Goal: Information Seeking & Learning: Learn about a topic

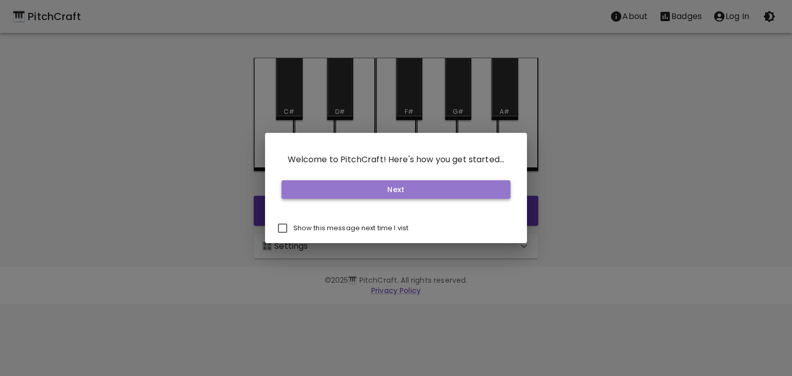
click at [406, 183] on button "Next" at bounding box center [395, 189] width 229 height 19
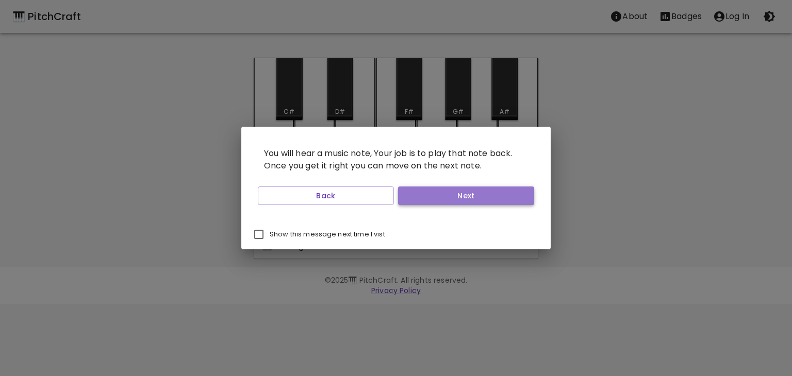
click at [408, 187] on button "Next" at bounding box center [466, 196] width 136 height 19
click at [411, 188] on button "Next" at bounding box center [466, 196] width 136 height 19
click at [411, 188] on button "Start Playing" at bounding box center [466, 196] width 136 height 19
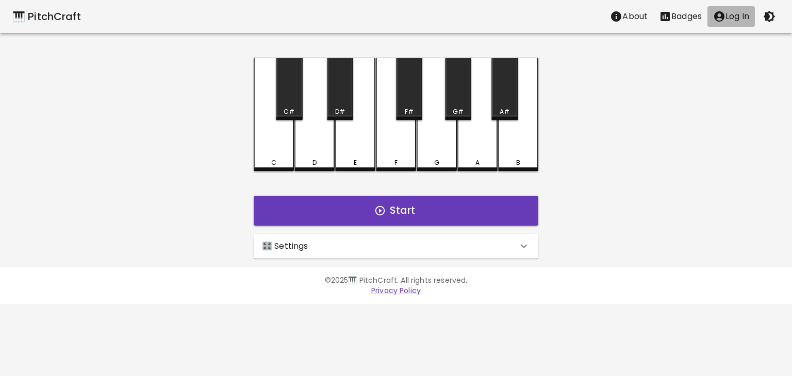
click at [734, 13] on p "Log In" at bounding box center [737, 16] width 24 height 12
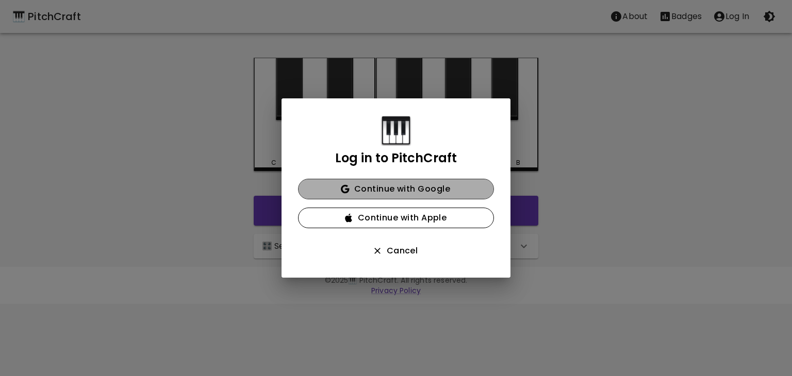
click at [431, 190] on button "Continue with Google" at bounding box center [396, 189] width 196 height 21
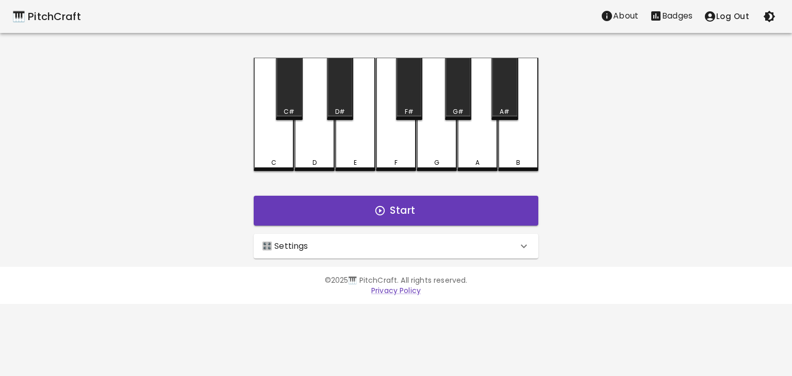
click at [678, 15] on p "Badges" at bounding box center [677, 16] width 30 height 12
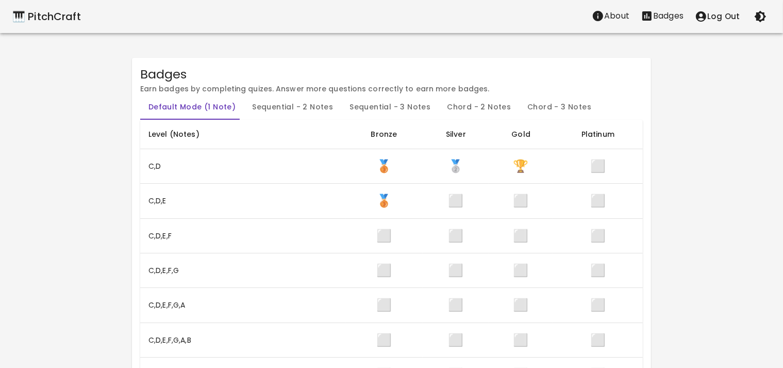
click at [636, 17] on button "Badges" at bounding box center [662, 16] width 54 height 21
click at [619, 13] on p "About" at bounding box center [616, 16] width 25 height 12
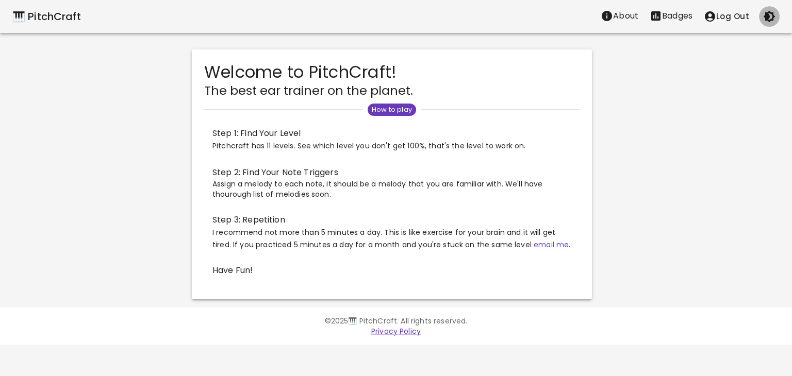
click at [771, 17] on icon "button" at bounding box center [769, 16] width 12 height 12
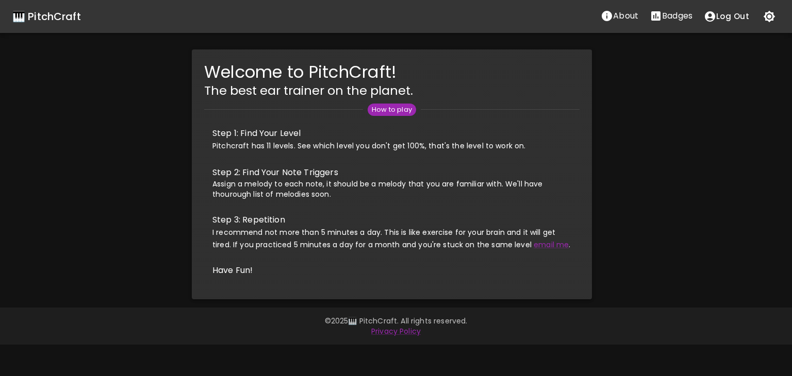
click at [771, 16] on icon "button" at bounding box center [769, 17] width 12 height 12
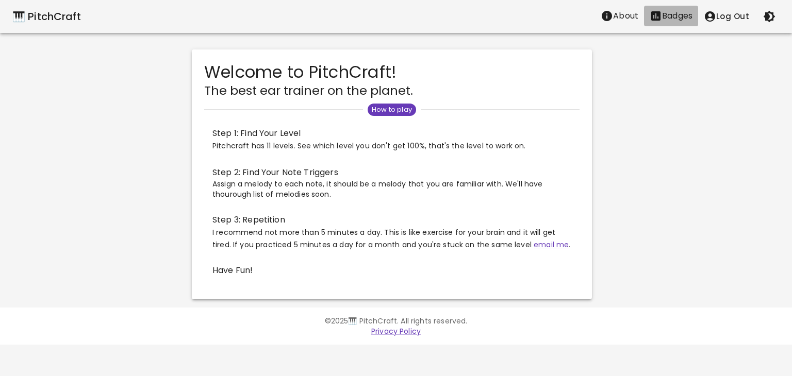
click at [652, 14] on icon "Stats" at bounding box center [655, 15] width 9 height 9
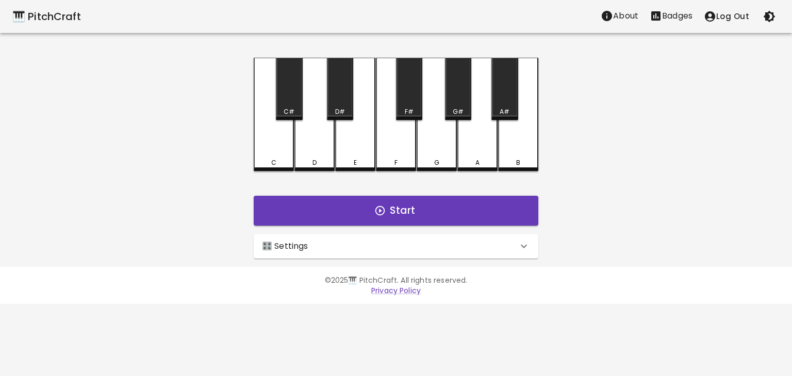
click at [72, 24] on div "🎹 PitchCraft" at bounding box center [46, 16] width 69 height 16
click at [355, 247] on div "🎛️ Settings" at bounding box center [390, 246] width 256 height 12
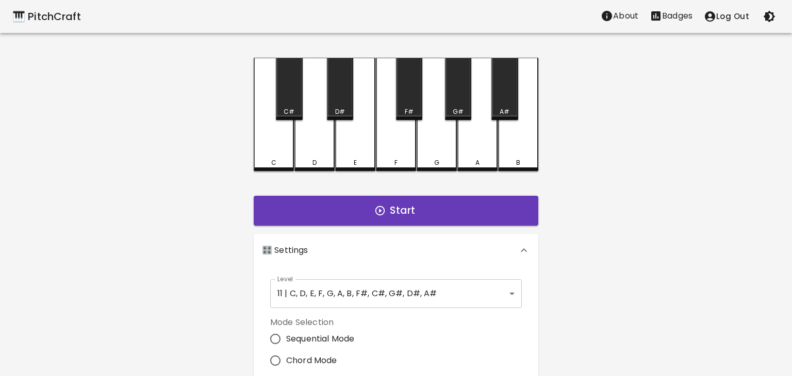
click at [385, 290] on body "🎹 PitchCraft About Badges Log Out C C# D D# E F F# G G# A A# B Start 🎛️ Setting…" at bounding box center [396, 312] width 792 height 624
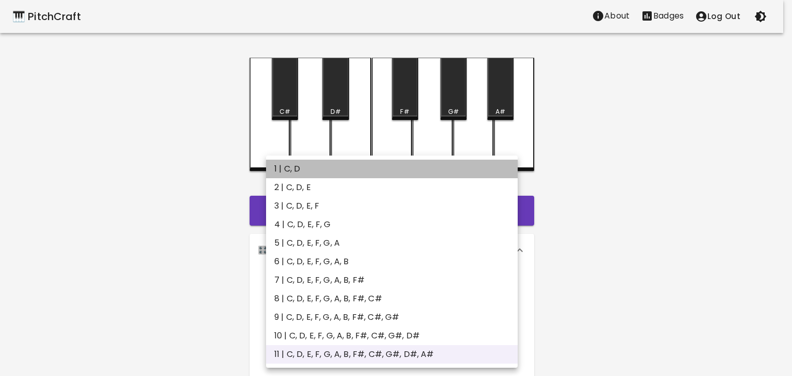
click at [354, 170] on li "1 | C, D" at bounding box center [392, 169] width 252 height 19
type input "1"
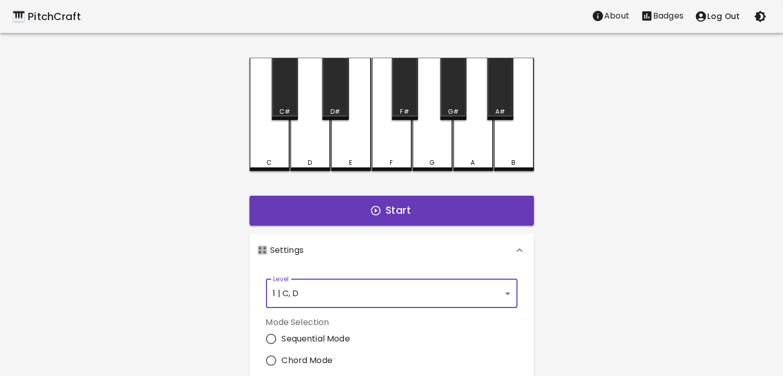
click at [269, 159] on div "C" at bounding box center [269, 162] width 5 height 9
click at [307, 157] on div "D" at bounding box center [310, 114] width 40 height 113
click at [275, 158] on div "C" at bounding box center [269, 114] width 40 height 113
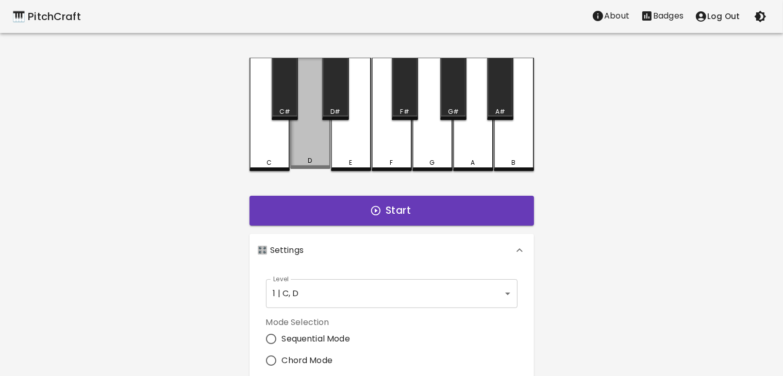
click at [301, 159] on div "D" at bounding box center [310, 160] width 38 height 9
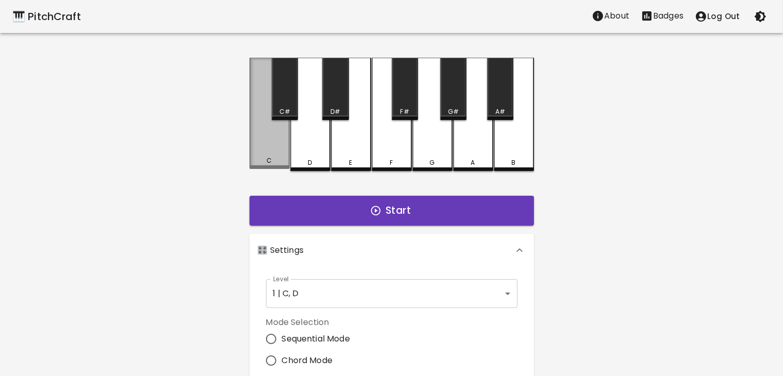
click at [285, 155] on div "C" at bounding box center [269, 113] width 40 height 111
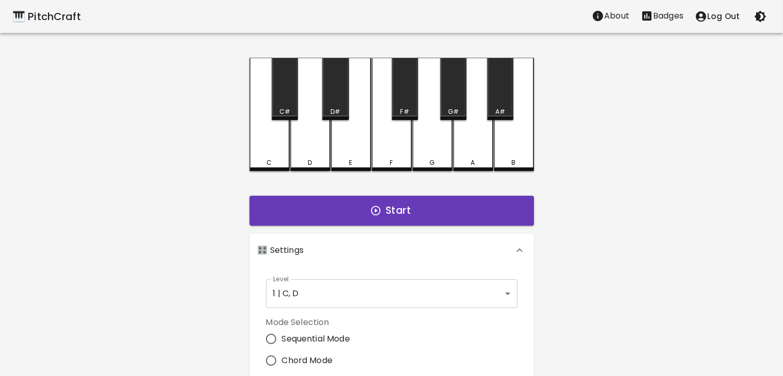
click at [303, 152] on div "D" at bounding box center [310, 114] width 40 height 113
click at [259, 150] on div "C" at bounding box center [269, 114] width 40 height 113
click at [303, 151] on div "D" at bounding box center [310, 114] width 40 height 113
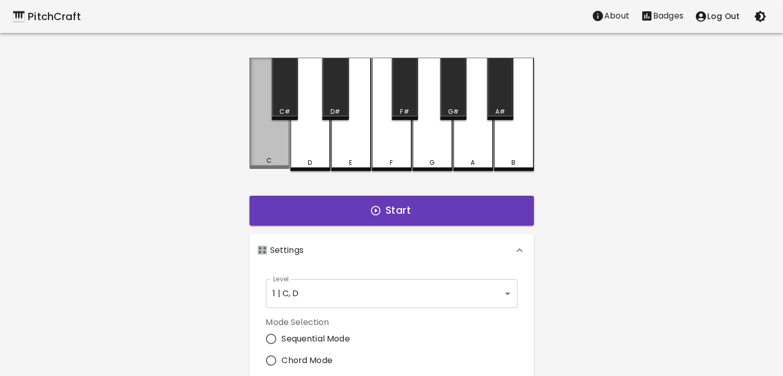
click at [275, 139] on div "C" at bounding box center [269, 113] width 40 height 111
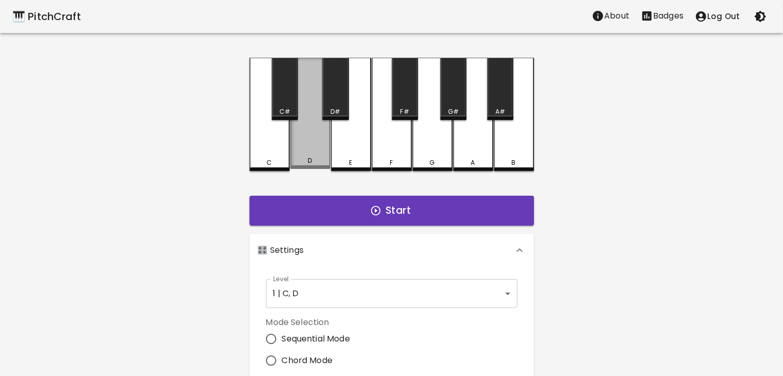
click at [306, 139] on div "D" at bounding box center [310, 113] width 40 height 111
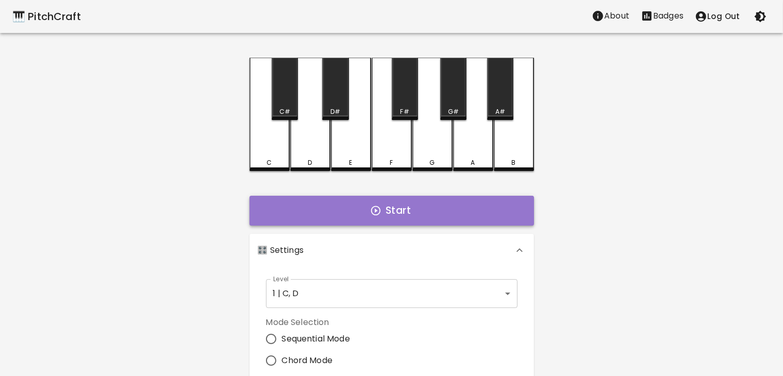
click at [348, 217] on button "Start" at bounding box center [391, 211] width 285 height 30
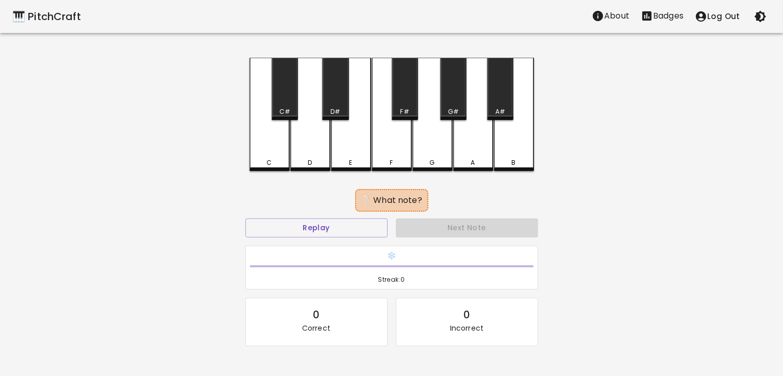
click at [259, 154] on div "C" at bounding box center [269, 114] width 40 height 113
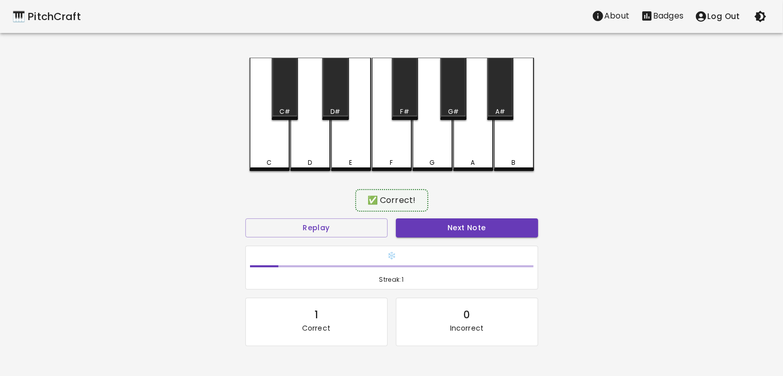
click at [464, 212] on div "✅ Correct!" at bounding box center [391, 201] width 293 height 26
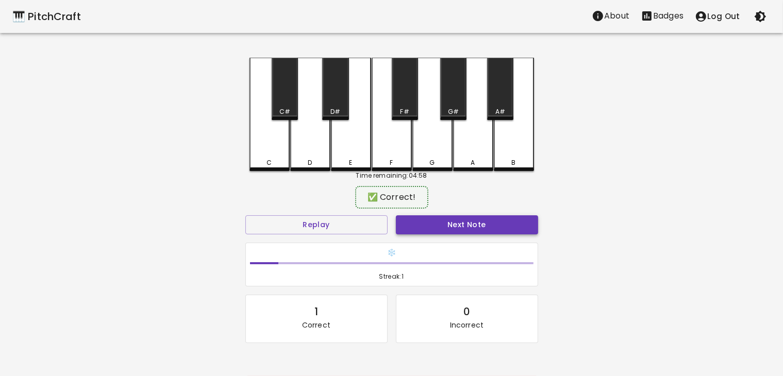
click at [472, 229] on button "Next Note" at bounding box center [467, 224] width 142 height 19
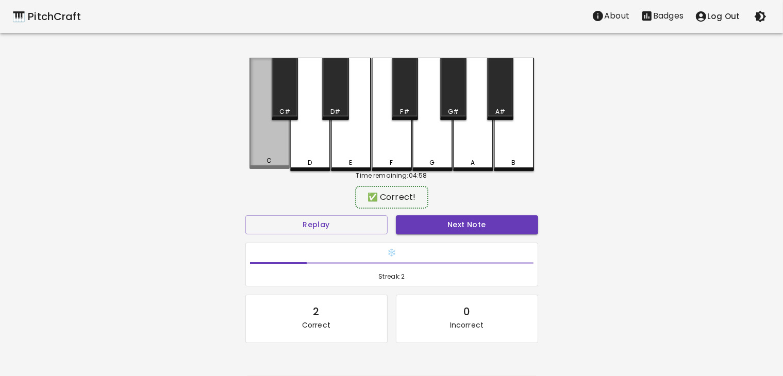
click at [275, 155] on div "C" at bounding box center [269, 113] width 40 height 111
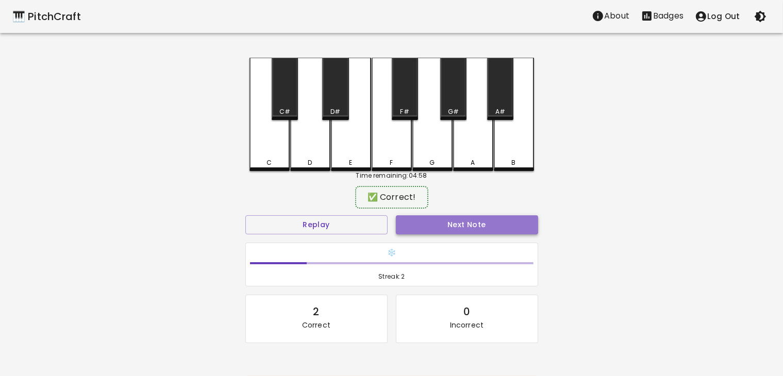
click at [423, 223] on button "Next Note" at bounding box center [467, 224] width 142 height 19
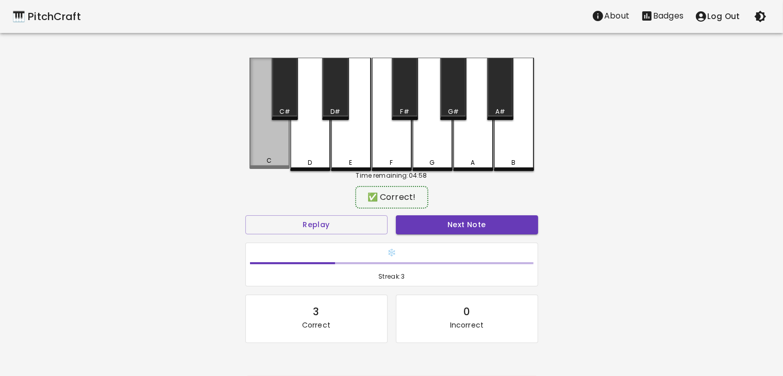
click at [275, 162] on div "C" at bounding box center [270, 160] width 38 height 9
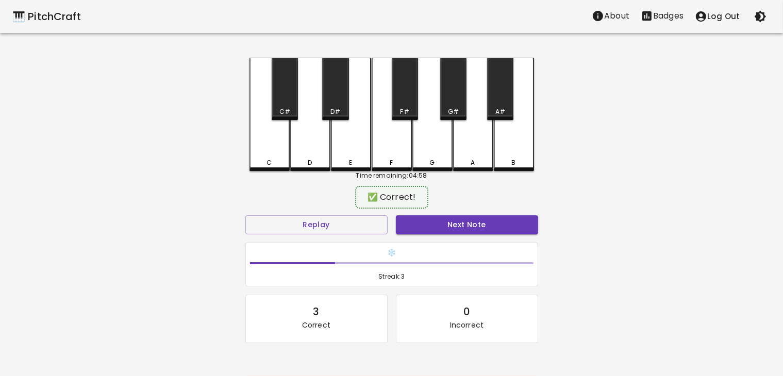
click at [395, 232] on div "Next Note" at bounding box center [467, 224] width 151 height 27
click at [403, 231] on button "Next Note" at bounding box center [467, 224] width 142 height 19
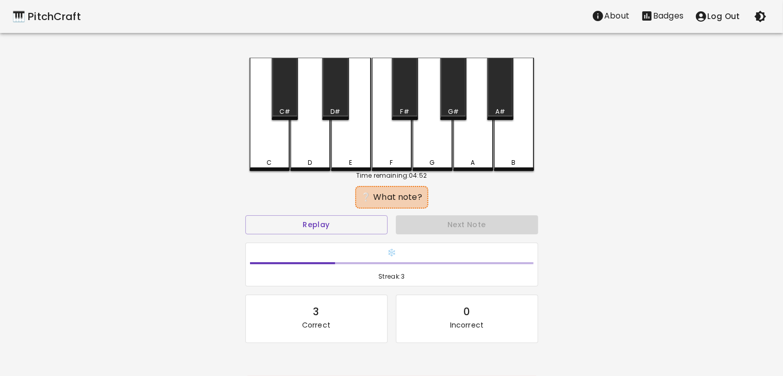
click at [309, 156] on div "D" at bounding box center [310, 114] width 40 height 113
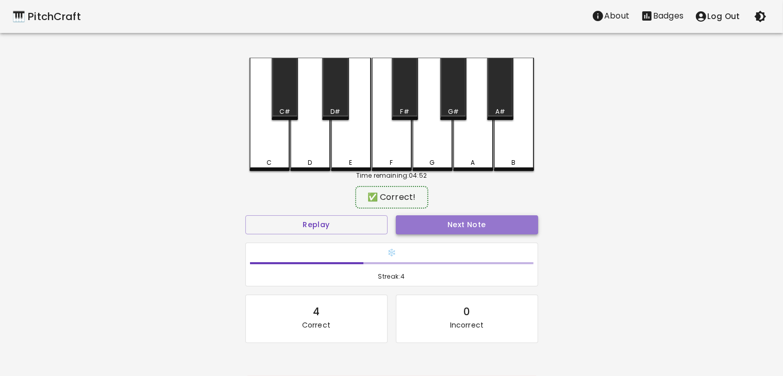
click at [426, 218] on button "Next Note" at bounding box center [467, 224] width 142 height 19
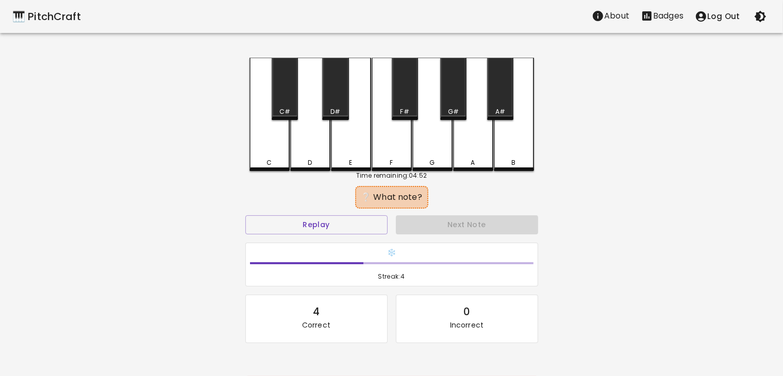
click at [270, 158] on div "C" at bounding box center [269, 162] width 5 height 9
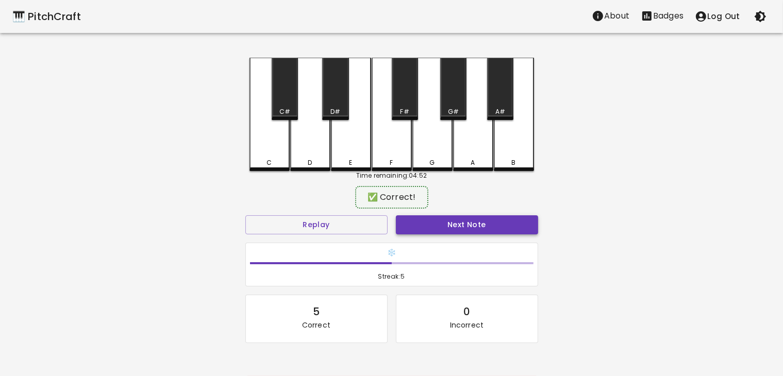
click at [430, 223] on button "Next Note" at bounding box center [467, 224] width 142 height 19
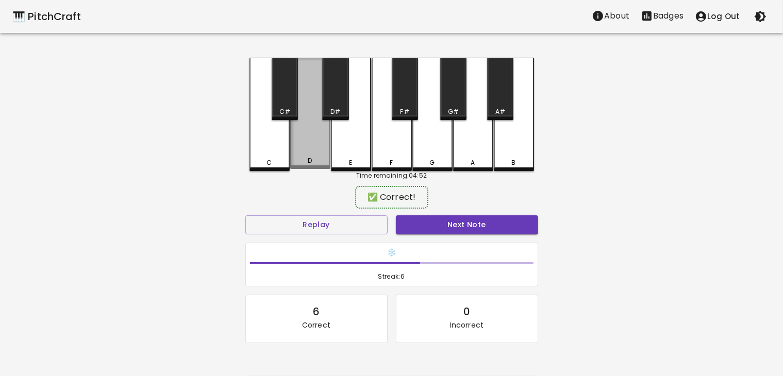
click at [299, 143] on div "D" at bounding box center [310, 113] width 40 height 111
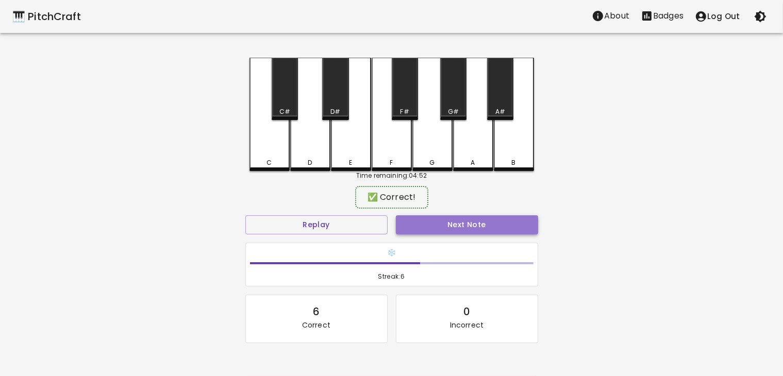
click at [466, 222] on button "Next Note" at bounding box center [467, 224] width 142 height 19
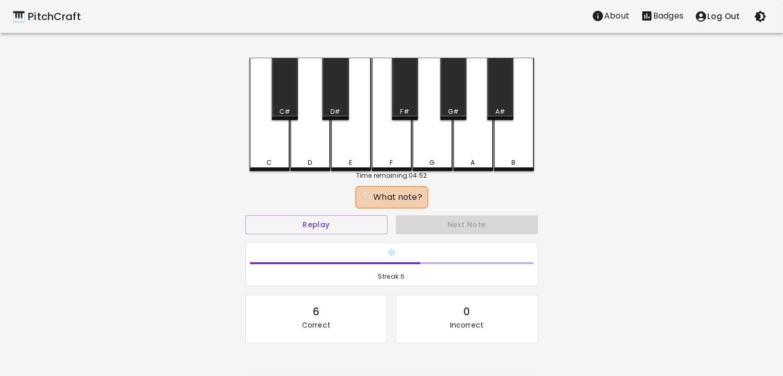
click at [265, 149] on div "C" at bounding box center [269, 114] width 40 height 113
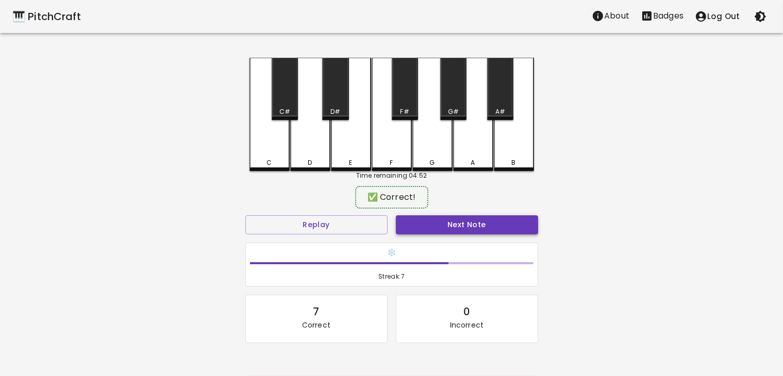
click at [439, 221] on button "Next Note" at bounding box center [467, 224] width 142 height 19
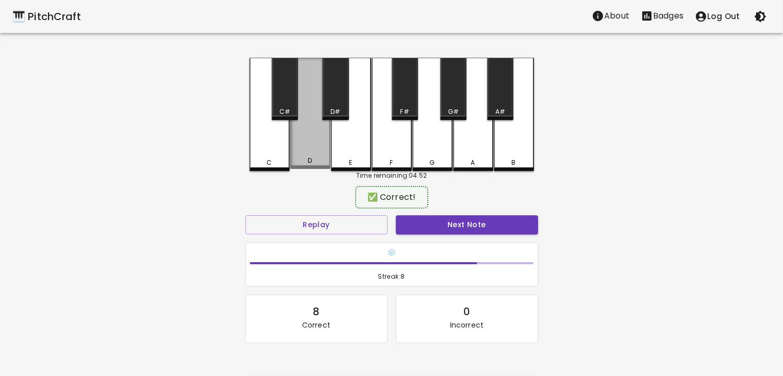
click at [305, 143] on div "D" at bounding box center [310, 113] width 40 height 111
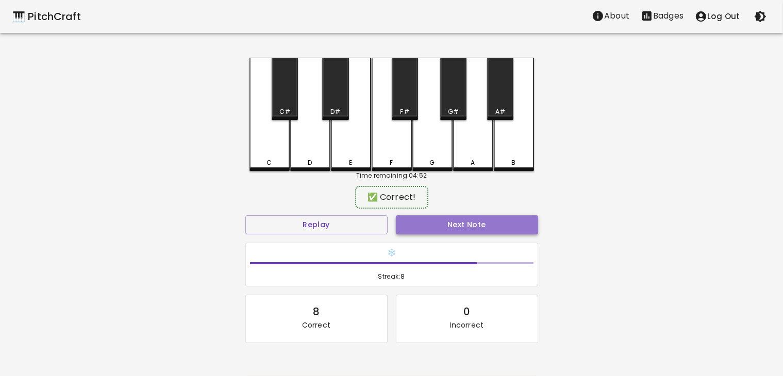
click at [419, 221] on button "Next Note" at bounding box center [467, 224] width 142 height 19
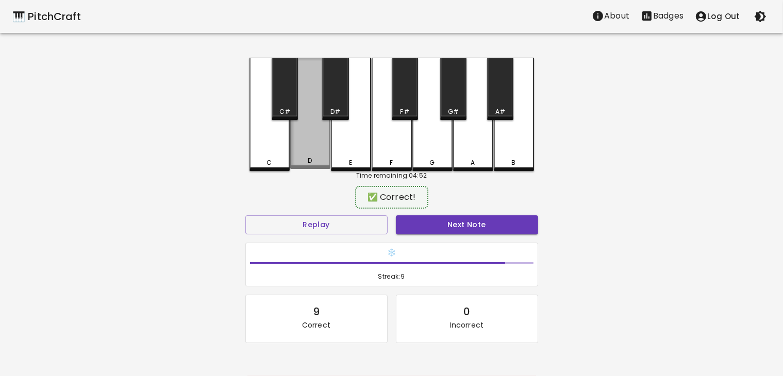
click at [307, 148] on div "D" at bounding box center [310, 113] width 40 height 111
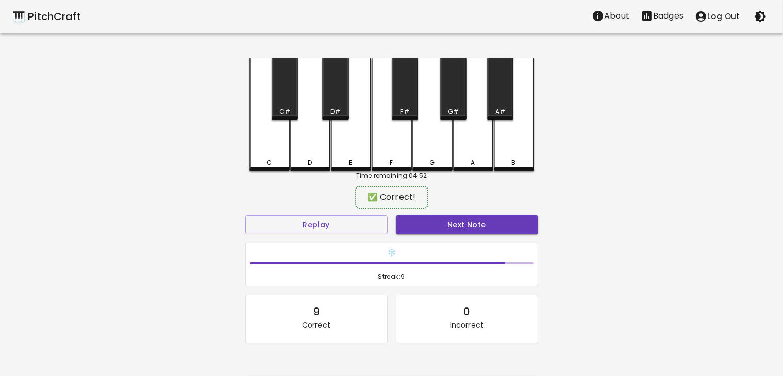
click at [409, 213] on div "Next Note" at bounding box center [467, 224] width 151 height 27
click at [411, 226] on button "Next Note" at bounding box center [467, 224] width 142 height 19
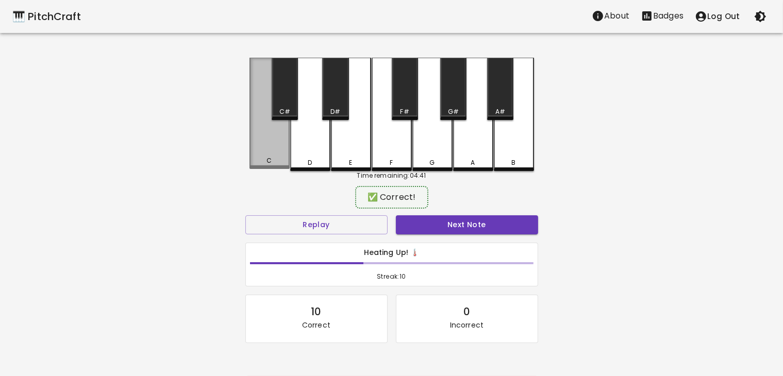
click at [270, 154] on div "C" at bounding box center [269, 113] width 40 height 111
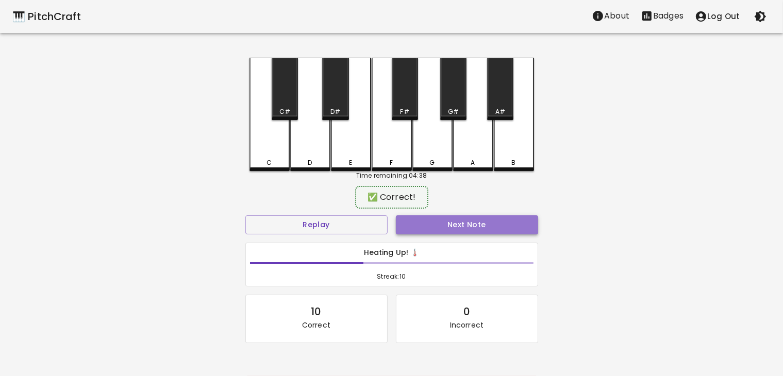
click at [412, 221] on button "Next Note" at bounding box center [467, 224] width 142 height 19
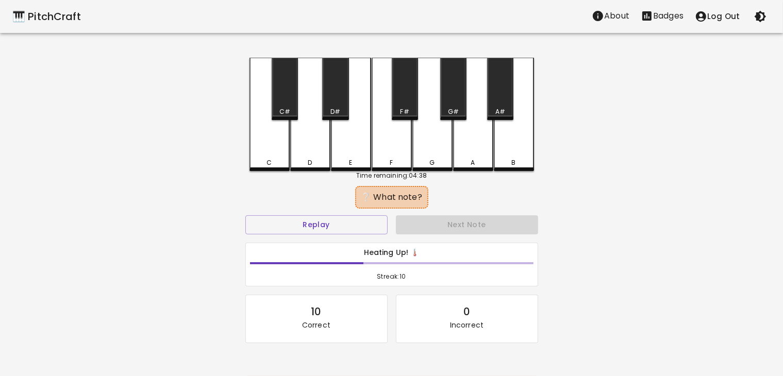
click at [303, 149] on div "D" at bounding box center [310, 114] width 40 height 113
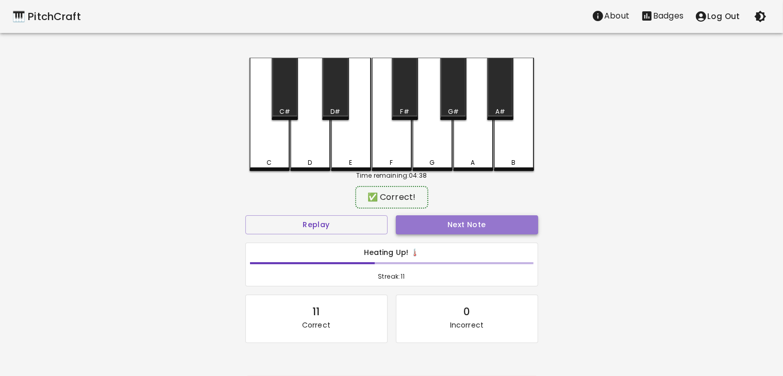
click at [430, 227] on button "Next Note" at bounding box center [467, 224] width 142 height 19
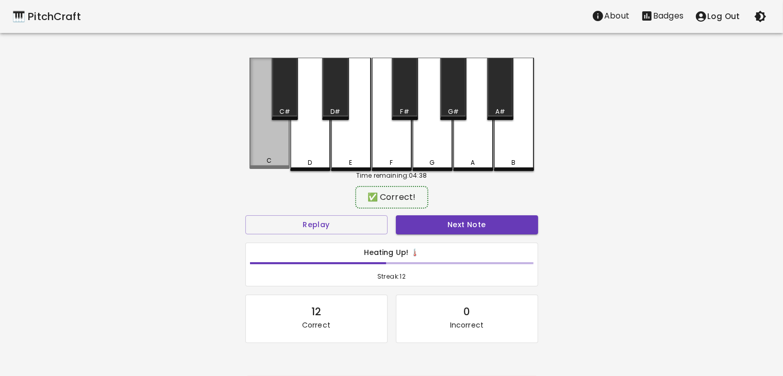
click at [266, 153] on div "C" at bounding box center [269, 113] width 40 height 111
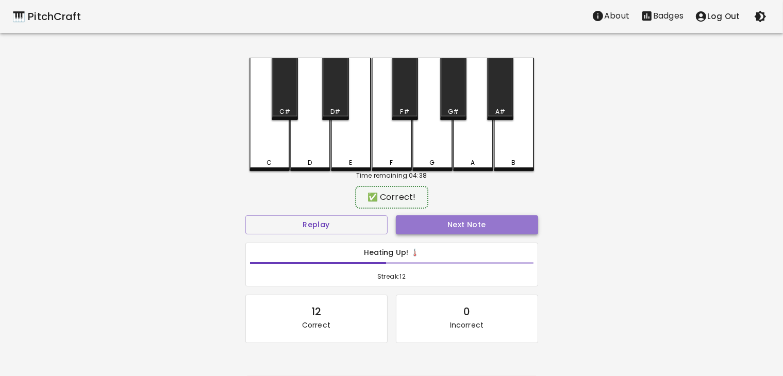
click at [428, 226] on button "Next Note" at bounding box center [467, 224] width 142 height 19
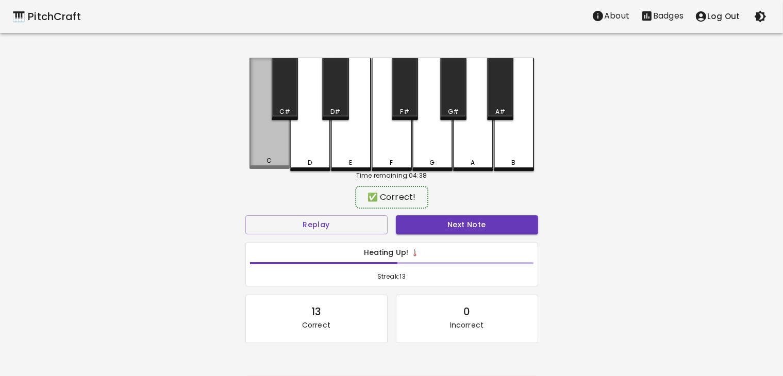
click at [267, 159] on div "C" at bounding box center [269, 160] width 5 height 9
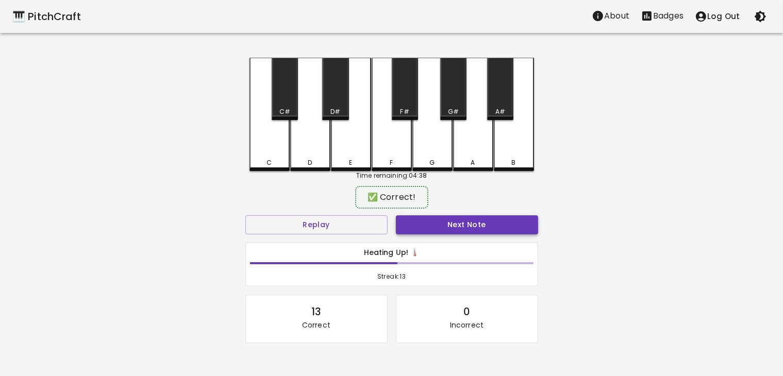
click at [425, 223] on button "Next Note" at bounding box center [467, 224] width 142 height 19
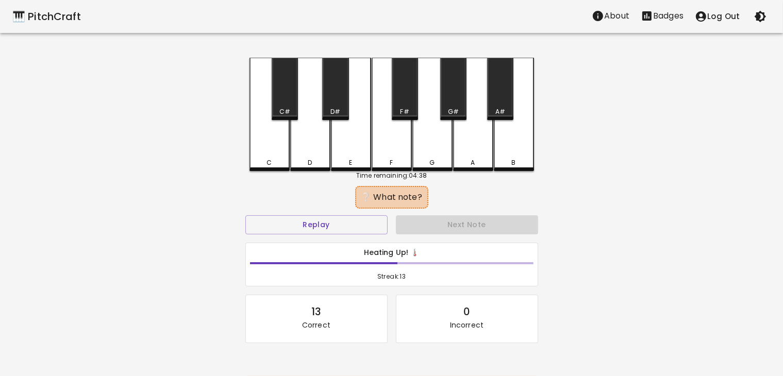
click at [317, 128] on div "D" at bounding box center [310, 114] width 40 height 113
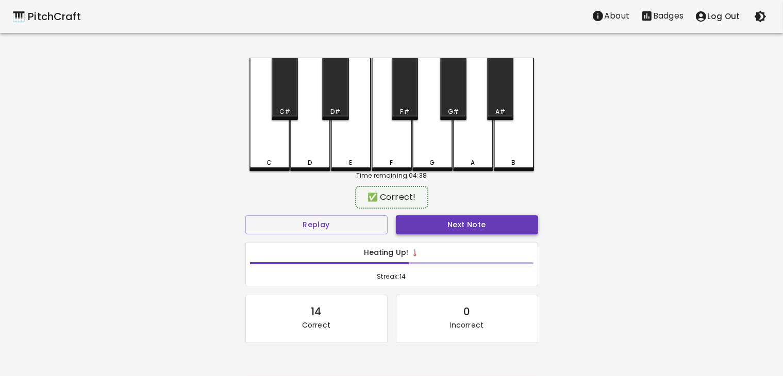
click at [435, 221] on button "Next Note" at bounding box center [467, 224] width 142 height 19
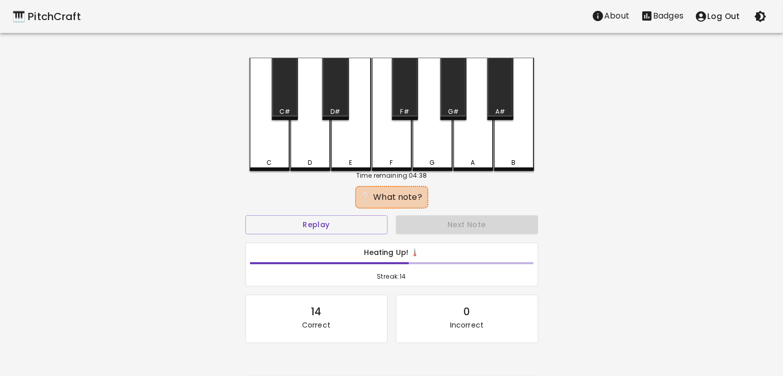
click at [262, 145] on div "C" at bounding box center [269, 114] width 40 height 113
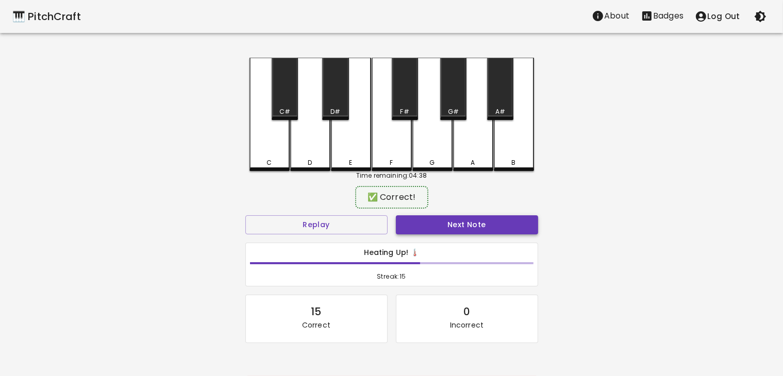
click at [456, 232] on button "Next Note" at bounding box center [467, 224] width 142 height 19
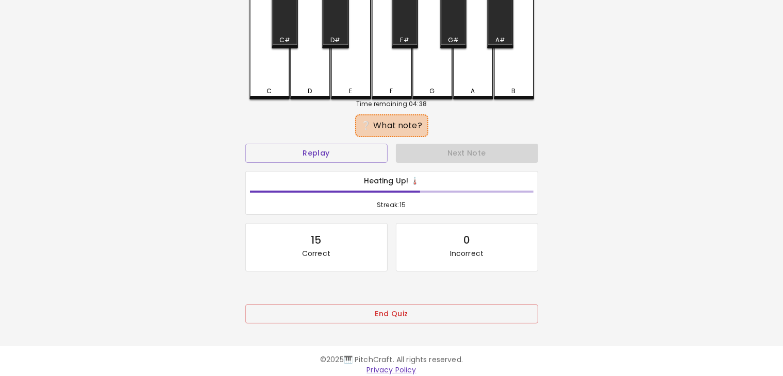
scroll to position [78, 0]
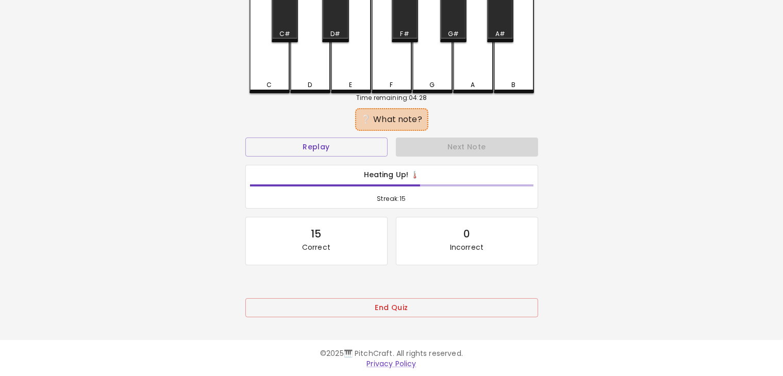
click at [416, 296] on div "End Quiz" at bounding box center [391, 311] width 293 height 50
click at [370, 310] on button "End Quiz" at bounding box center [391, 307] width 293 height 19
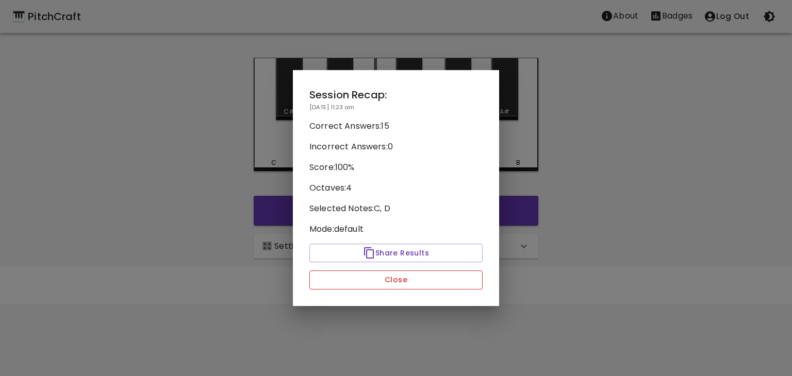
click at [384, 280] on button "Close" at bounding box center [395, 280] width 173 height 19
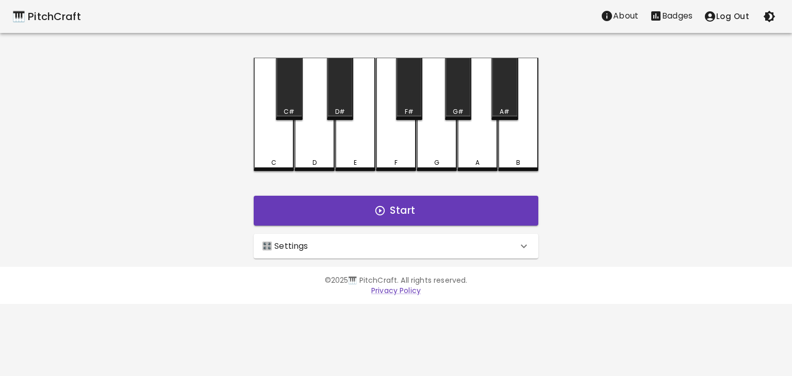
click at [372, 242] on div "🎛️ Settings" at bounding box center [390, 246] width 256 height 12
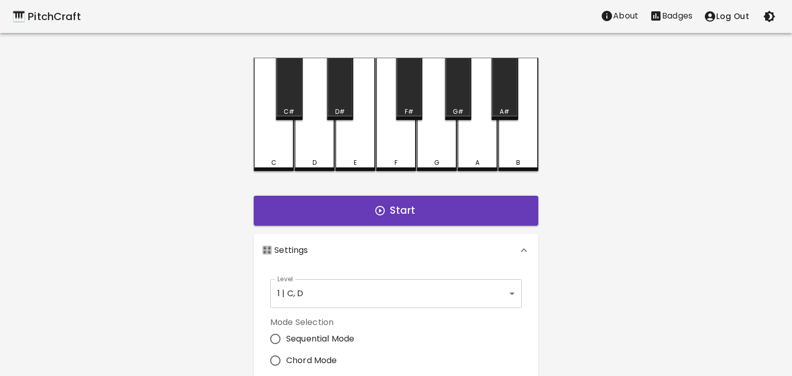
click at [353, 290] on body "🎹 PitchCraft About Badges Log Out C C# D D# E F F# G G# A A# B Start 🎛️ Setting…" at bounding box center [396, 312] width 792 height 624
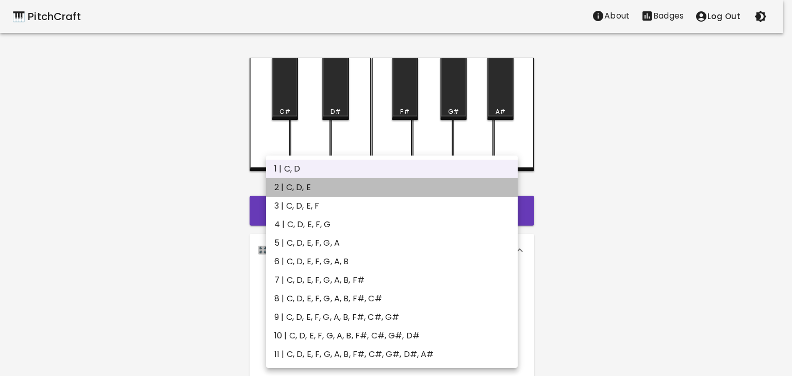
click at [311, 184] on li "2 | C, D, E" at bounding box center [392, 187] width 252 height 19
type input "3"
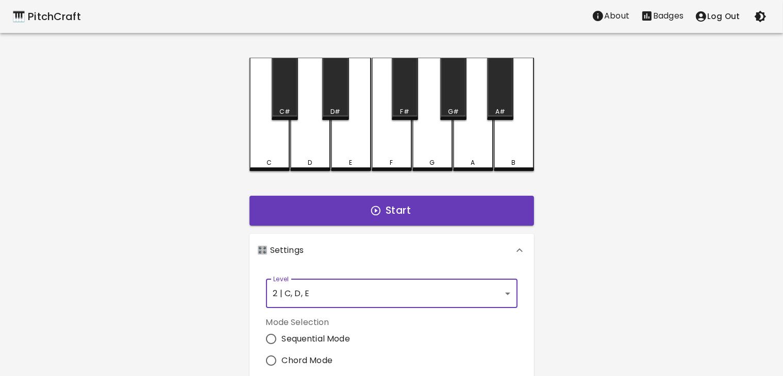
click at [245, 141] on div "C C# D D# E F F# G G# A A# B Start 🎛️ Settings Level 2 | C, D, E 3 Level Mode S…" at bounding box center [391, 318] width 309 height 521
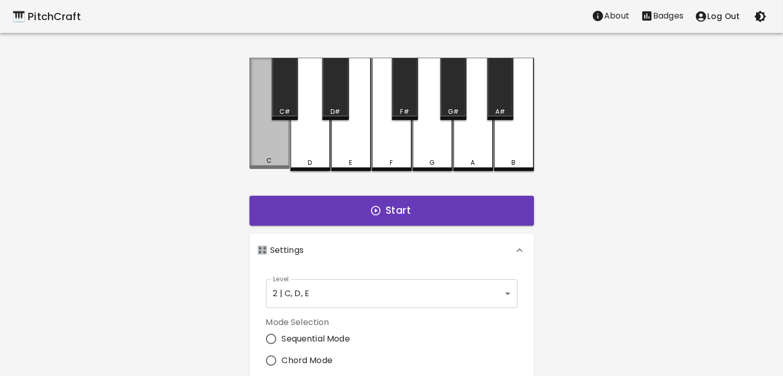
click at [259, 150] on div "C" at bounding box center [269, 113] width 40 height 111
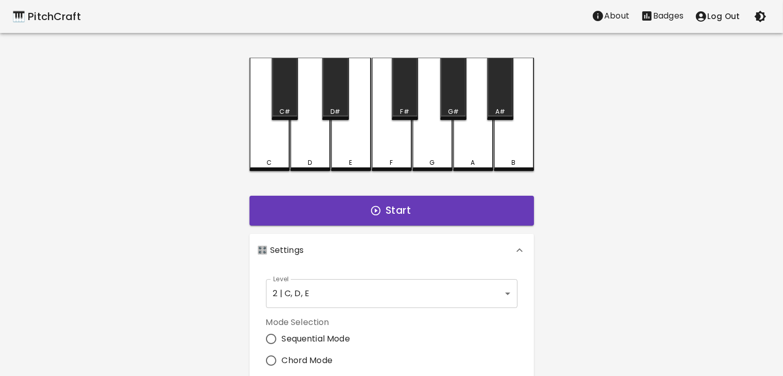
click at [311, 157] on div "D" at bounding box center [310, 114] width 40 height 113
click at [362, 158] on div "E" at bounding box center [351, 162] width 38 height 9
click at [375, 205] on icon "button" at bounding box center [375, 210] width 11 height 11
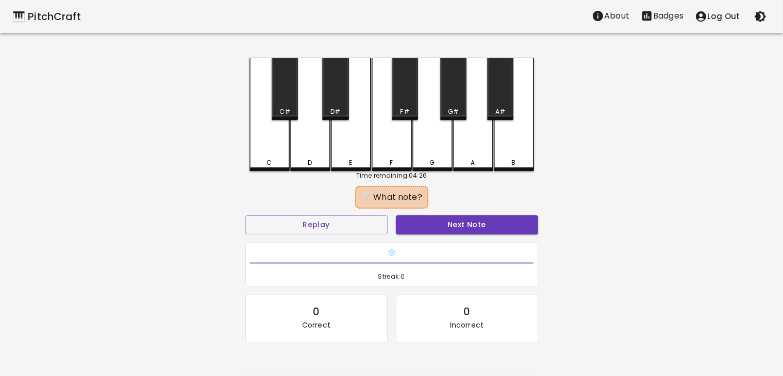
click at [301, 152] on div "D" at bounding box center [310, 114] width 40 height 113
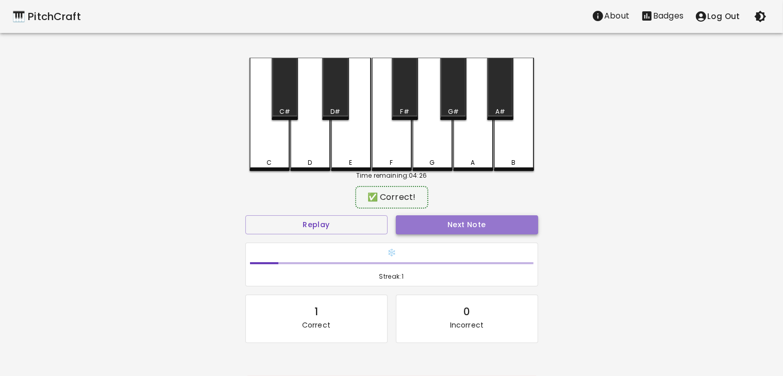
click at [443, 224] on button "Next Note" at bounding box center [467, 224] width 142 height 19
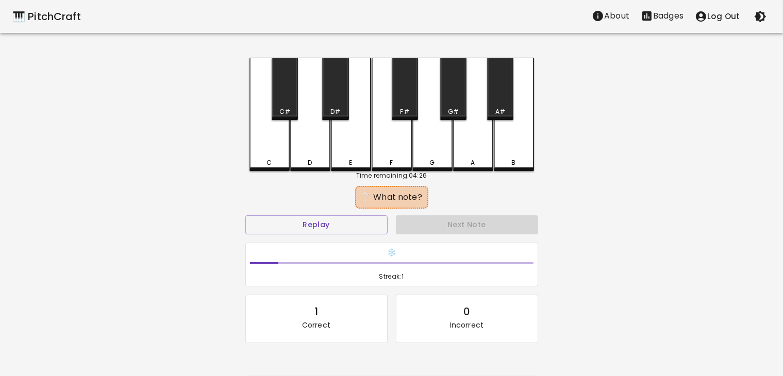
click at [343, 137] on div "E" at bounding box center [351, 114] width 40 height 113
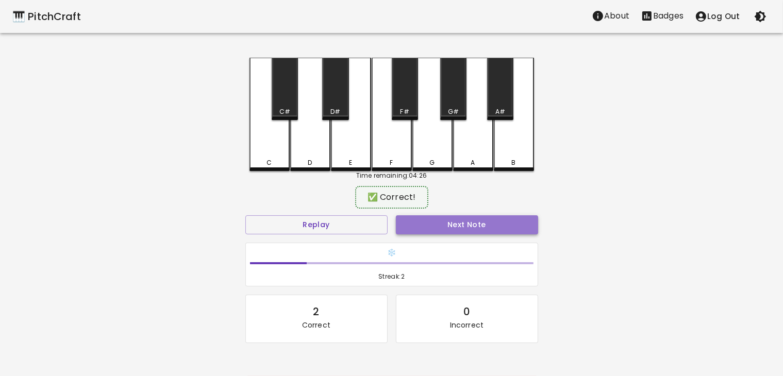
click at [411, 223] on button "Next Note" at bounding box center [467, 224] width 142 height 19
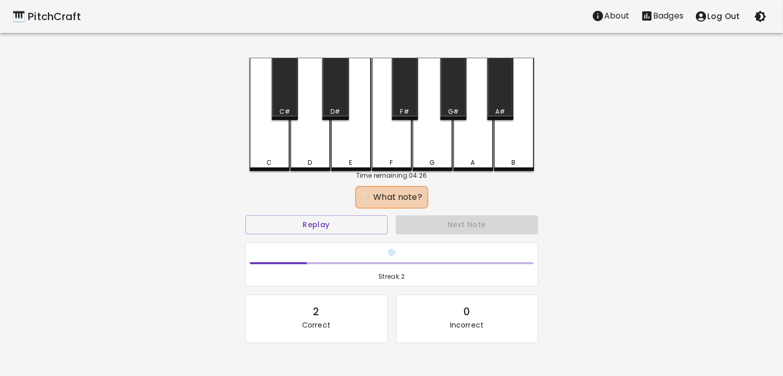
click at [346, 135] on div "E" at bounding box center [351, 114] width 40 height 113
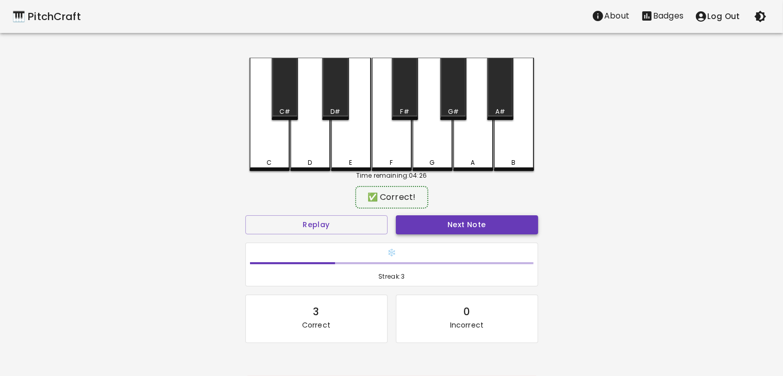
click at [414, 222] on button "Next Note" at bounding box center [467, 224] width 142 height 19
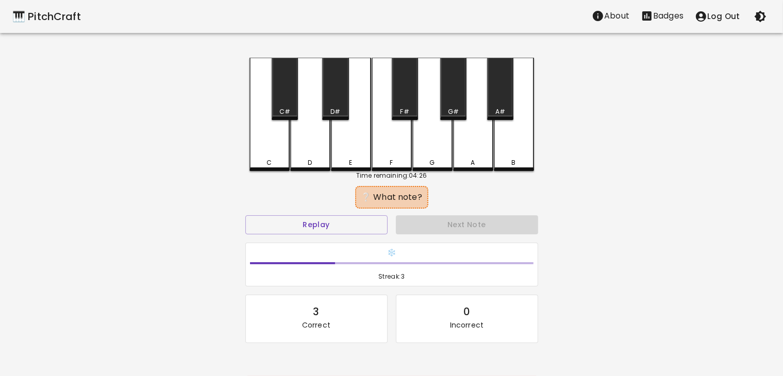
click at [269, 155] on div "C" at bounding box center [269, 114] width 40 height 113
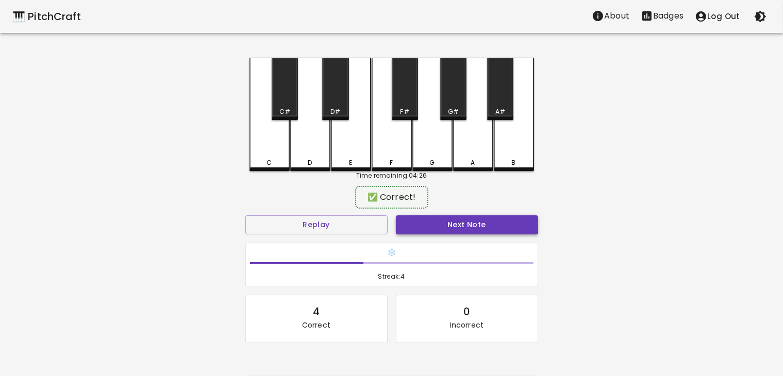
click at [428, 221] on button "Next Note" at bounding box center [467, 224] width 142 height 19
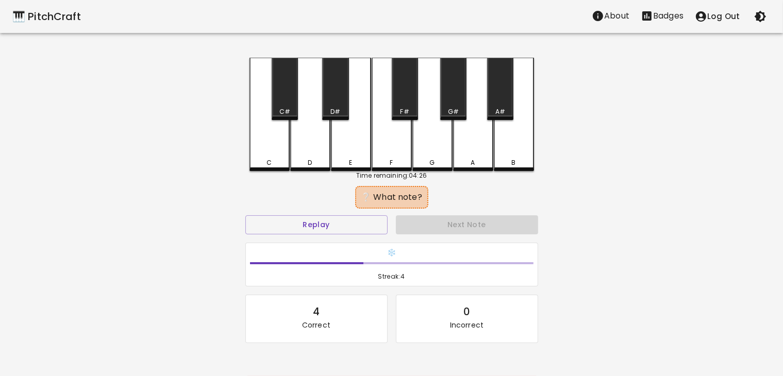
click at [320, 159] on div "D" at bounding box center [310, 162] width 38 height 9
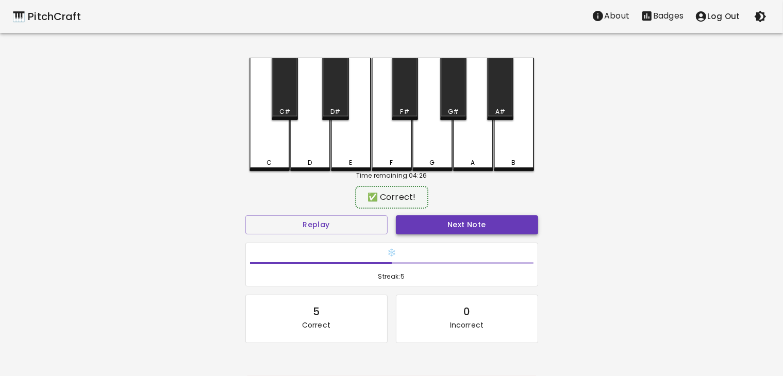
click at [437, 231] on button "Next Note" at bounding box center [467, 224] width 142 height 19
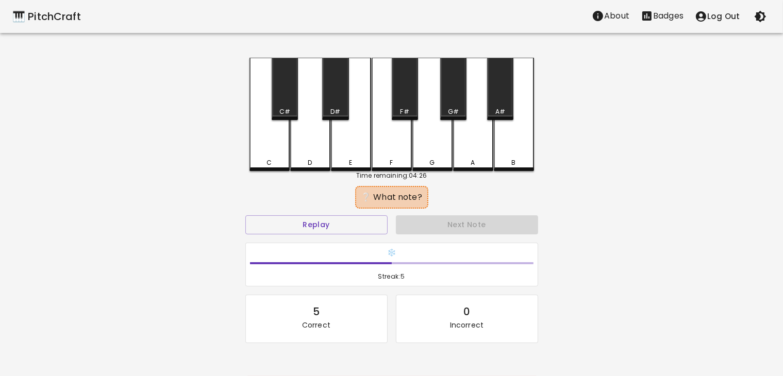
click at [346, 147] on div "E" at bounding box center [351, 114] width 40 height 113
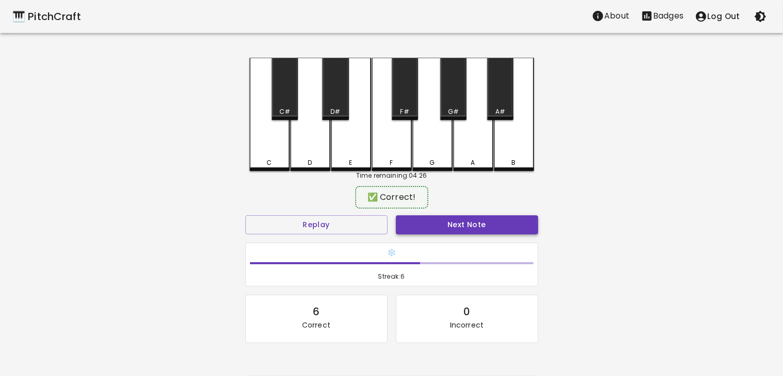
click at [425, 231] on button "Next Note" at bounding box center [467, 224] width 142 height 19
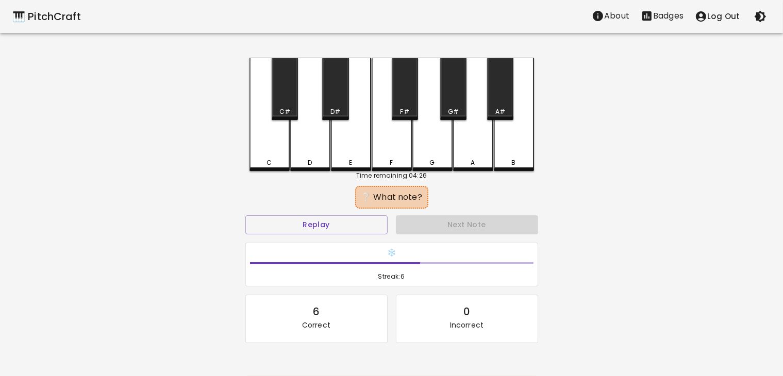
click at [268, 148] on div "C" at bounding box center [269, 114] width 40 height 113
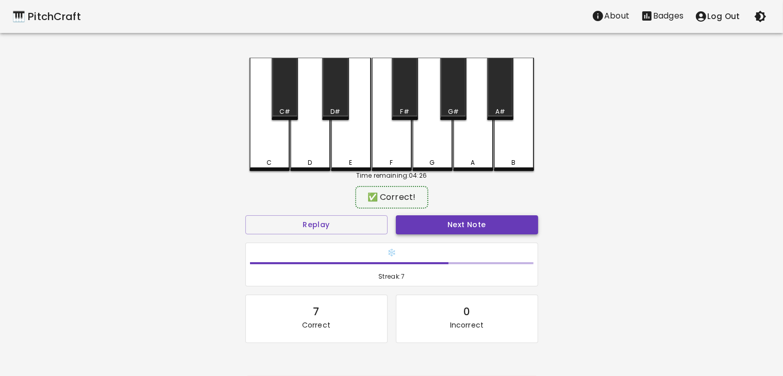
click at [445, 219] on button "Next Note" at bounding box center [467, 224] width 142 height 19
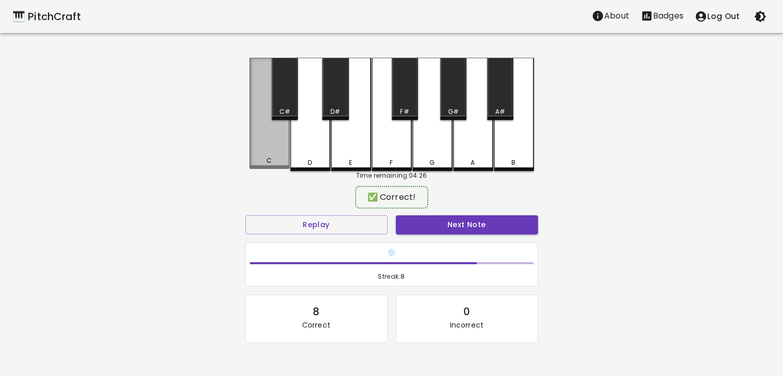
click at [274, 153] on div "C" at bounding box center [269, 113] width 40 height 111
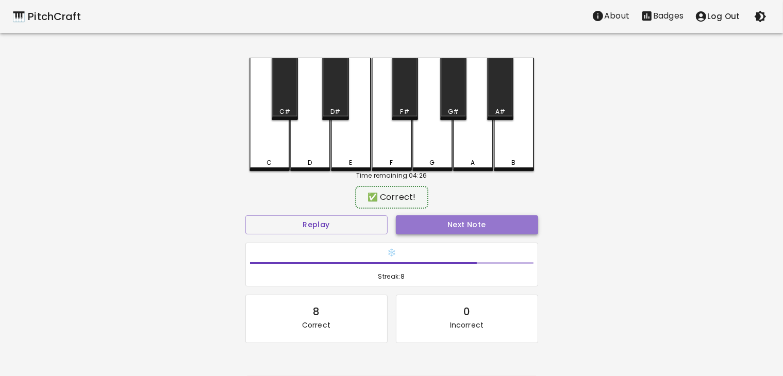
click at [413, 222] on button "Next Note" at bounding box center [467, 224] width 142 height 19
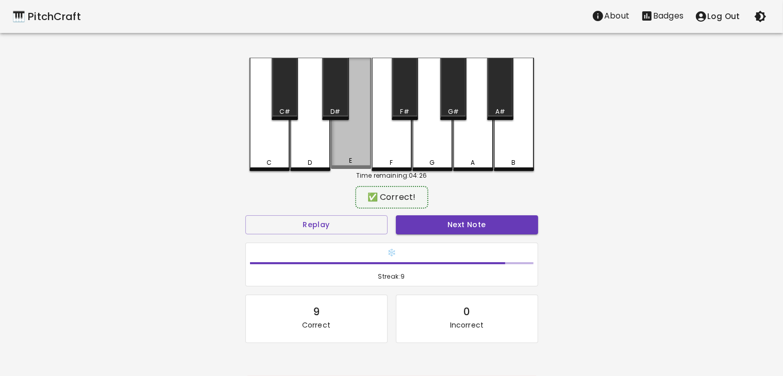
click at [342, 143] on div "E" at bounding box center [351, 113] width 40 height 111
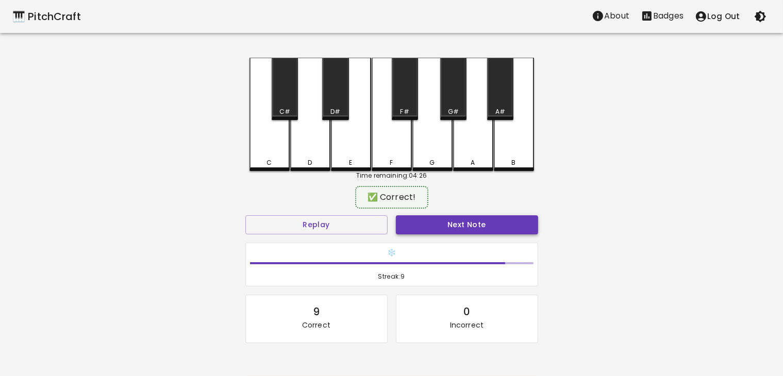
click at [426, 222] on button "Next Note" at bounding box center [467, 224] width 142 height 19
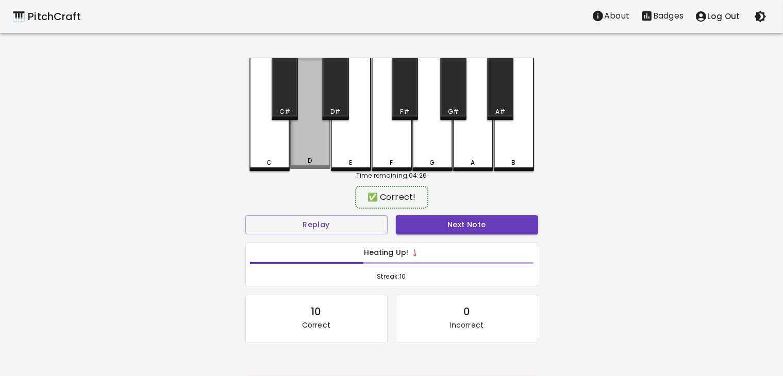
click at [308, 151] on div "D" at bounding box center [310, 113] width 40 height 111
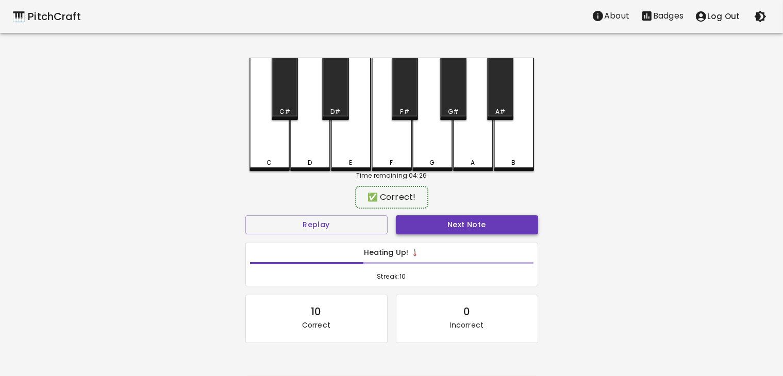
click at [432, 223] on button "Next Note" at bounding box center [467, 224] width 142 height 19
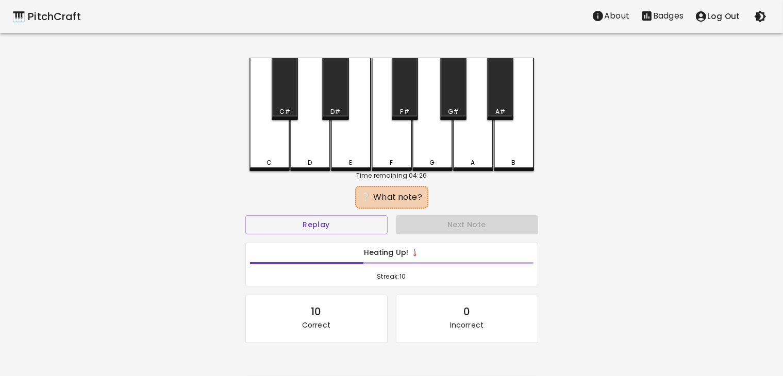
click at [352, 147] on div "E" at bounding box center [351, 114] width 40 height 113
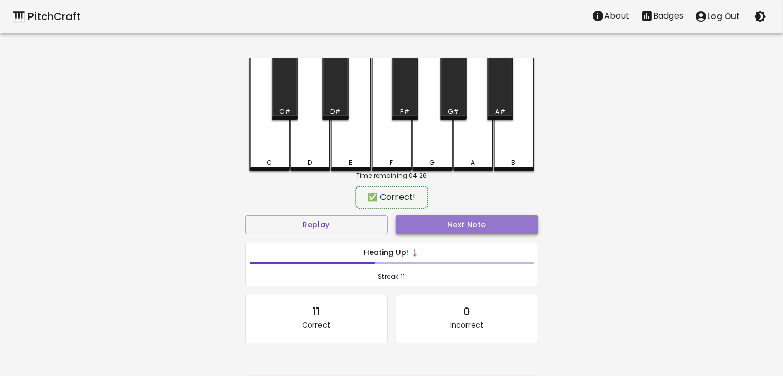
click at [427, 218] on button "Next Note" at bounding box center [467, 224] width 142 height 19
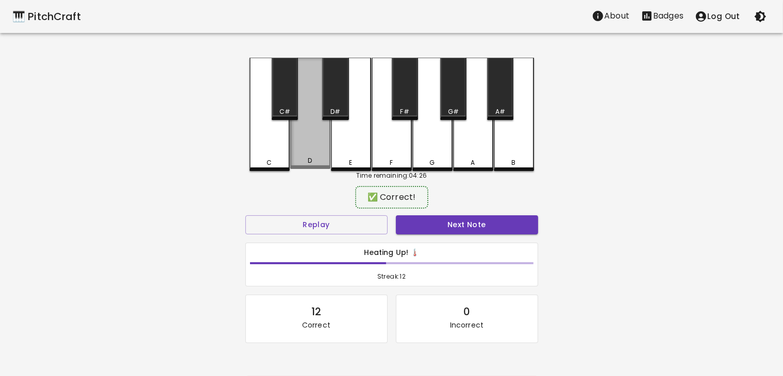
click at [307, 153] on div "D" at bounding box center [310, 113] width 40 height 111
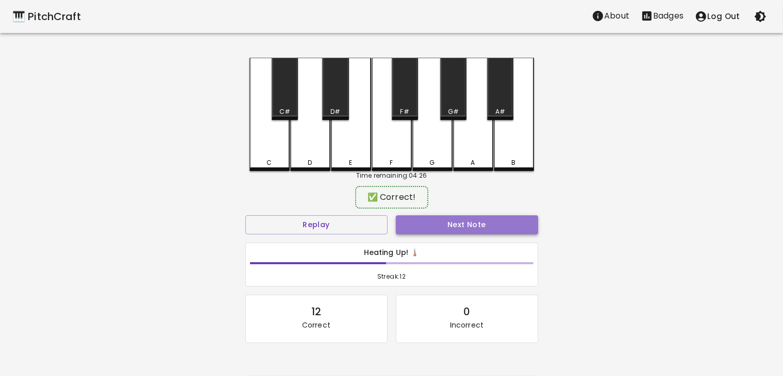
click at [424, 231] on button "Next Note" at bounding box center [467, 224] width 142 height 19
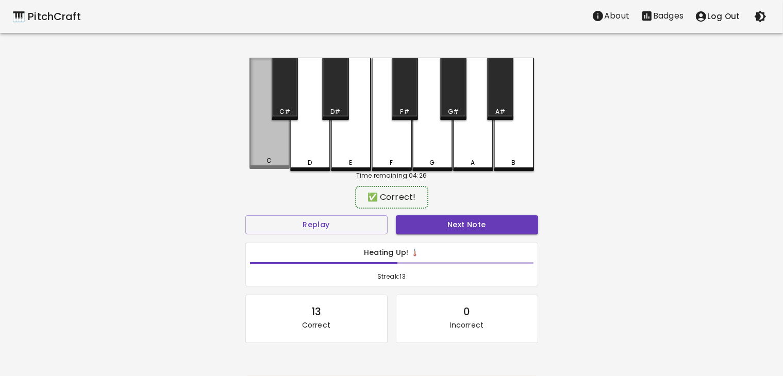
click at [259, 165] on div "C" at bounding box center [270, 160] width 38 height 9
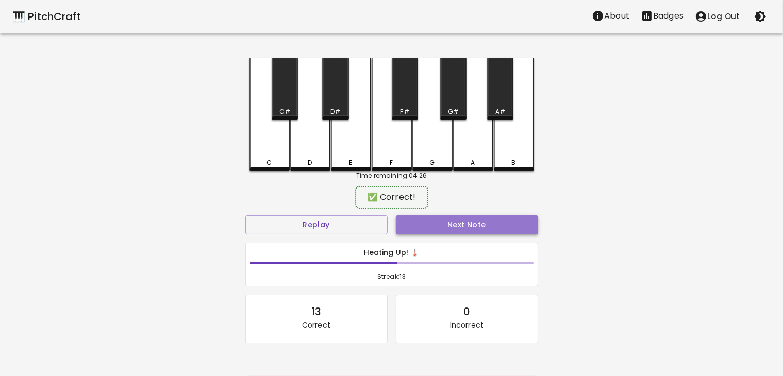
click at [425, 222] on button "Next Note" at bounding box center [467, 224] width 142 height 19
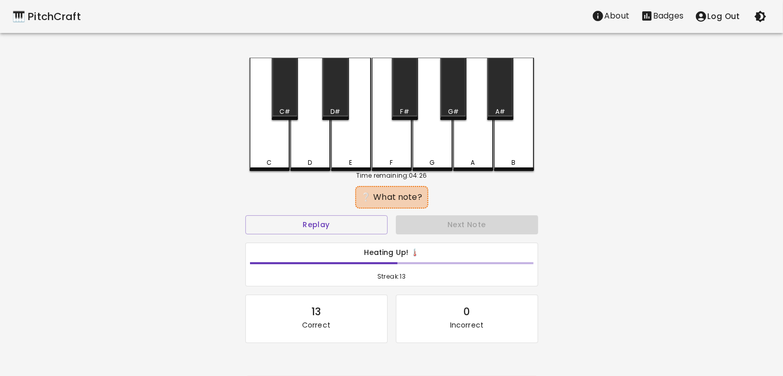
click at [280, 161] on div "C" at bounding box center [270, 162] width 38 height 9
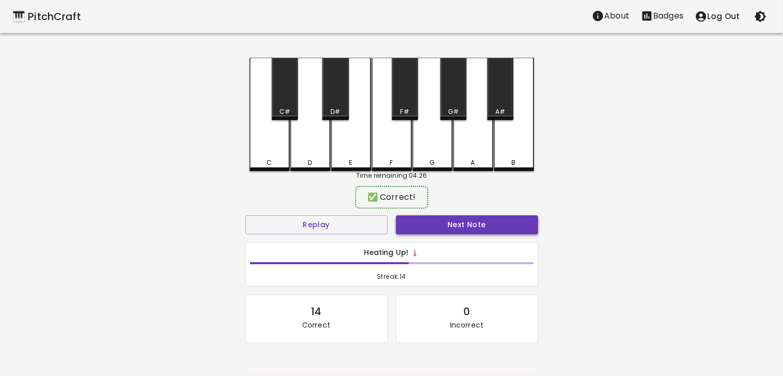
click at [424, 223] on button "Next Note" at bounding box center [467, 224] width 142 height 19
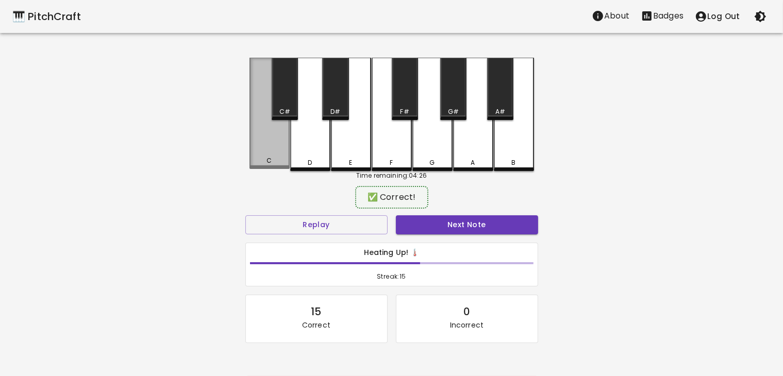
click at [278, 157] on div "C" at bounding box center [269, 113] width 40 height 111
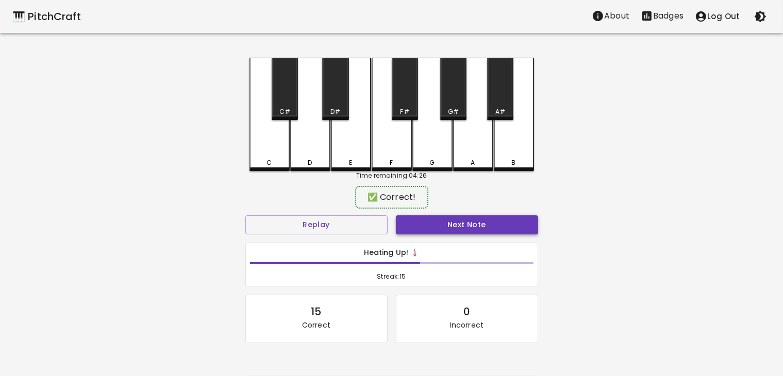
click at [426, 220] on button "Next Note" at bounding box center [467, 224] width 142 height 19
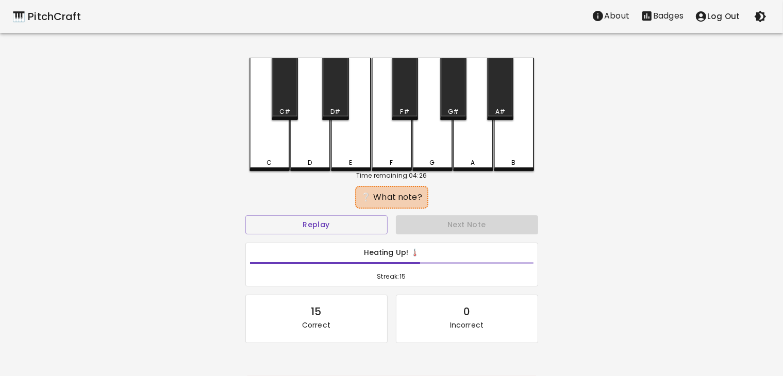
click at [353, 155] on div "E" at bounding box center [351, 114] width 40 height 113
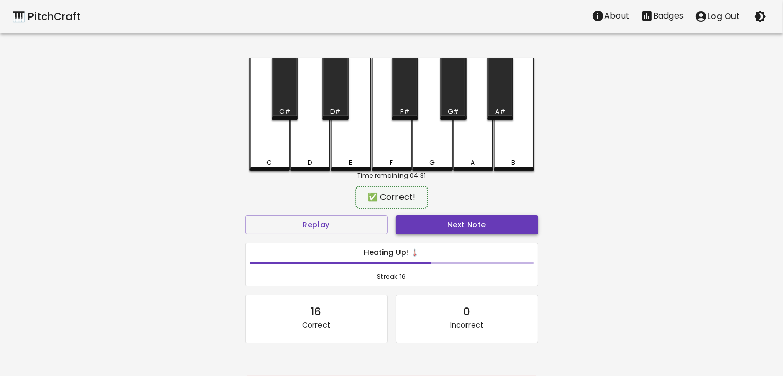
click at [420, 224] on button "Next Note" at bounding box center [467, 224] width 142 height 19
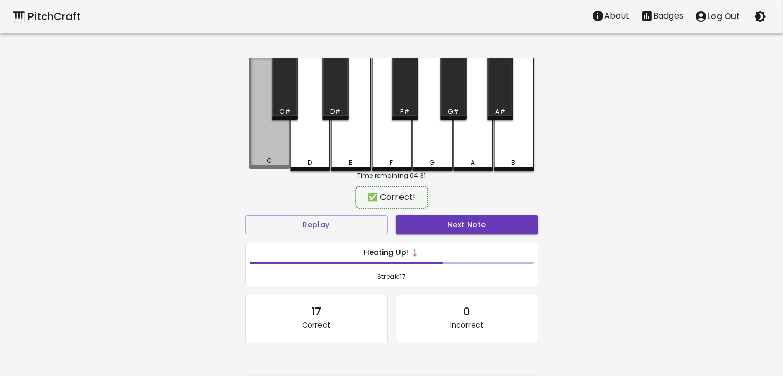
click at [261, 147] on div "C" at bounding box center [269, 113] width 40 height 111
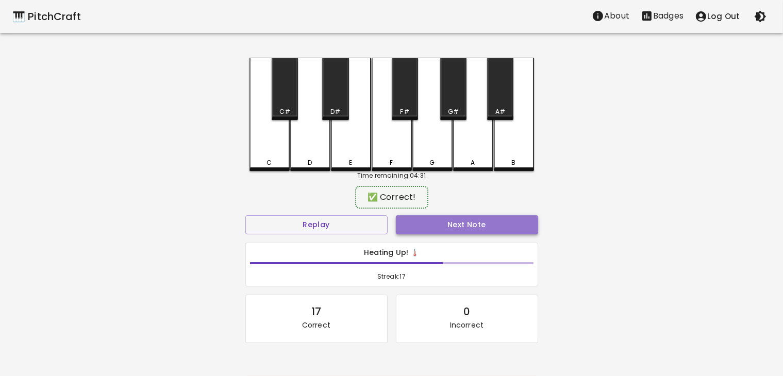
click at [427, 220] on button "Next Note" at bounding box center [467, 224] width 142 height 19
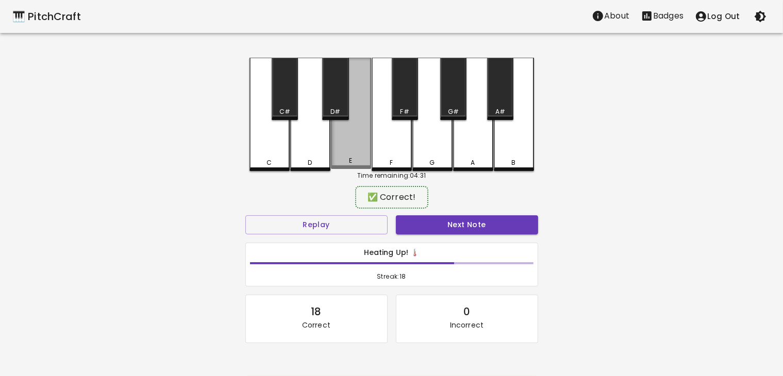
click at [342, 147] on div "E" at bounding box center [351, 113] width 40 height 111
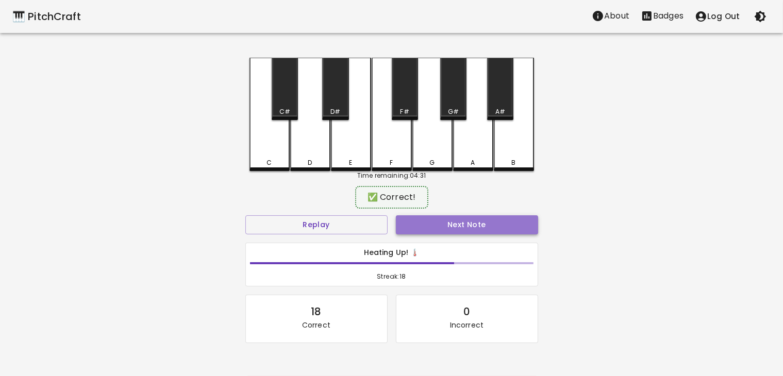
click at [415, 226] on button "Next Note" at bounding box center [467, 224] width 142 height 19
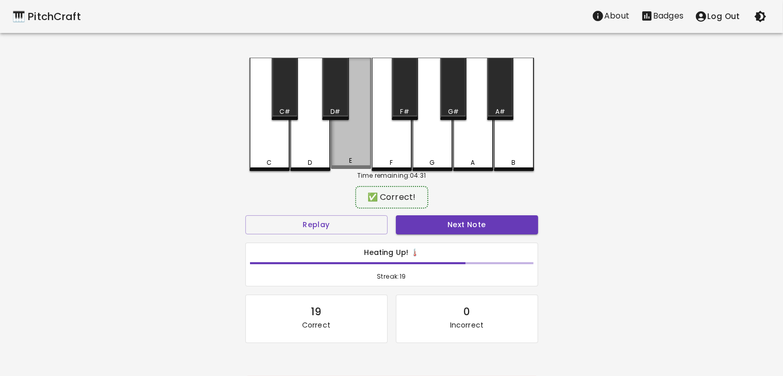
click at [357, 143] on div "E" at bounding box center [351, 113] width 40 height 111
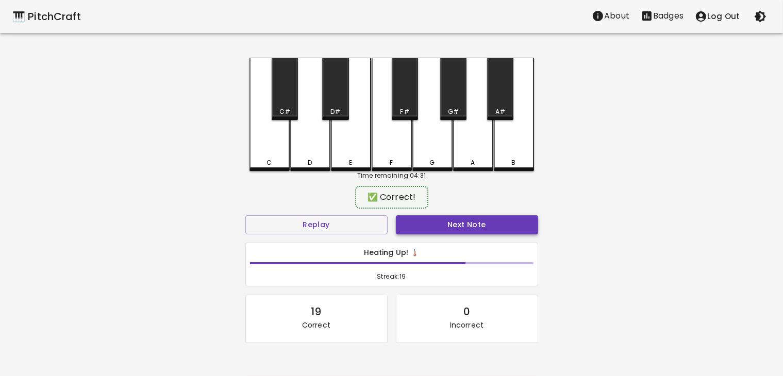
click at [402, 224] on button "Next Note" at bounding box center [467, 224] width 142 height 19
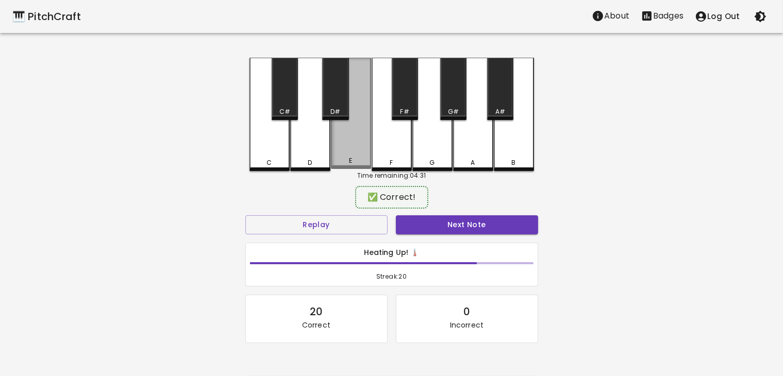
click at [336, 141] on div "E" at bounding box center [351, 113] width 40 height 111
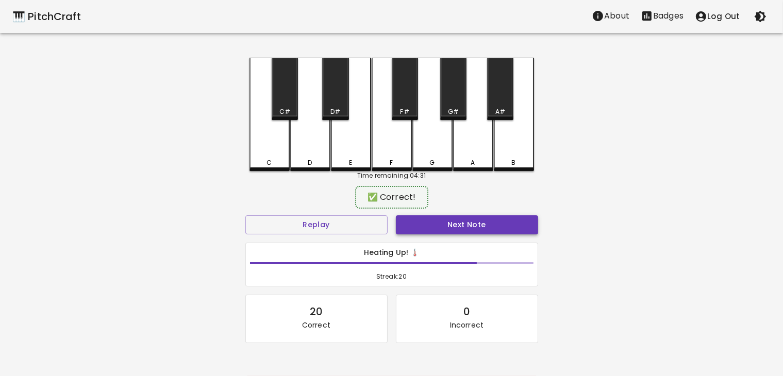
click at [407, 220] on button "Next Note" at bounding box center [467, 224] width 142 height 19
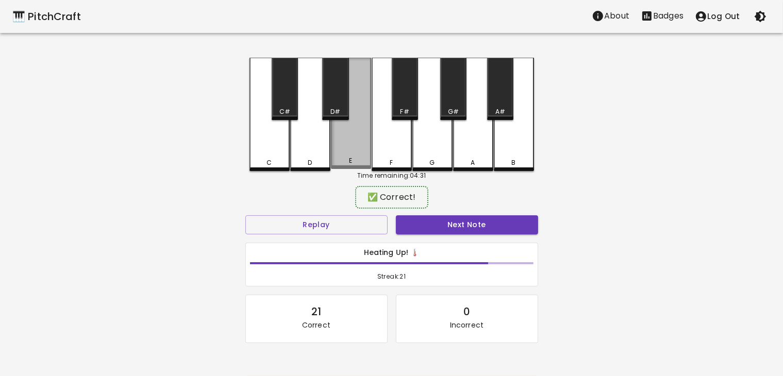
click at [348, 154] on div "E" at bounding box center [351, 113] width 40 height 111
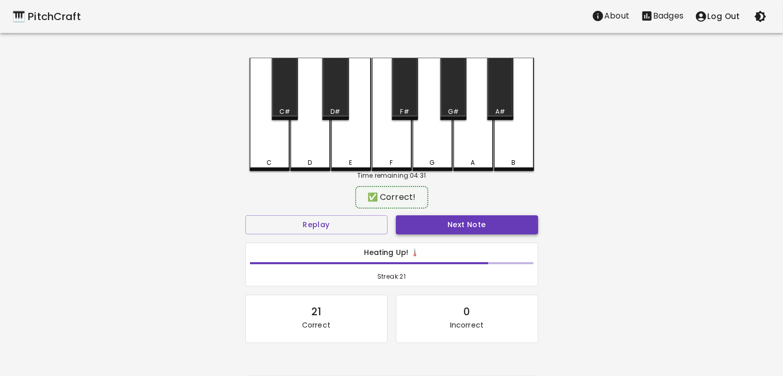
click at [417, 227] on button "Next Note" at bounding box center [467, 224] width 142 height 19
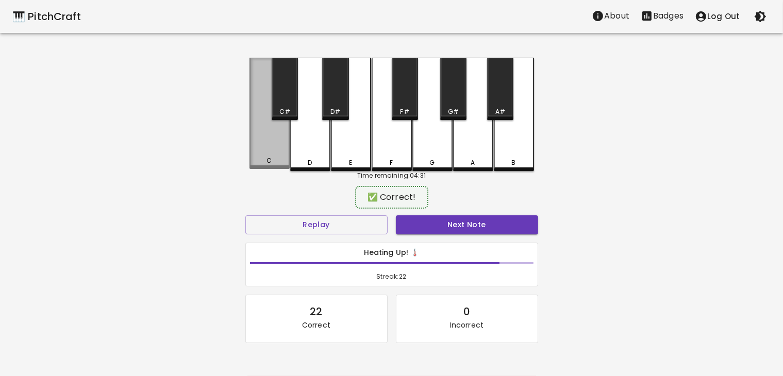
click at [273, 162] on div "C" at bounding box center [270, 160] width 38 height 9
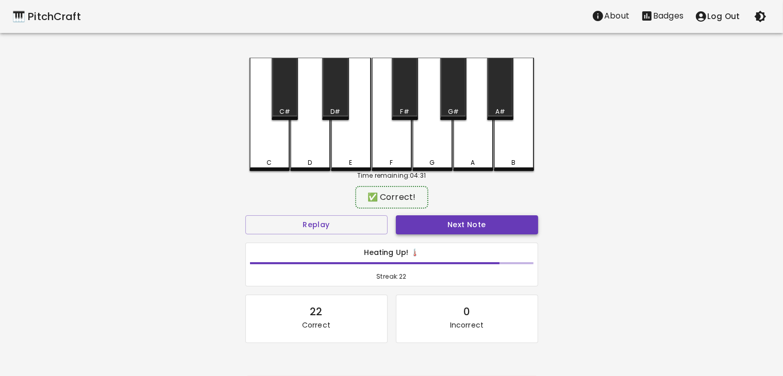
click at [433, 231] on button "Next Note" at bounding box center [467, 224] width 142 height 19
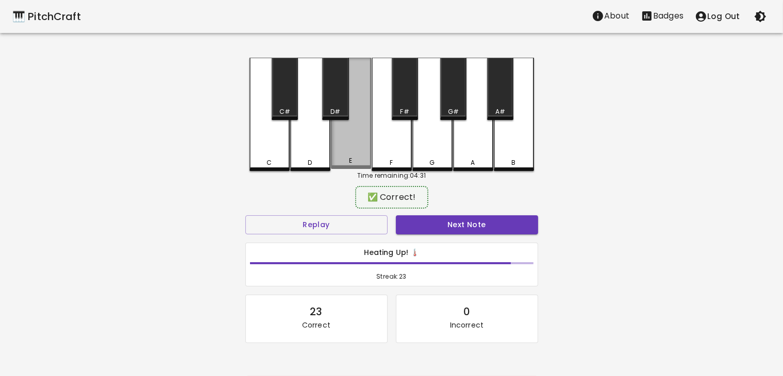
click at [350, 149] on div "E" at bounding box center [351, 113] width 40 height 111
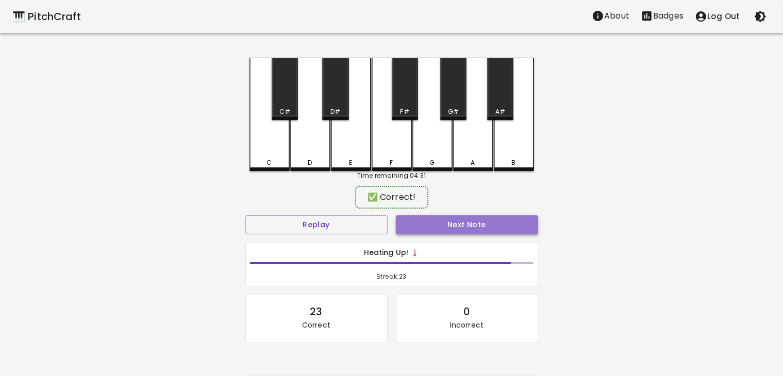
click at [404, 223] on button "Next Note" at bounding box center [467, 224] width 142 height 19
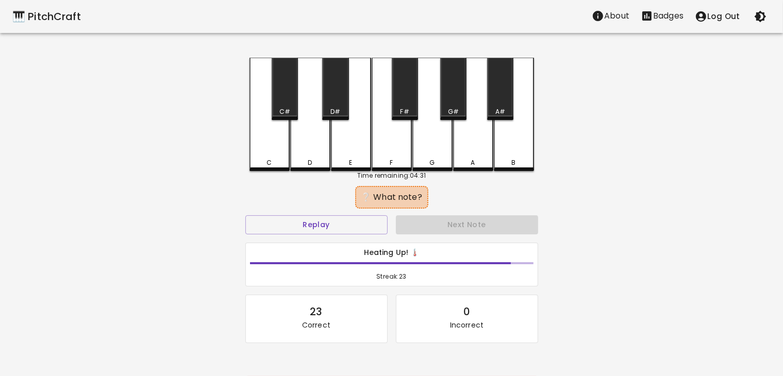
click at [259, 149] on div "C" at bounding box center [269, 114] width 40 height 113
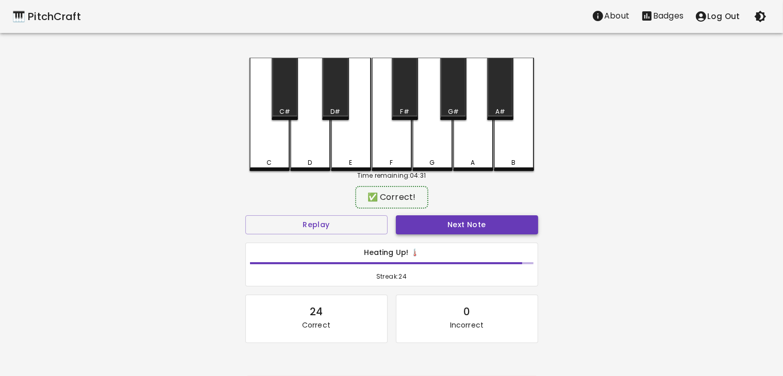
click at [423, 227] on button "Next Note" at bounding box center [467, 224] width 142 height 19
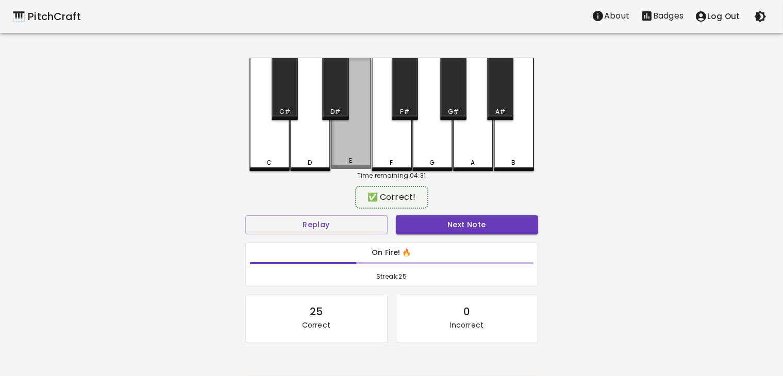
click at [344, 152] on div "E" at bounding box center [351, 113] width 40 height 111
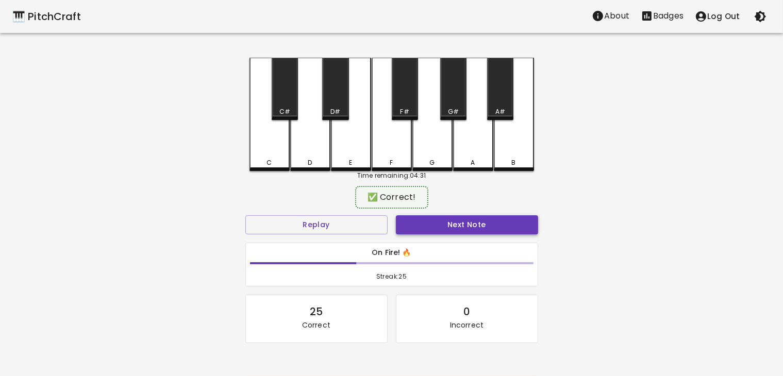
click at [423, 228] on button "Next Note" at bounding box center [467, 224] width 142 height 19
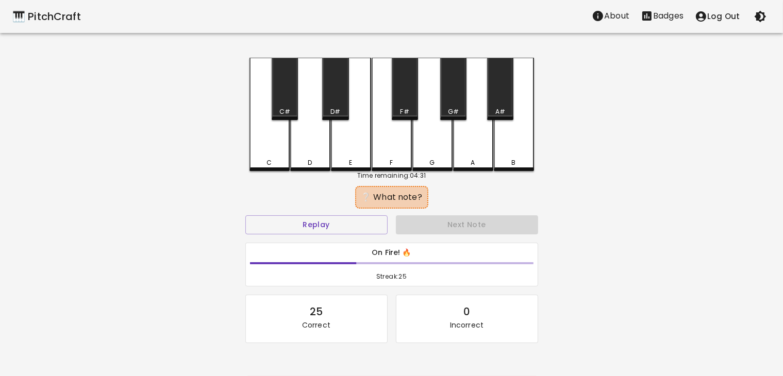
click at [309, 157] on div "D" at bounding box center [310, 114] width 40 height 113
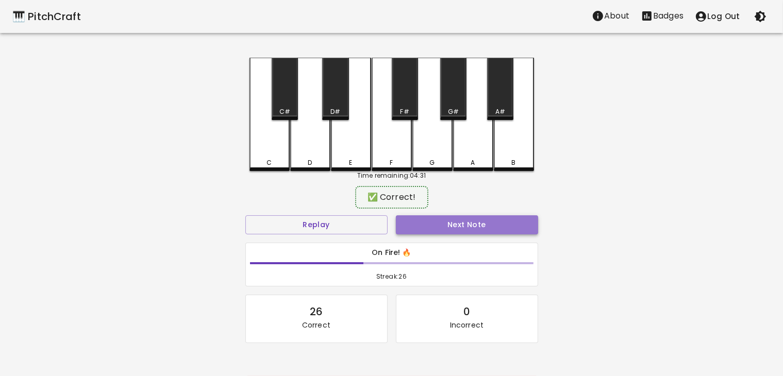
click at [407, 230] on button "Next Note" at bounding box center [467, 224] width 142 height 19
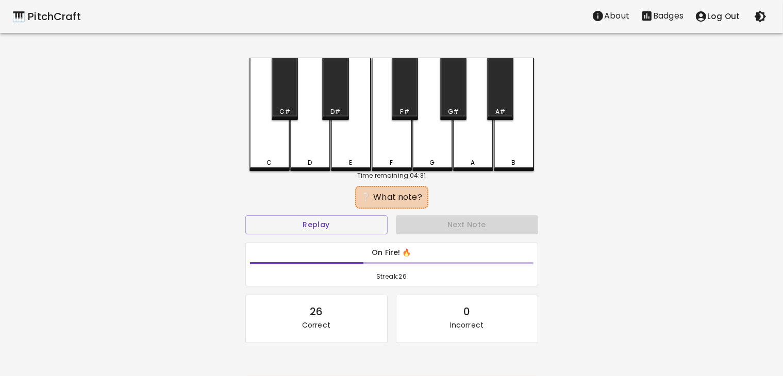
click at [348, 143] on div "E" at bounding box center [351, 114] width 40 height 113
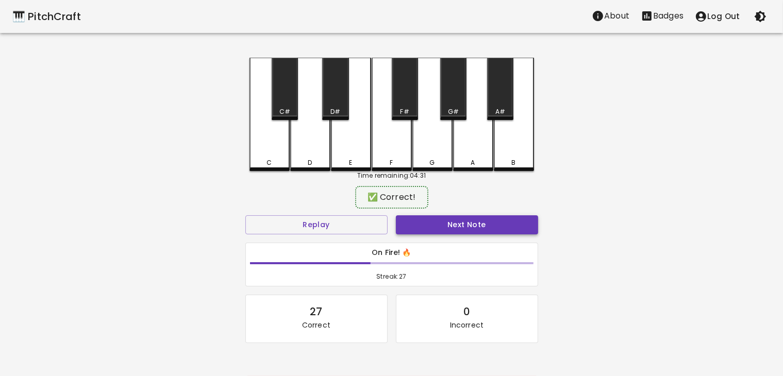
click at [422, 227] on button "Next Note" at bounding box center [467, 224] width 142 height 19
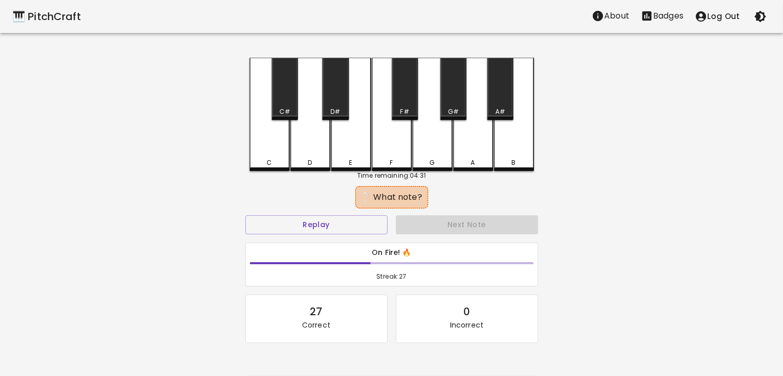
click at [306, 155] on div "D" at bounding box center [310, 114] width 40 height 113
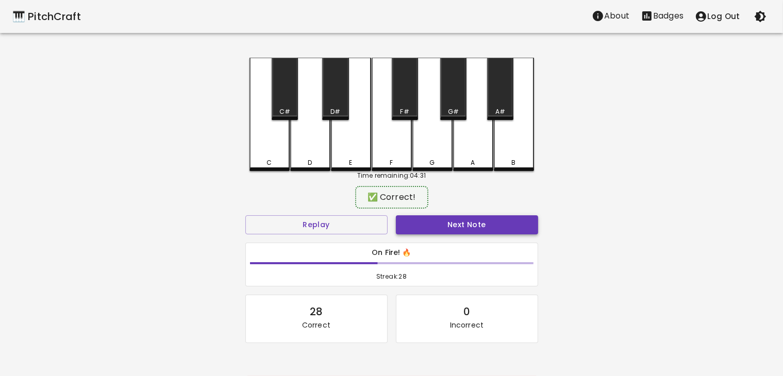
click at [434, 218] on button "Next Note" at bounding box center [467, 224] width 142 height 19
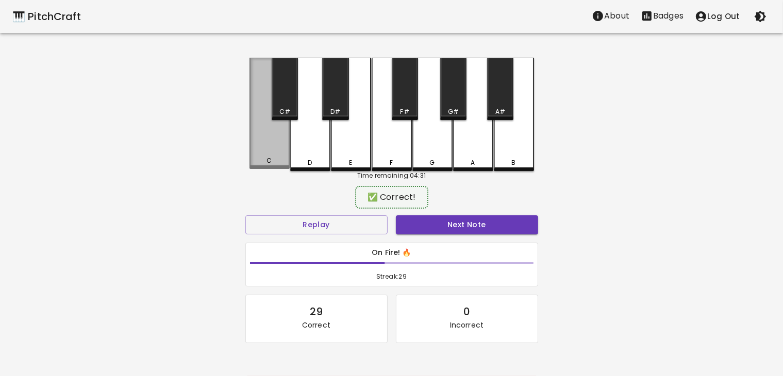
click at [279, 153] on div "C" at bounding box center [269, 113] width 40 height 111
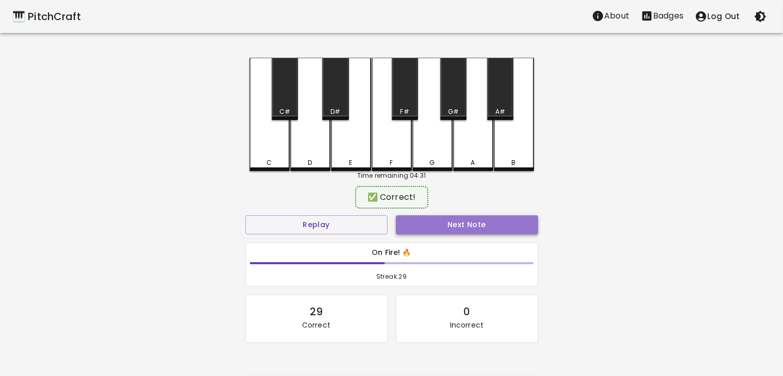
click at [406, 223] on button "Next Note" at bounding box center [467, 224] width 142 height 19
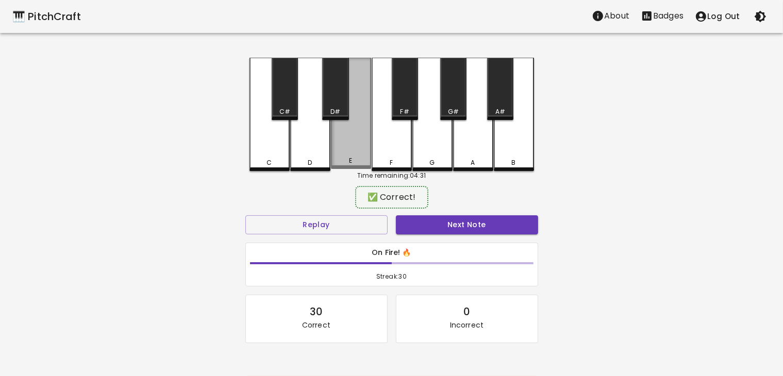
click at [354, 157] on div "E" at bounding box center [351, 113] width 40 height 111
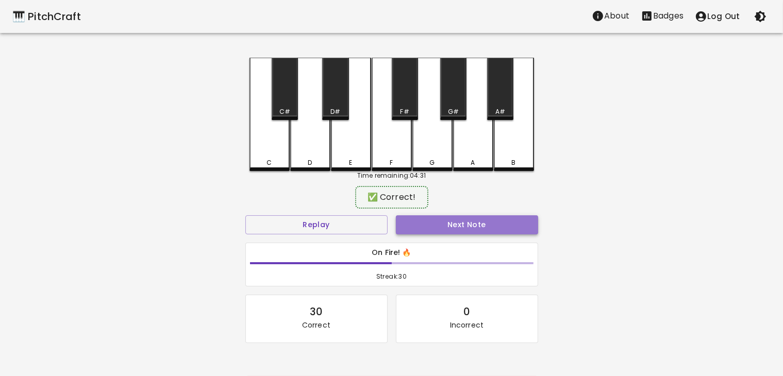
click at [441, 218] on button "Next Note" at bounding box center [467, 224] width 142 height 19
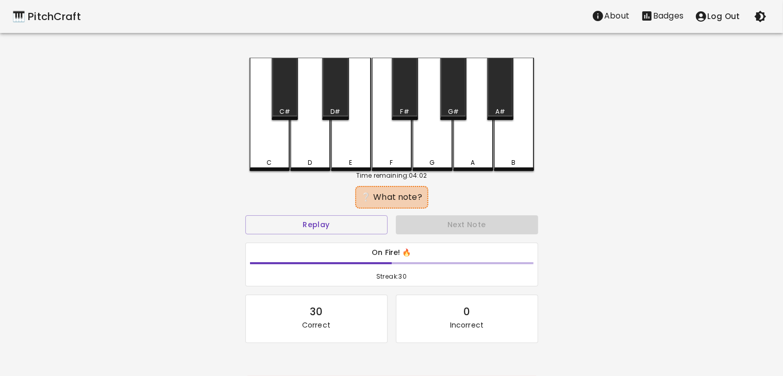
click at [273, 130] on div "C" at bounding box center [269, 114] width 40 height 113
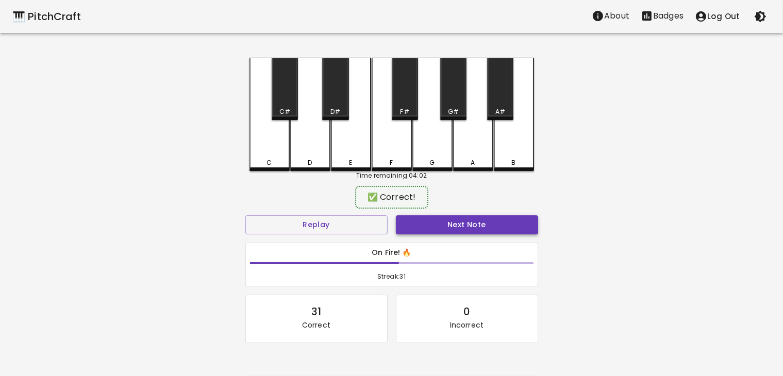
click at [428, 225] on button "Next Note" at bounding box center [467, 224] width 142 height 19
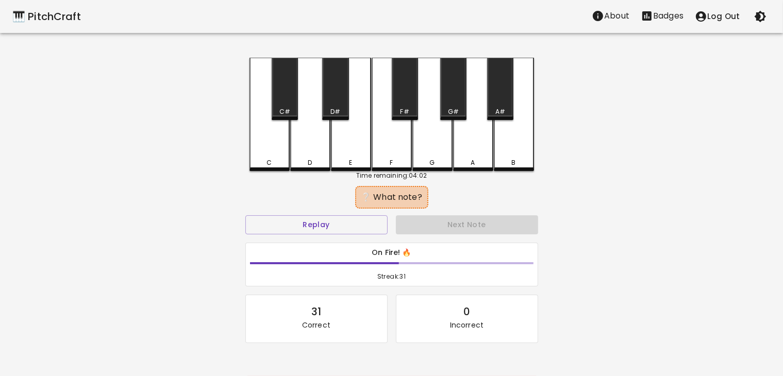
click at [341, 157] on div "E" at bounding box center [351, 114] width 40 height 113
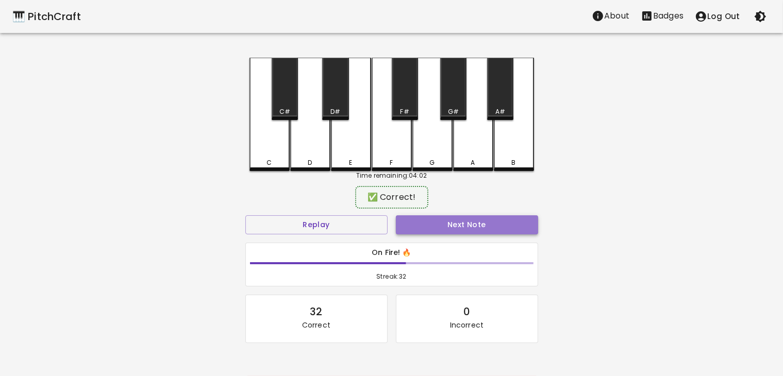
click at [429, 220] on button "Next Note" at bounding box center [467, 224] width 142 height 19
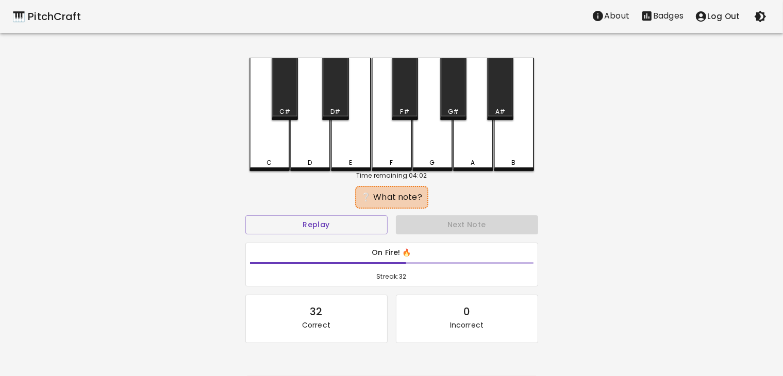
click at [338, 149] on div "E" at bounding box center [351, 114] width 40 height 113
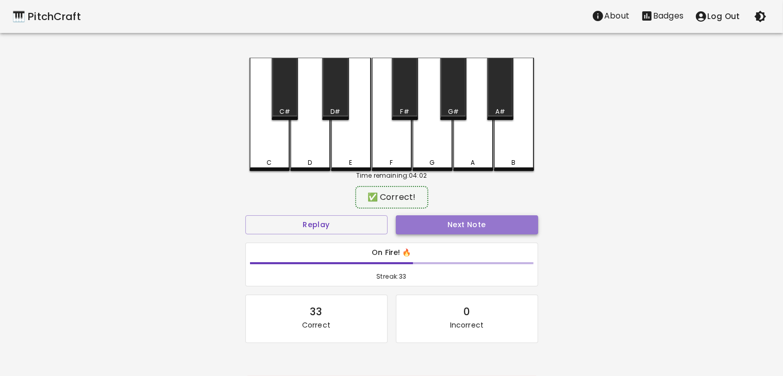
click at [433, 222] on button "Next Note" at bounding box center [467, 224] width 142 height 19
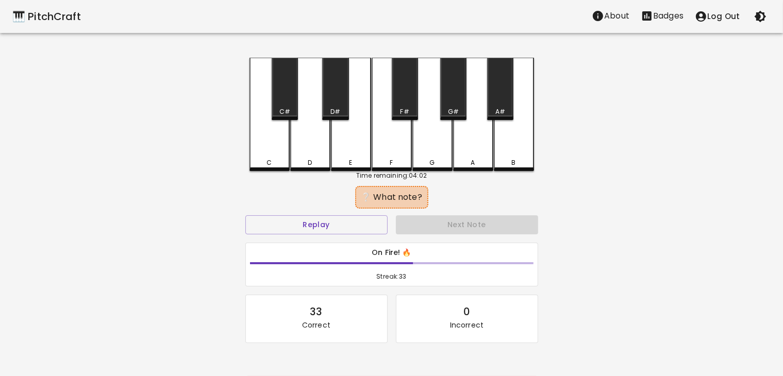
click at [353, 141] on div "E" at bounding box center [351, 114] width 40 height 113
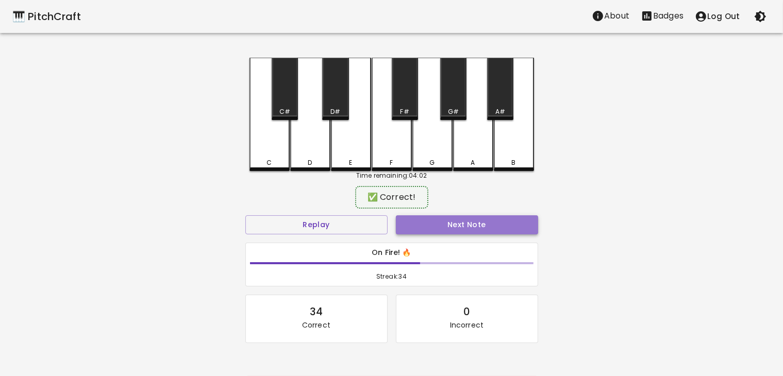
click at [429, 225] on button "Next Note" at bounding box center [467, 224] width 142 height 19
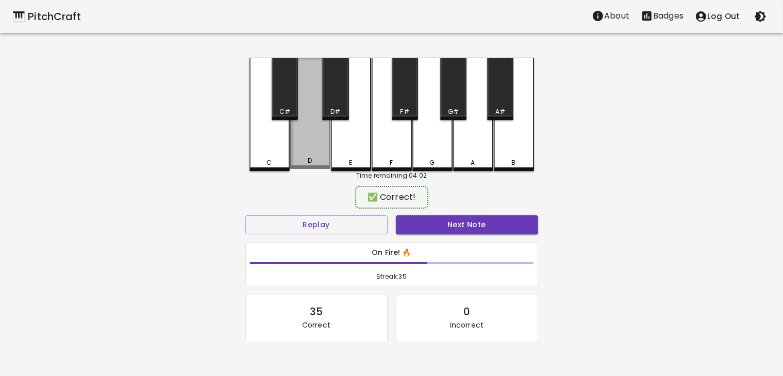
click at [304, 143] on div "D" at bounding box center [310, 113] width 40 height 111
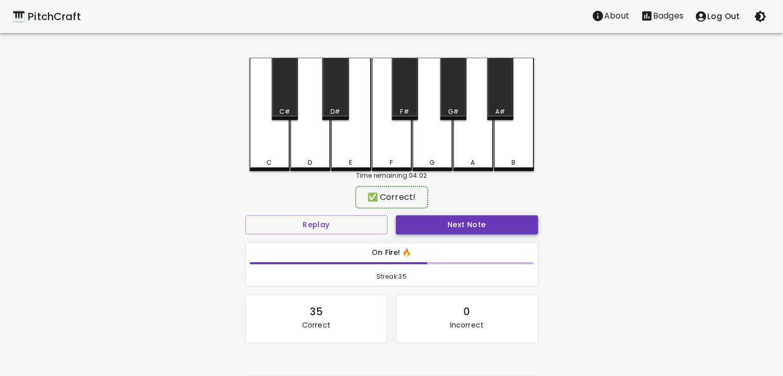
click at [431, 223] on button "Next Note" at bounding box center [467, 224] width 142 height 19
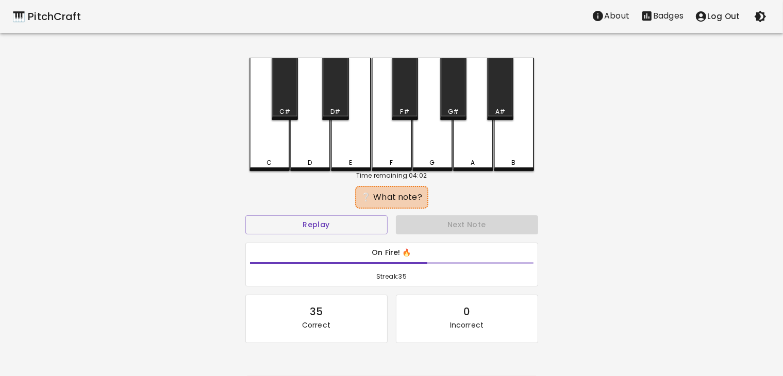
click at [307, 146] on div "D" at bounding box center [310, 114] width 40 height 113
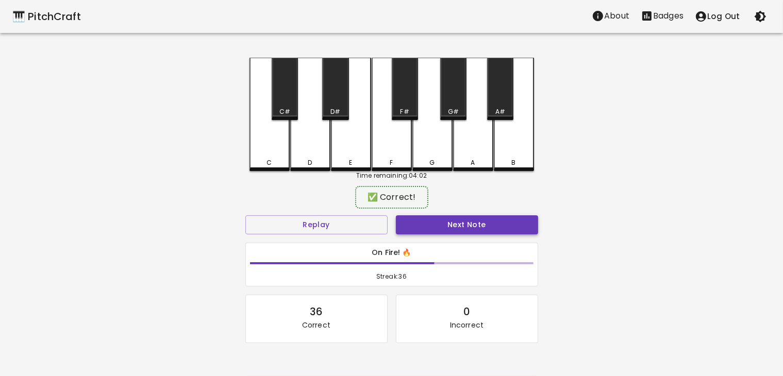
click at [428, 221] on button "Next Note" at bounding box center [467, 224] width 142 height 19
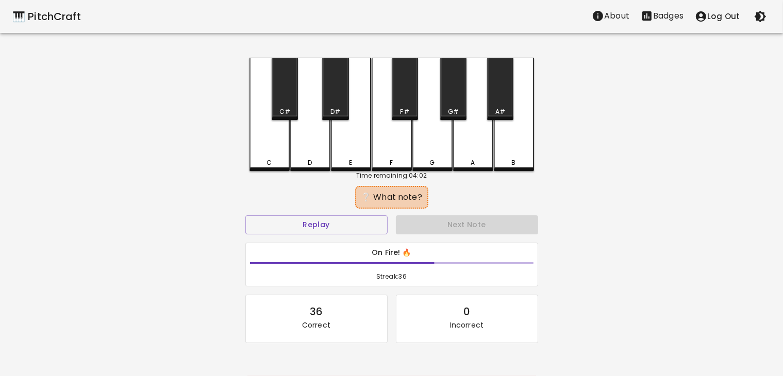
click at [343, 134] on div "E" at bounding box center [351, 114] width 40 height 113
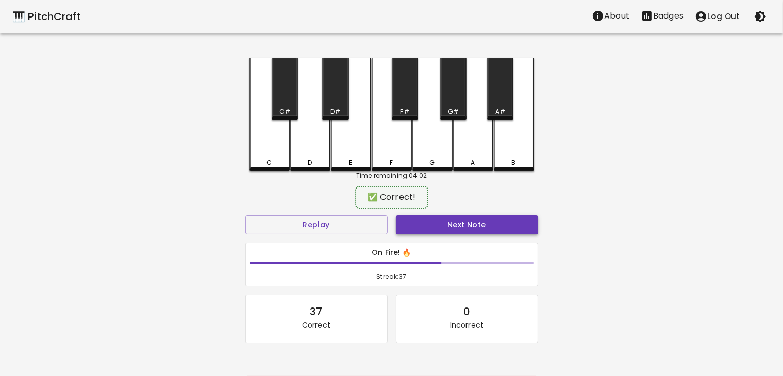
click at [419, 225] on button "Next Note" at bounding box center [467, 224] width 142 height 19
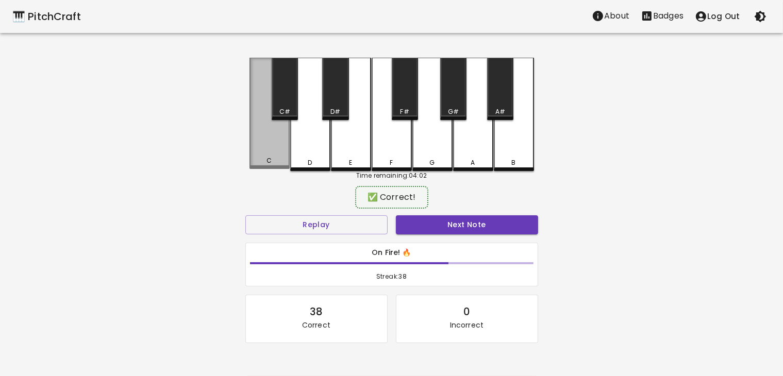
click at [262, 145] on div "C" at bounding box center [269, 113] width 40 height 111
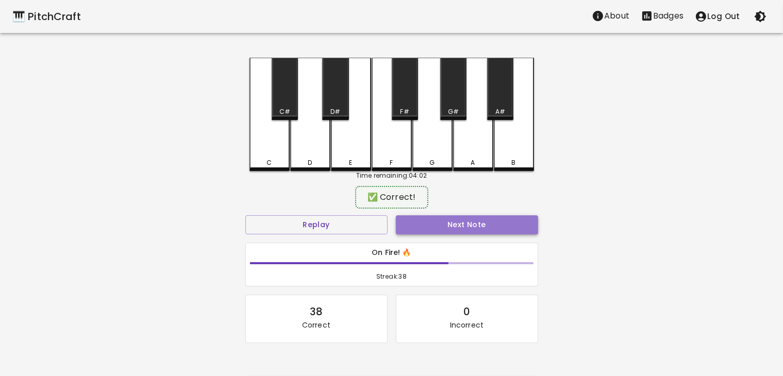
click at [409, 219] on button "Next Note" at bounding box center [467, 224] width 142 height 19
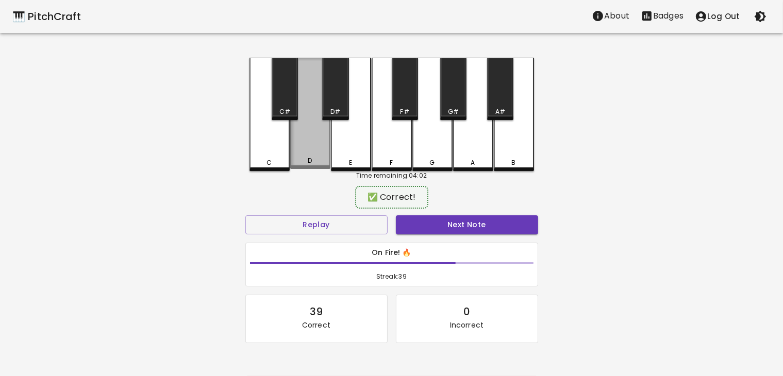
click at [308, 156] on div "D" at bounding box center [310, 113] width 40 height 111
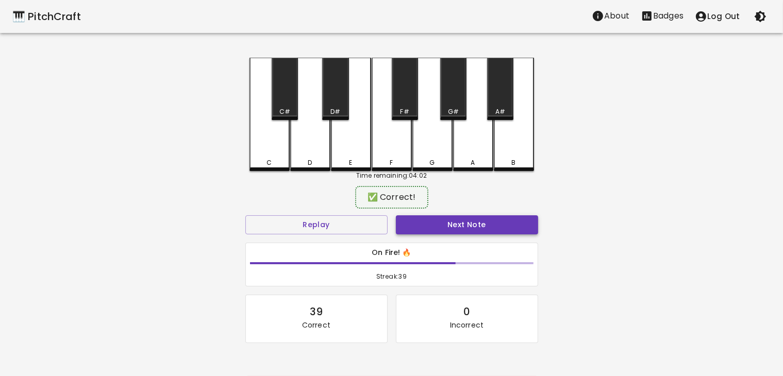
click at [432, 221] on button "Next Note" at bounding box center [467, 224] width 142 height 19
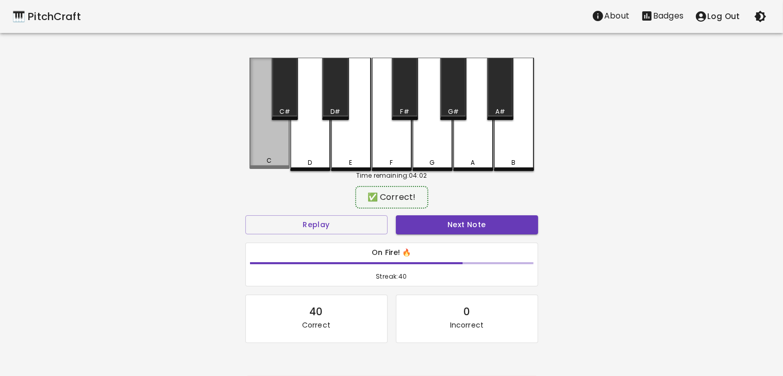
click at [272, 153] on div "C" at bounding box center [269, 113] width 40 height 111
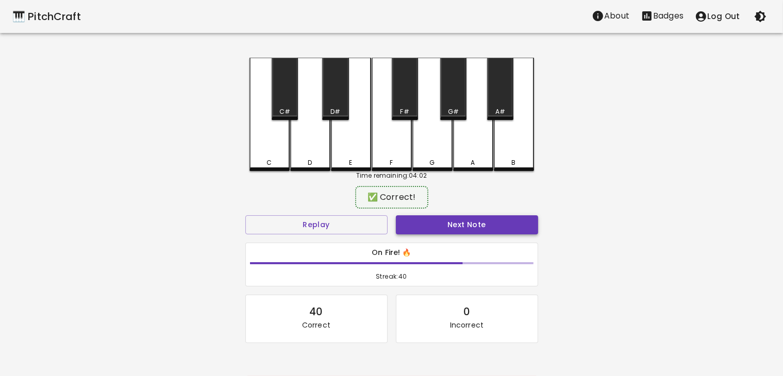
click at [432, 225] on button "Next Note" at bounding box center [467, 224] width 142 height 19
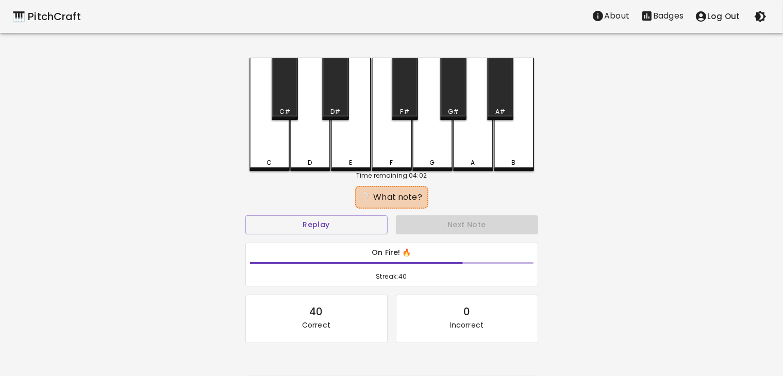
click at [307, 144] on div "D" at bounding box center [310, 114] width 40 height 113
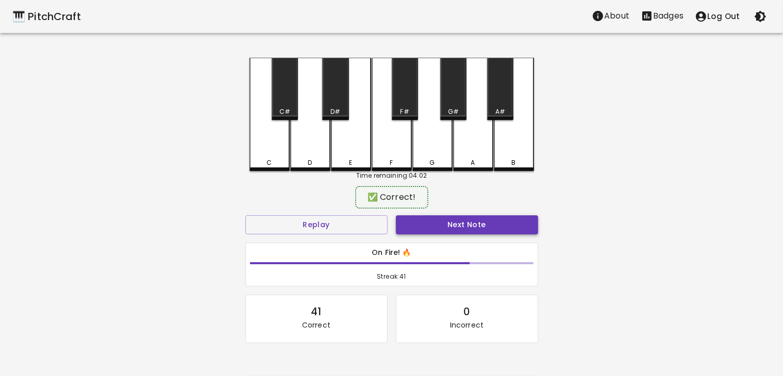
click at [436, 219] on button "Next Note" at bounding box center [467, 224] width 142 height 19
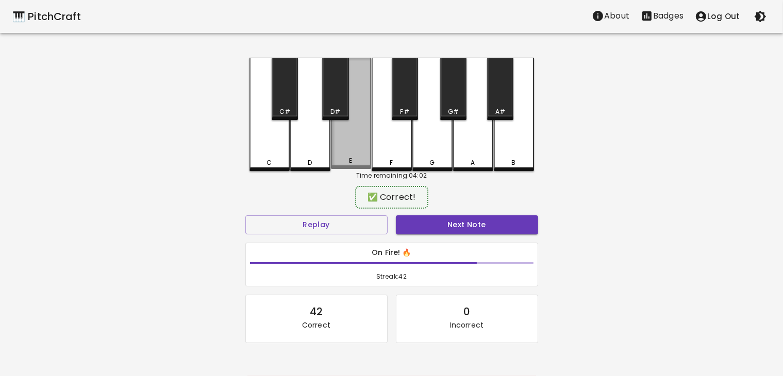
click at [342, 154] on div "E" at bounding box center [351, 113] width 40 height 111
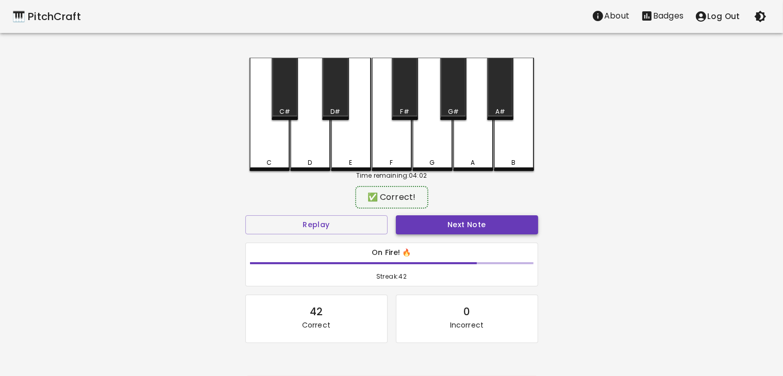
click at [424, 230] on button "Next Note" at bounding box center [467, 224] width 142 height 19
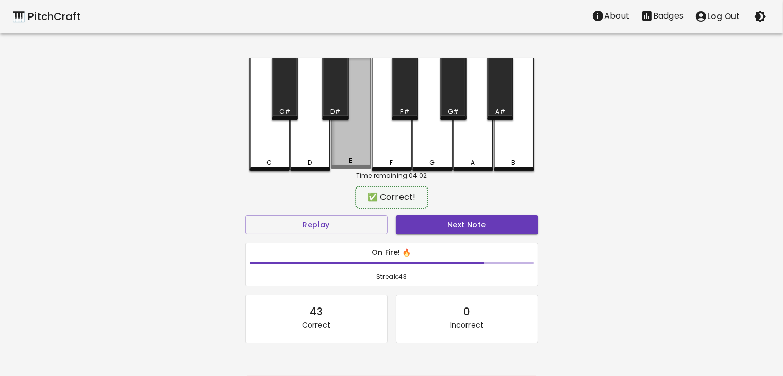
click at [351, 153] on div "E" at bounding box center [351, 113] width 40 height 111
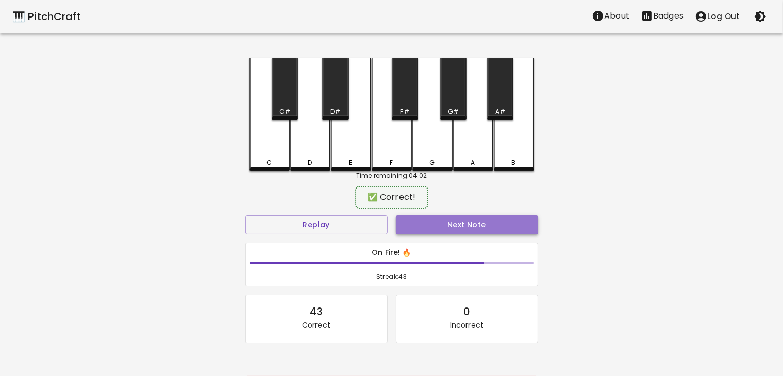
click at [418, 226] on button "Next Note" at bounding box center [467, 224] width 142 height 19
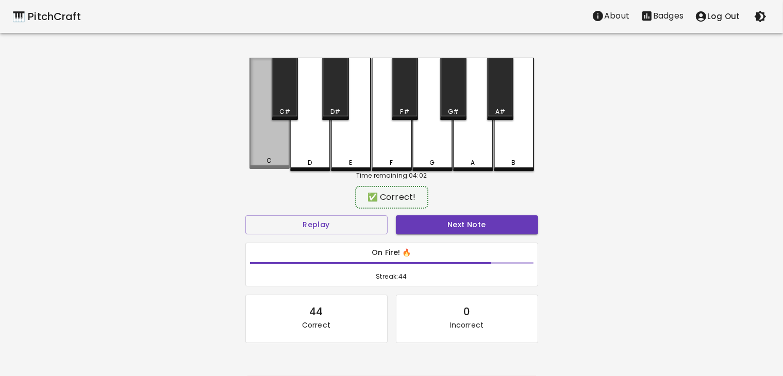
click at [268, 153] on div "C" at bounding box center [269, 113] width 40 height 111
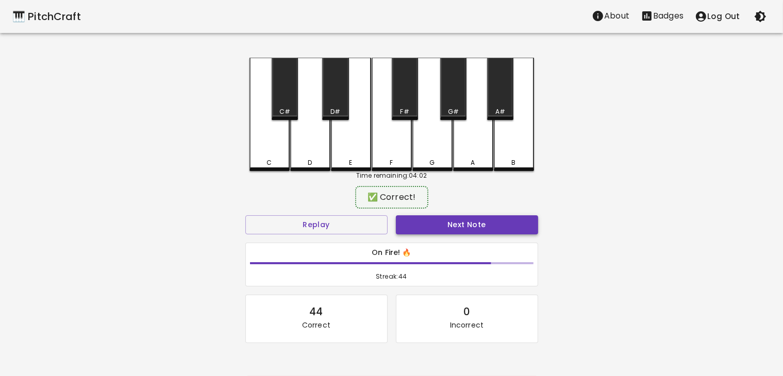
click at [412, 223] on button "Next Note" at bounding box center [467, 224] width 142 height 19
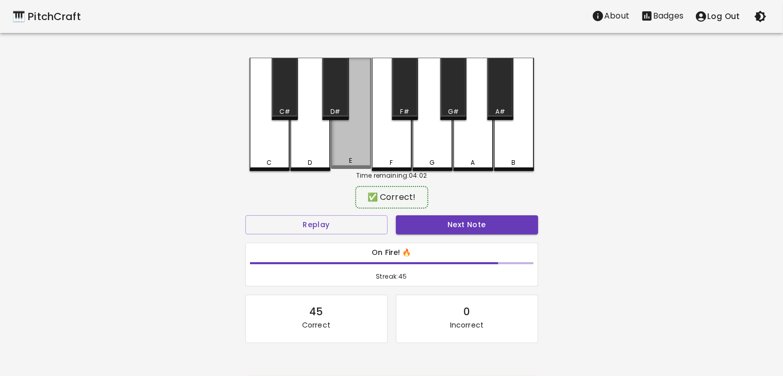
click at [351, 153] on div "E" at bounding box center [351, 113] width 40 height 111
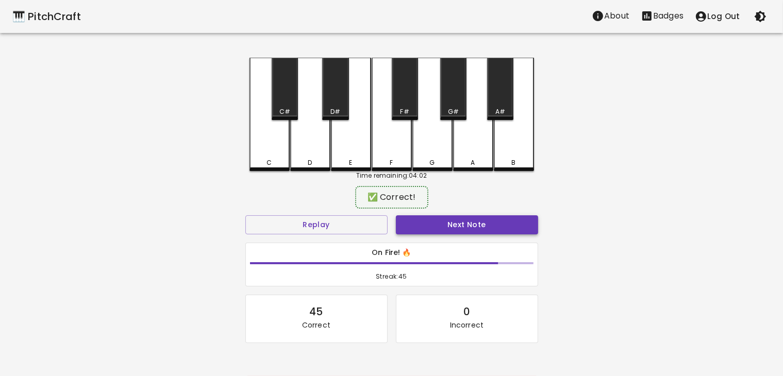
click at [419, 220] on button "Next Note" at bounding box center [467, 224] width 142 height 19
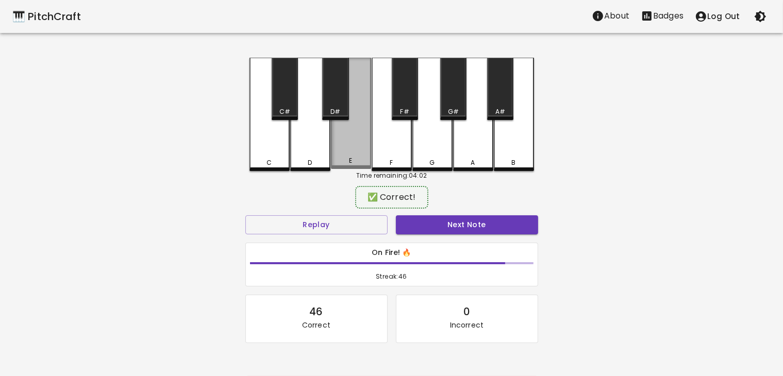
click at [340, 146] on div "E" at bounding box center [351, 113] width 40 height 111
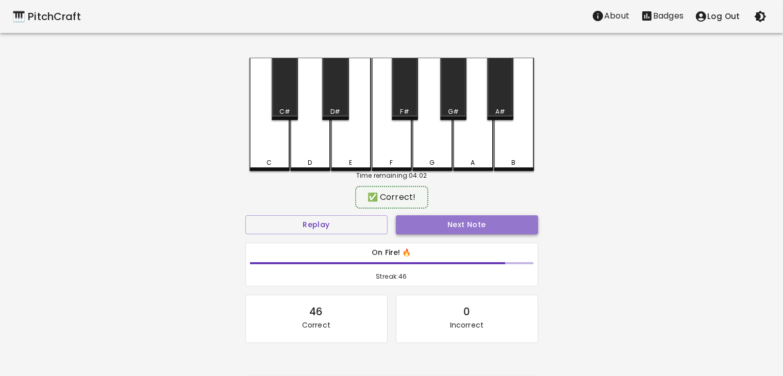
click at [416, 225] on button "Next Note" at bounding box center [467, 224] width 142 height 19
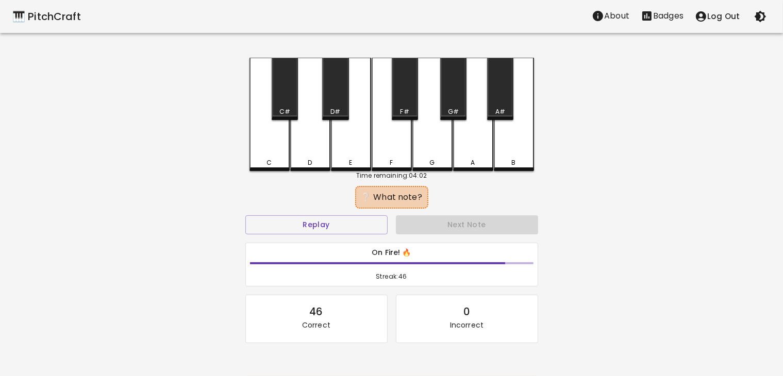
click at [255, 147] on div "C" at bounding box center [269, 114] width 40 height 113
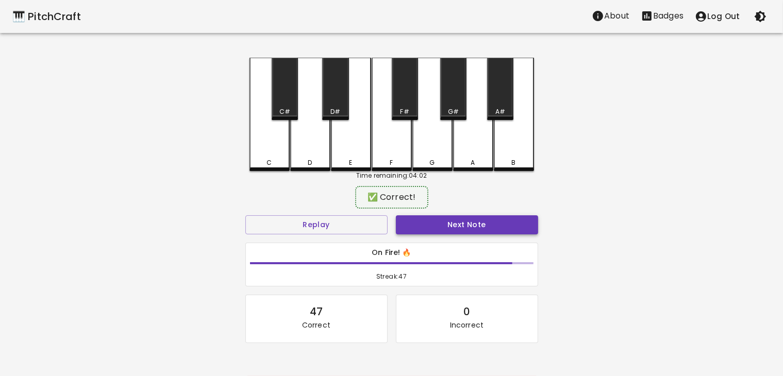
click at [418, 227] on button "Next Note" at bounding box center [467, 224] width 142 height 19
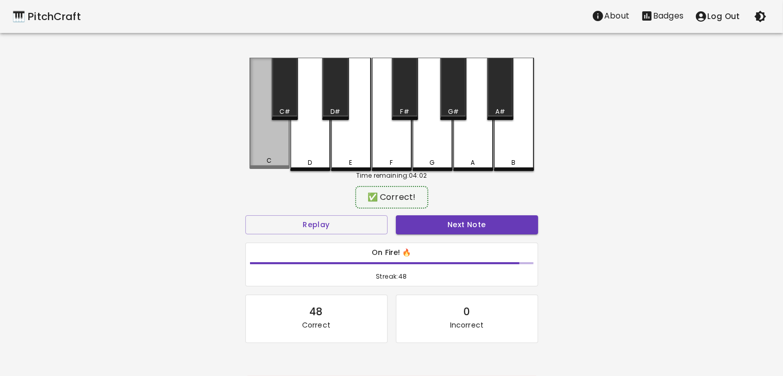
click at [270, 145] on div "C" at bounding box center [269, 113] width 40 height 111
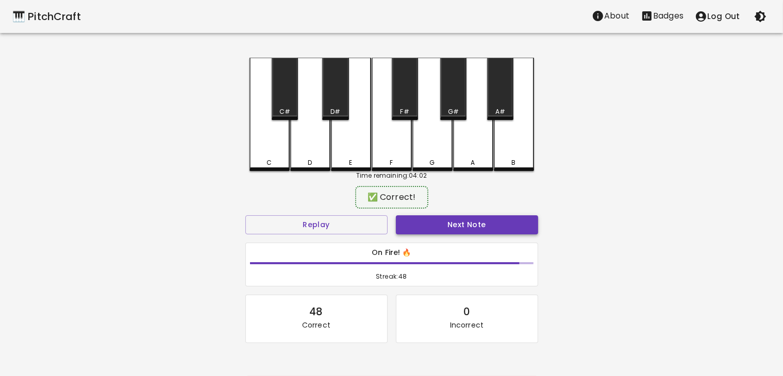
click at [428, 226] on button "Next Note" at bounding box center [467, 224] width 142 height 19
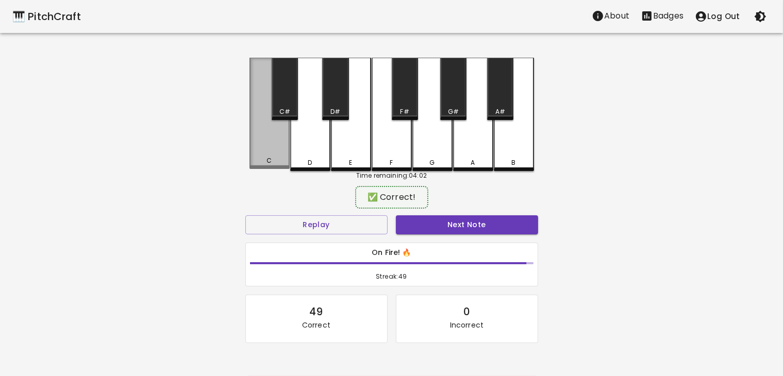
click at [280, 138] on div "C" at bounding box center [269, 113] width 40 height 111
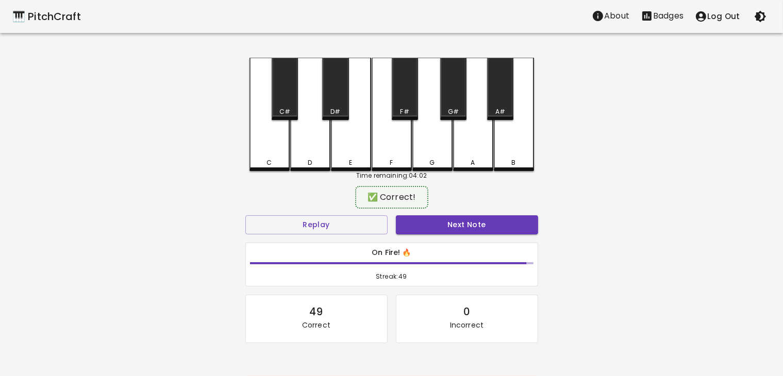
click at [433, 240] on div "On Fire! 🔥 Streak: 49" at bounding box center [391, 265] width 301 height 53
click at [425, 212] on div "Next Note" at bounding box center [467, 224] width 151 height 27
click at [425, 218] on button "Next Note" at bounding box center [467, 224] width 142 height 19
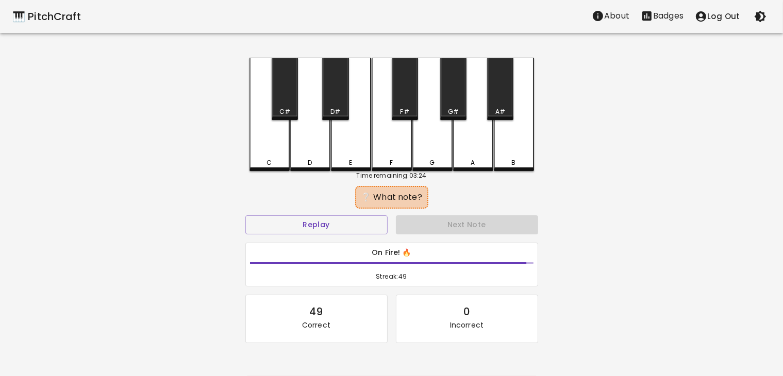
click at [346, 156] on div "E" at bounding box center [351, 114] width 40 height 113
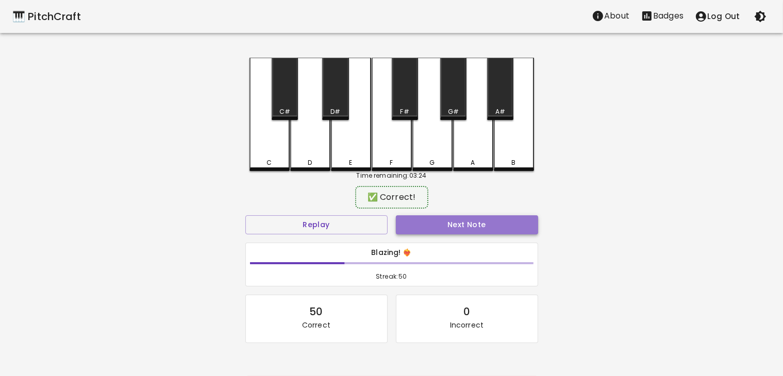
click at [414, 219] on button "Next Note" at bounding box center [467, 224] width 142 height 19
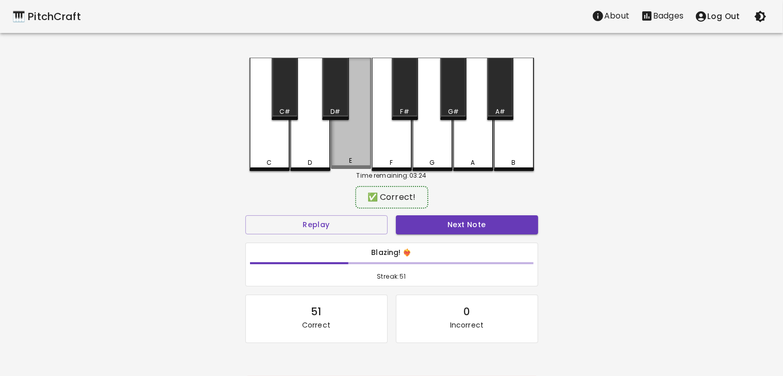
click at [348, 145] on div "E" at bounding box center [351, 113] width 40 height 111
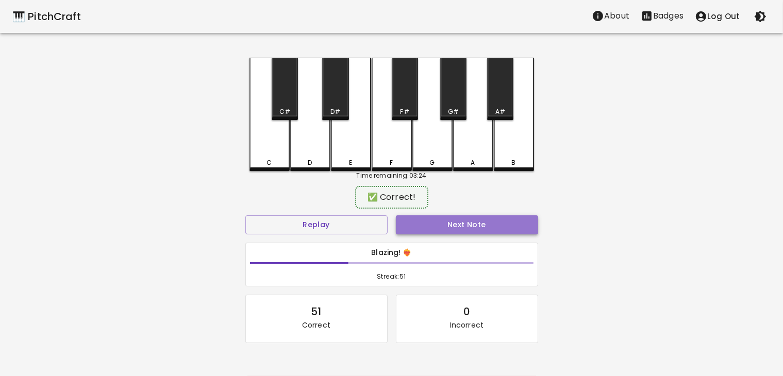
click at [432, 227] on button "Next Note" at bounding box center [467, 224] width 142 height 19
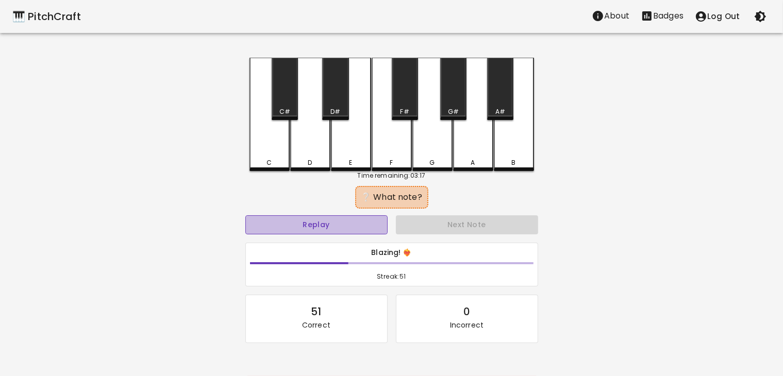
click at [320, 225] on button "Replay" at bounding box center [316, 224] width 142 height 19
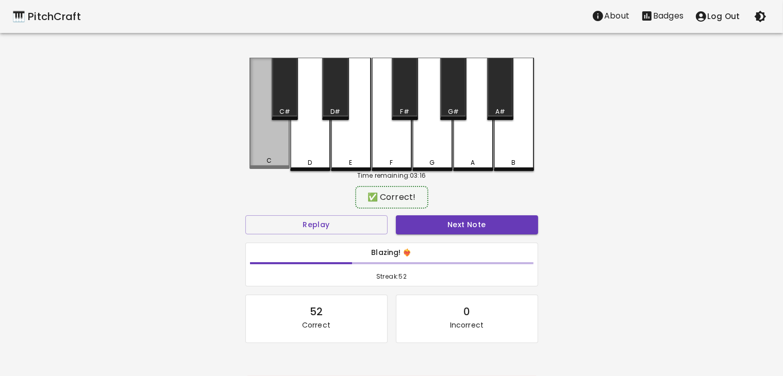
click at [274, 163] on div "C" at bounding box center [270, 160] width 38 height 9
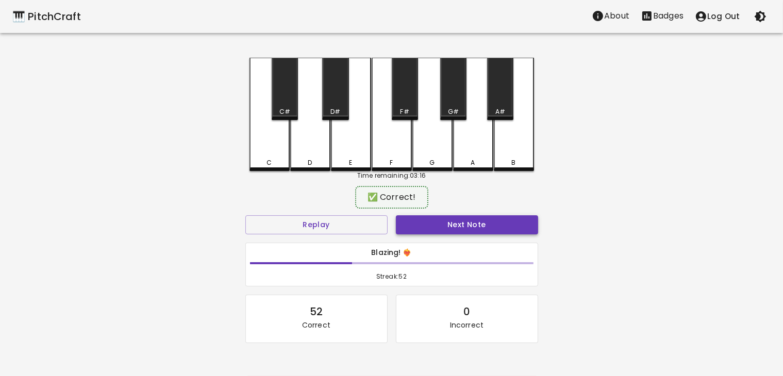
click at [414, 224] on button "Next Note" at bounding box center [467, 224] width 142 height 19
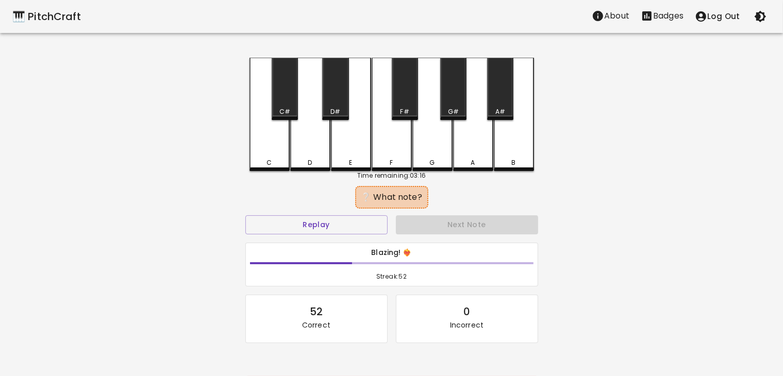
click at [266, 145] on div "C" at bounding box center [269, 114] width 40 height 113
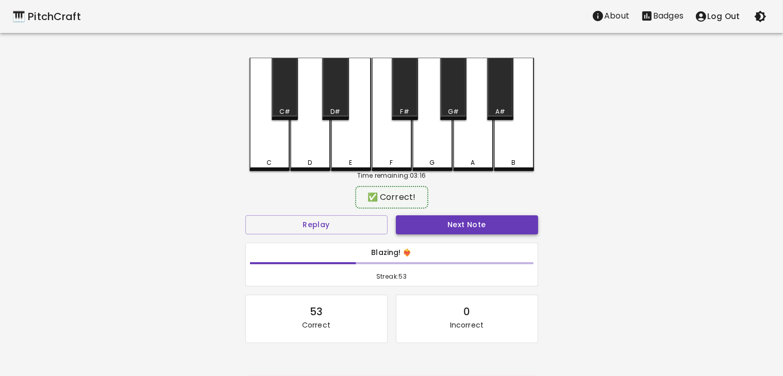
click at [435, 226] on button "Next Note" at bounding box center [467, 224] width 142 height 19
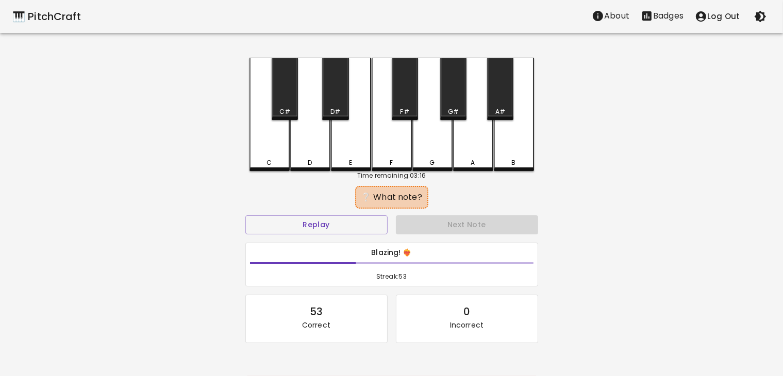
click at [271, 153] on div "C" at bounding box center [269, 114] width 40 height 113
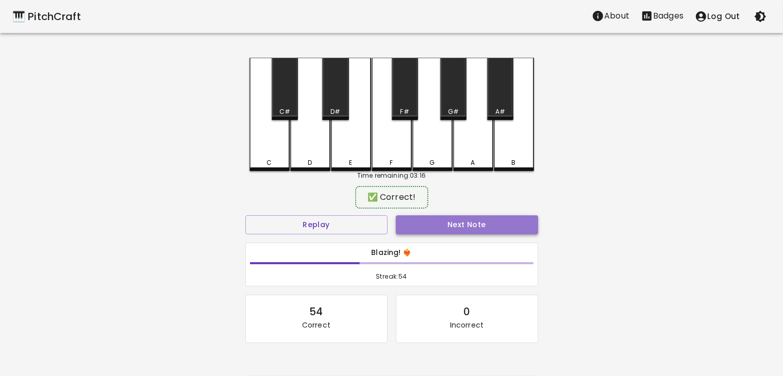
click at [424, 230] on button "Next Note" at bounding box center [467, 224] width 142 height 19
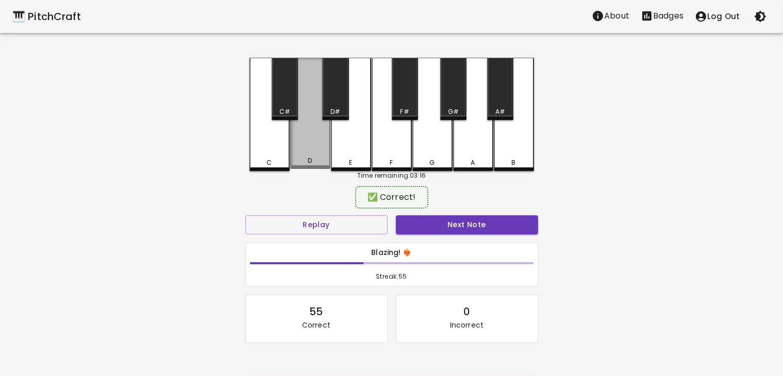
click at [315, 154] on div "D" at bounding box center [310, 113] width 40 height 111
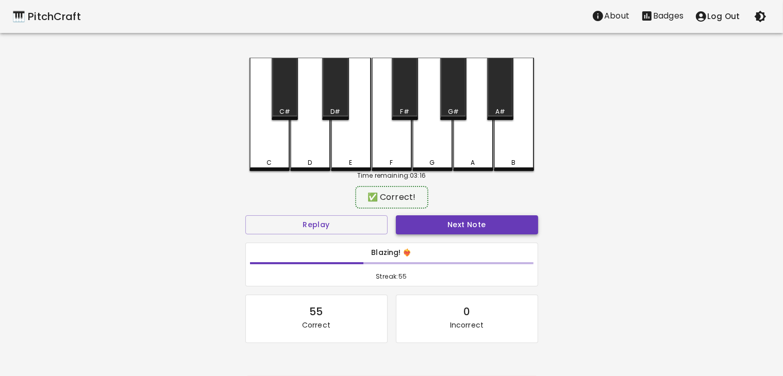
click at [406, 226] on button "Next Note" at bounding box center [467, 224] width 142 height 19
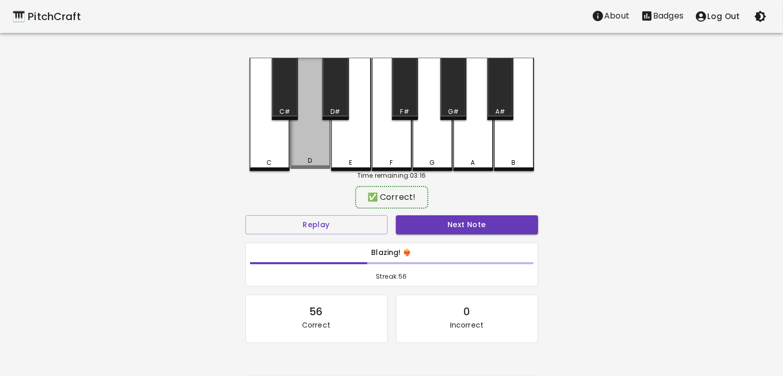
click at [313, 160] on div "D" at bounding box center [310, 160] width 38 height 9
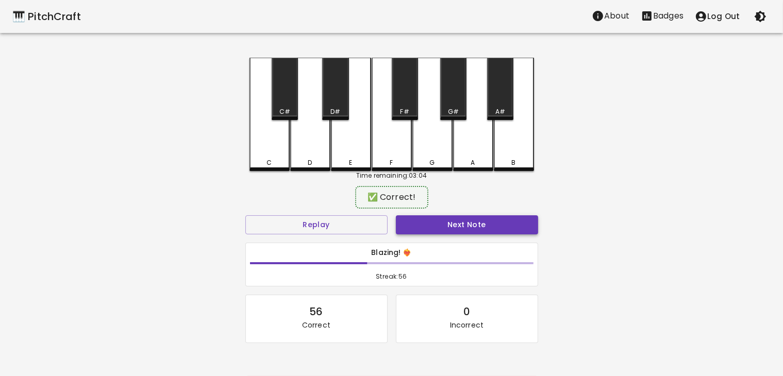
click at [428, 223] on button "Next Note" at bounding box center [467, 224] width 142 height 19
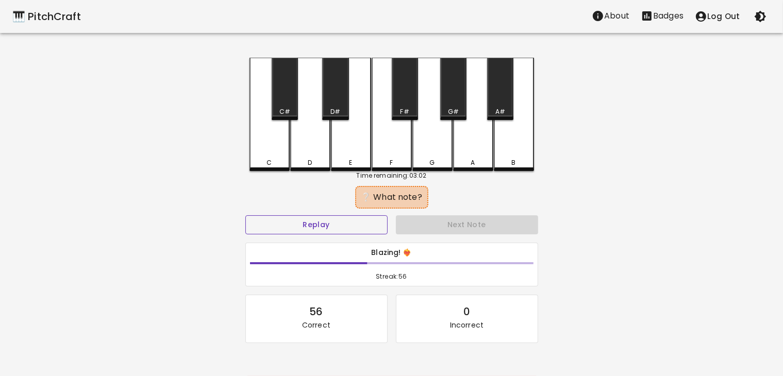
click at [330, 219] on button "Replay" at bounding box center [316, 224] width 142 height 19
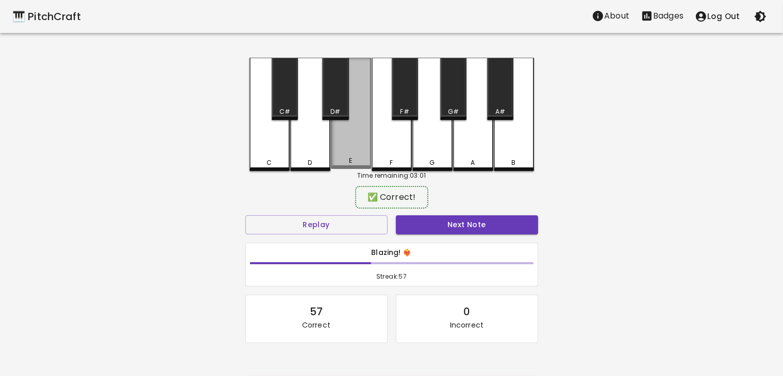
click at [352, 161] on div "E" at bounding box center [350, 160] width 3 height 9
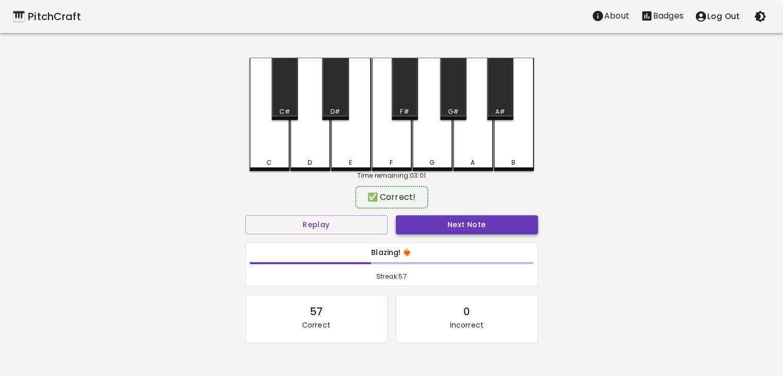
click at [419, 224] on button "Next Note" at bounding box center [467, 224] width 142 height 19
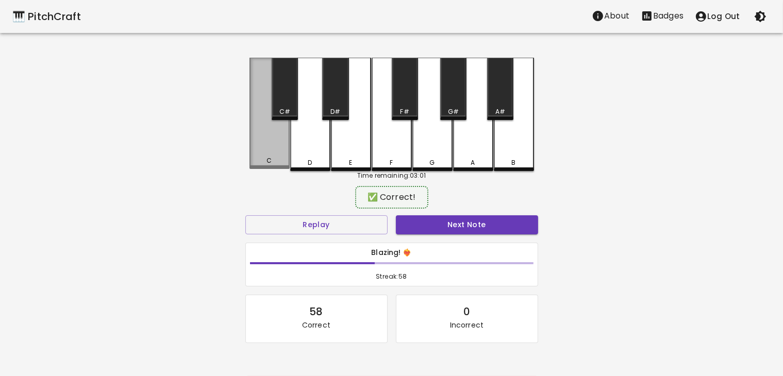
click at [269, 160] on div "C" at bounding box center [269, 160] width 5 height 9
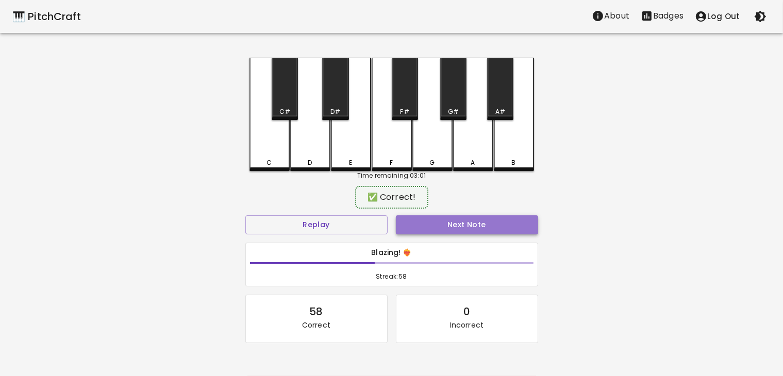
click at [411, 222] on button "Next Note" at bounding box center [467, 224] width 142 height 19
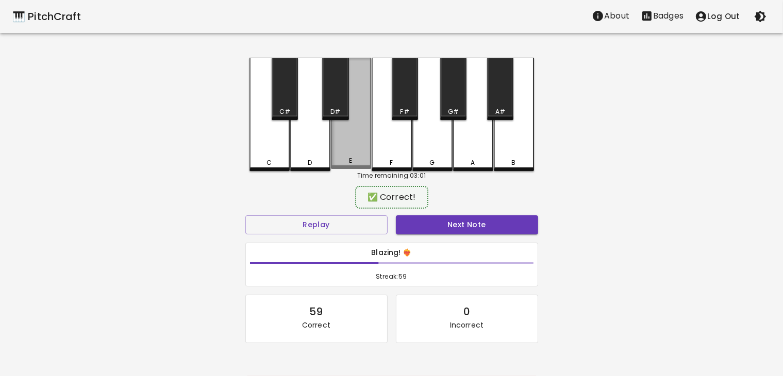
click at [353, 149] on div "E" at bounding box center [351, 113] width 40 height 111
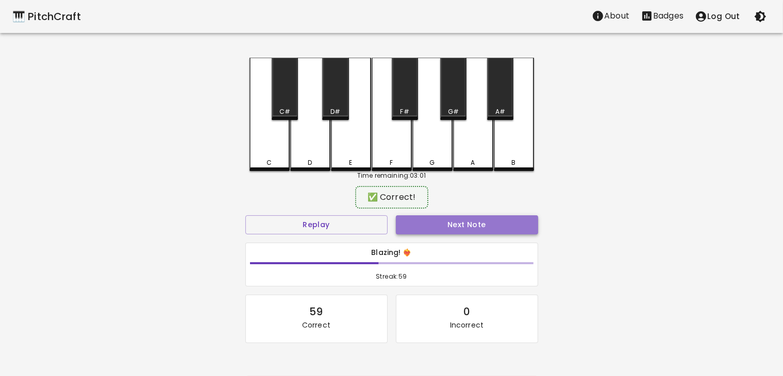
click at [421, 229] on button "Next Note" at bounding box center [467, 224] width 142 height 19
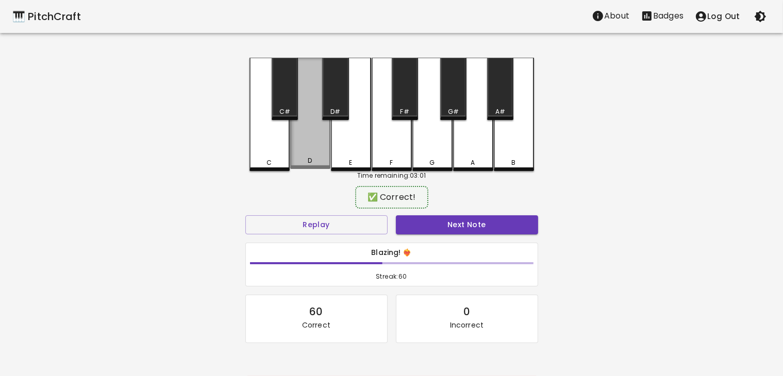
click at [305, 149] on div "D" at bounding box center [310, 113] width 40 height 111
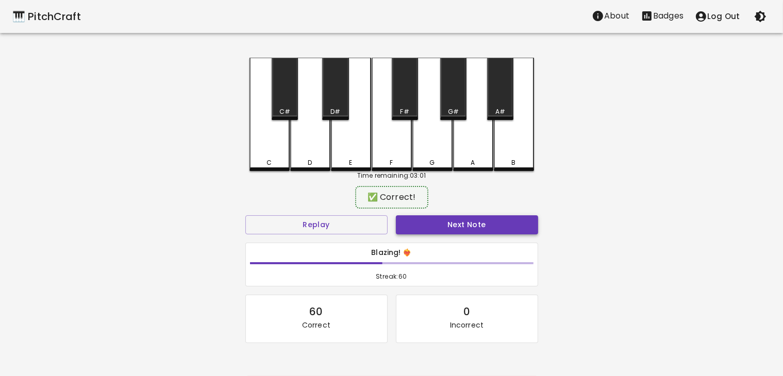
click at [430, 221] on button "Next Note" at bounding box center [467, 224] width 142 height 19
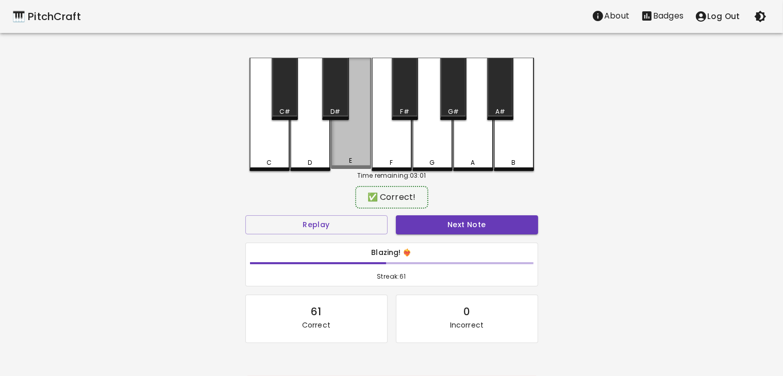
click at [357, 138] on div "E" at bounding box center [351, 113] width 40 height 111
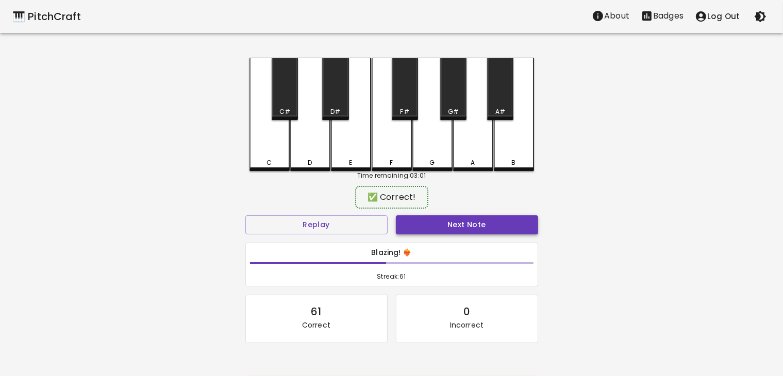
click at [422, 230] on button "Next Note" at bounding box center [467, 224] width 142 height 19
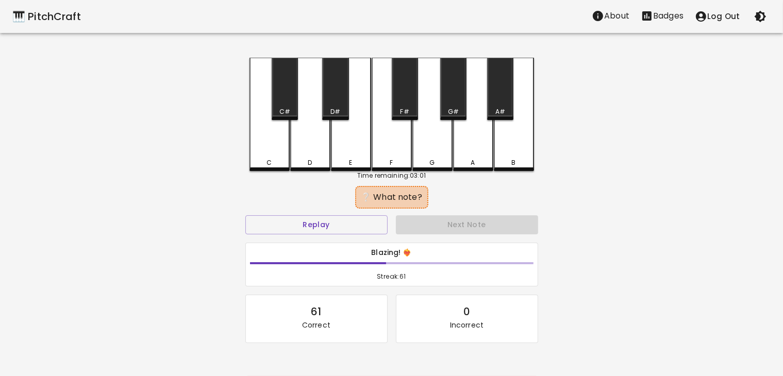
click at [304, 145] on div "D" at bounding box center [310, 114] width 40 height 113
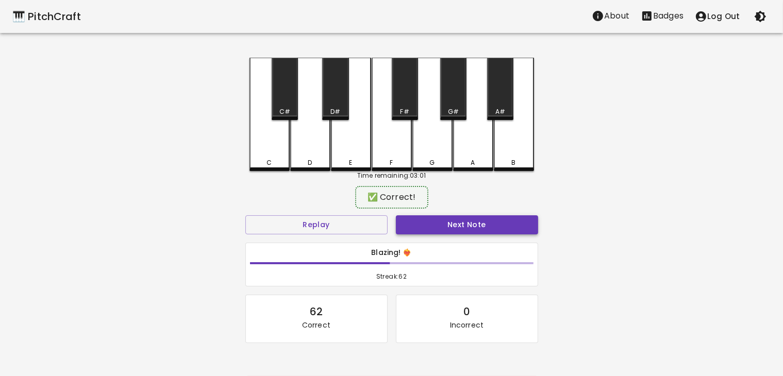
click at [420, 220] on button "Next Note" at bounding box center [467, 224] width 142 height 19
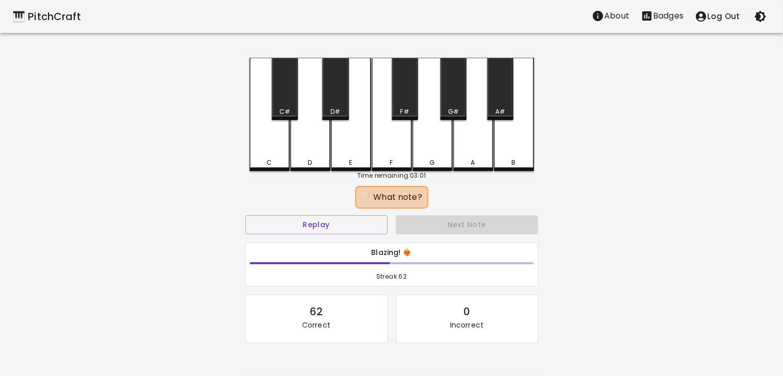
click at [264, 157] on div "C" at bounding box center [269, 114] width 40 height 113
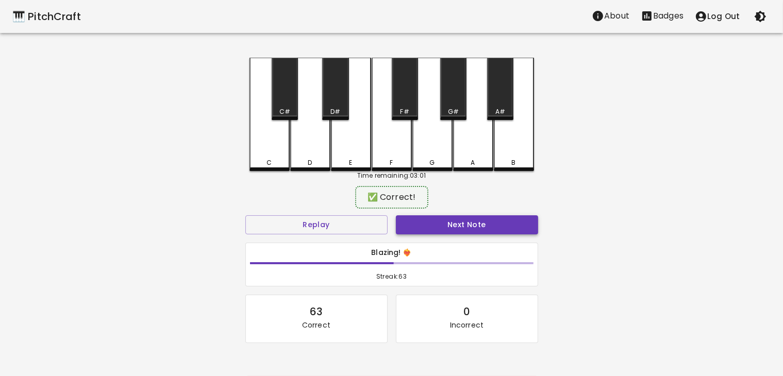
click at [398, 220] on button "Next Note" at bounding box center [467, 224] width 142 height 19
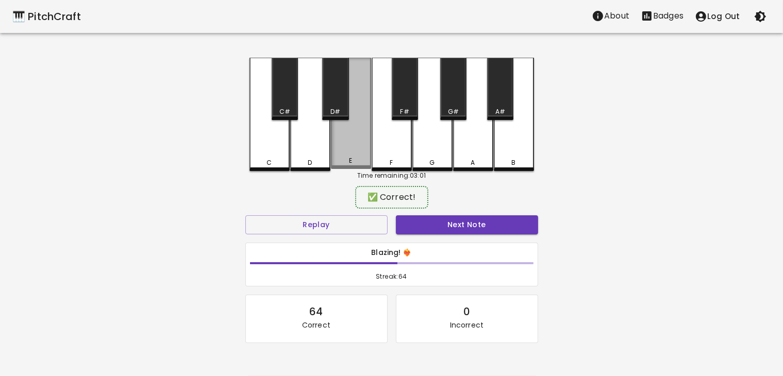
click at [356, 169] on div "E" at bounding box center [351, 113] width 40 height 111
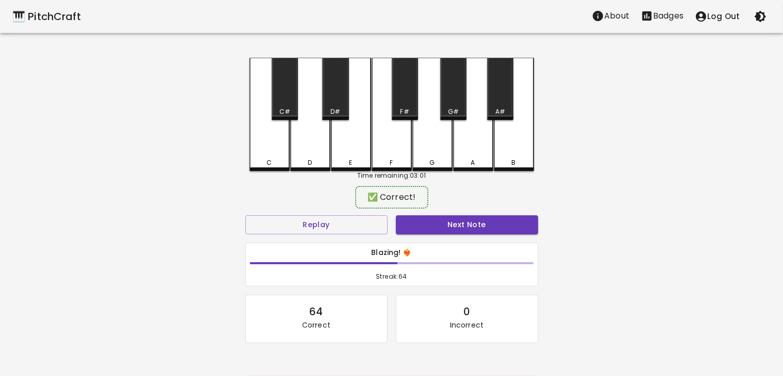
click at [439, 234] on div "Next Note" at bounding box center [467, 224] width 151 height 27
click at [431, 217] on button "Next Note" at bounding box center [467, 224] width 142 height 19
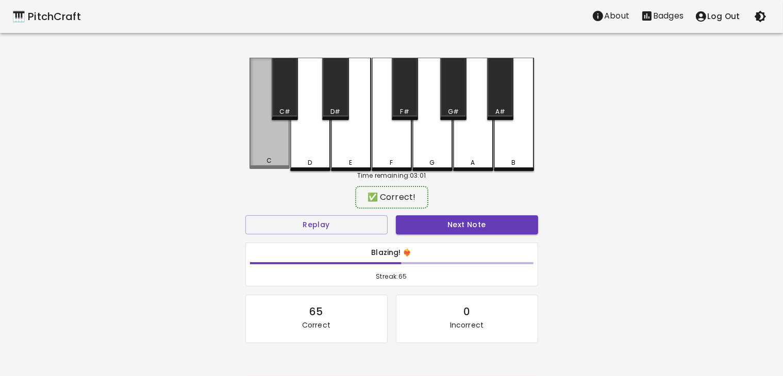
click at [267, 149] on div "C" at bounding box center [269, 113] width 40 height 111
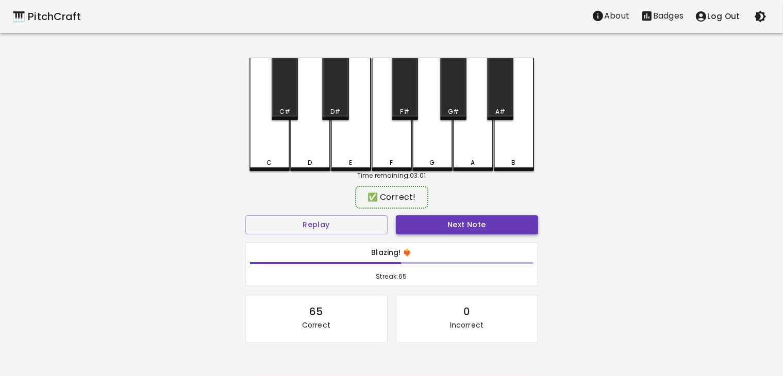
click at [426, 223] on button "Next Note" at bounding box center [467, 224] width 142 height 19
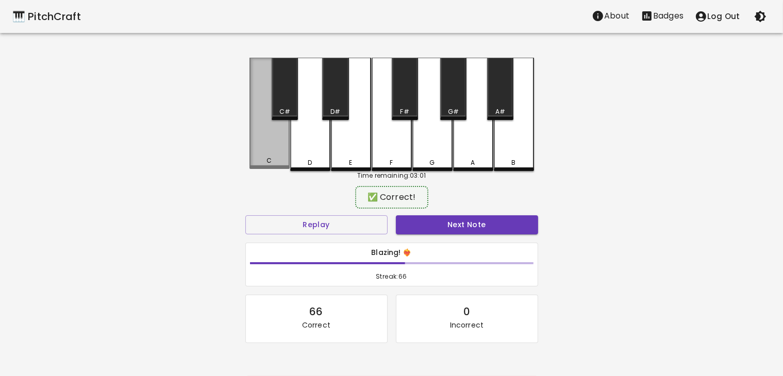
click at [272, 147] on div "C" at bounding box center [269, 113] width 40 height 111
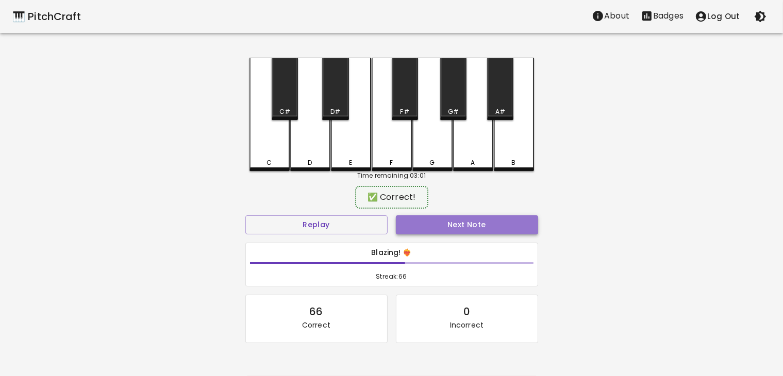
click at [455, 222] on button "Next Note" at bounding box center [467, 224] width 142 height 19
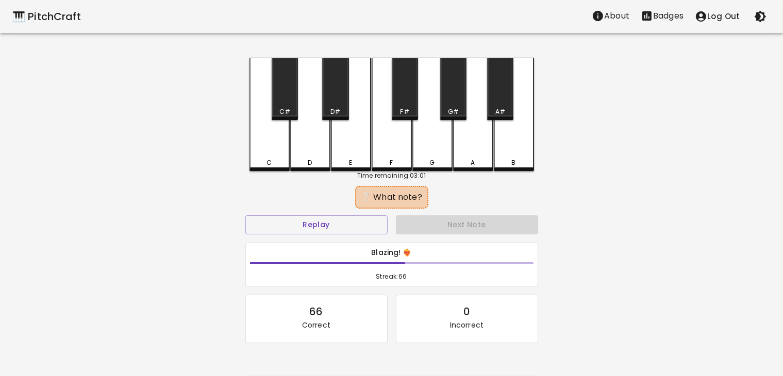
click at [309, 157] on div "D" at bounding box center [310, 114] width 40 height 113
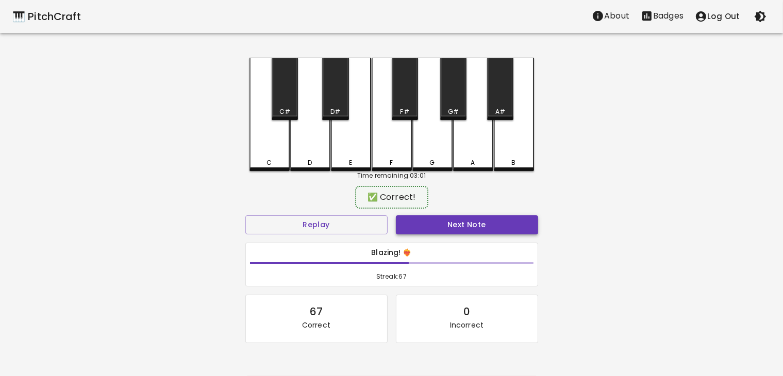
click at [430, 223] on button "Next Note" at bounding box center [467, 224] width 142 height 19
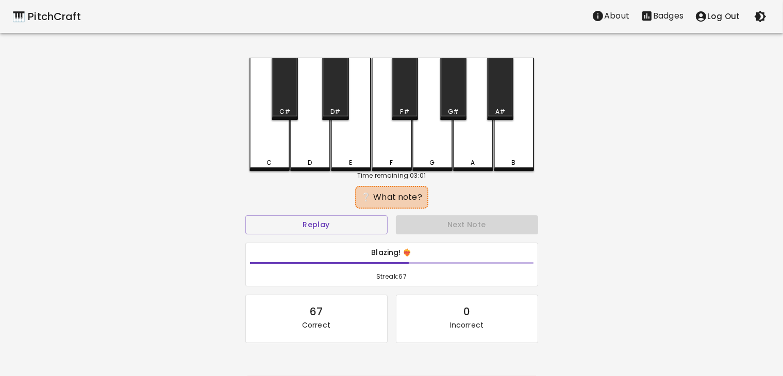
click at [261, 148] on div "C" at bounding box center [269, 114] width 40 height 113
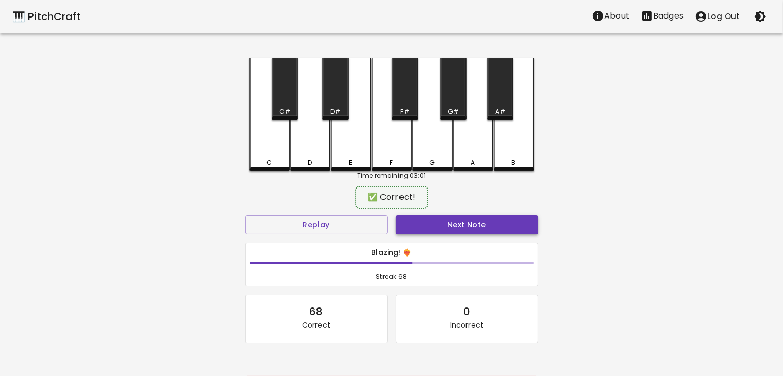
click at [436, 227] on button "Next Note" at bounding box center [467, 224] width 142 height 19
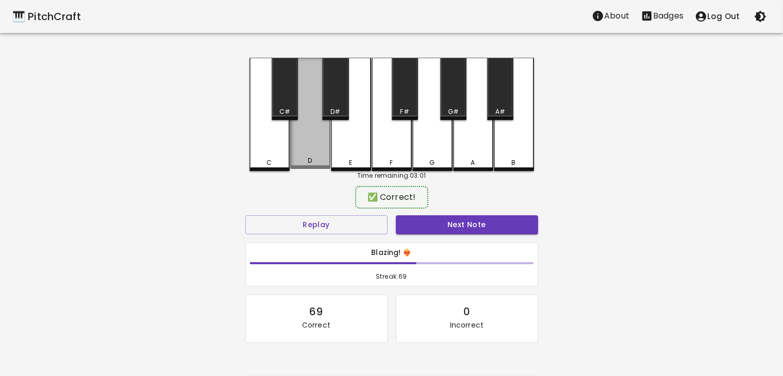
click at [314, 154] on div "D" at bounding box center [310, 113] width 40 height 111
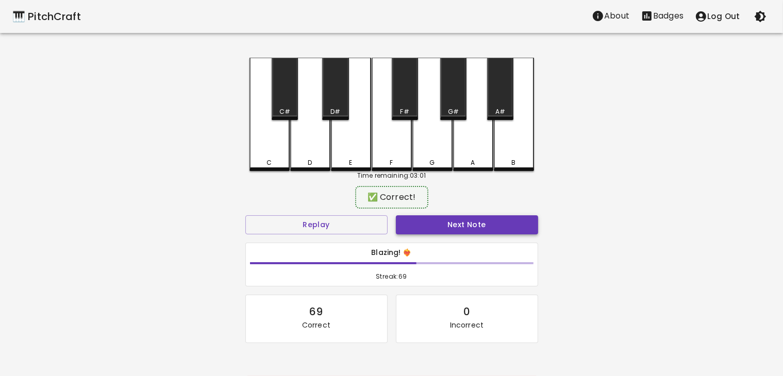
click at [412, 218] on button "Next Note" at bounding box center [467, 224] width 142 height 19
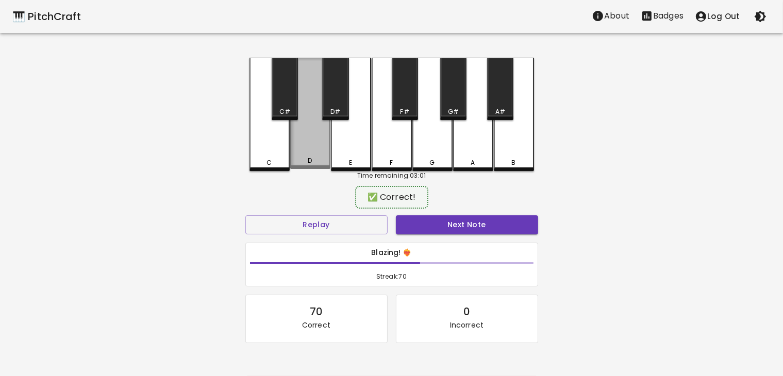
click at [313, 162] on div "D" at bounding box center [310, 160] width 38 height 9
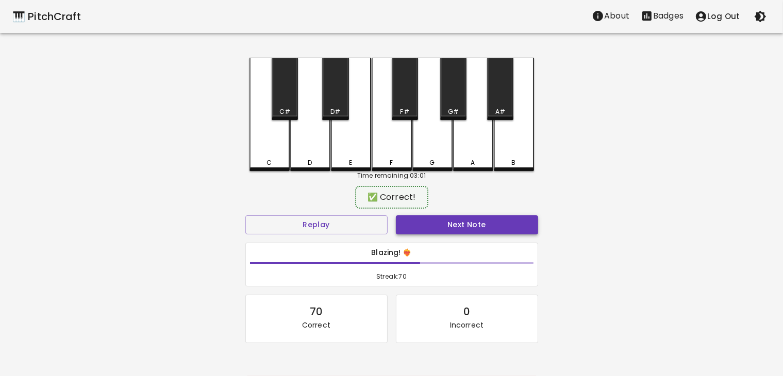
click at [398, 225] on button "Next Note" at bounding box center [467, 224] width 142 height 19
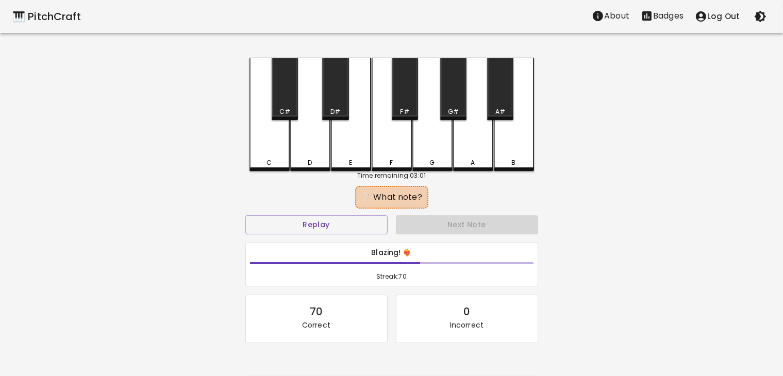
click at [308, 157] on div "D" at bounding box center [310, 114] width 40 height 113
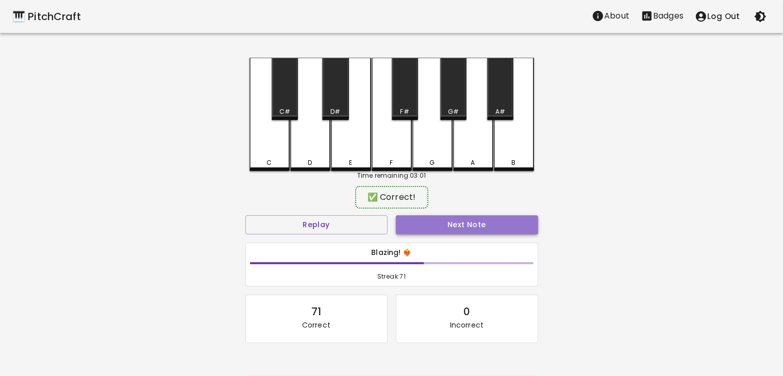
click at [419, 224] on button "Next Note" at bounding box center [467, 224] width 142 height 19
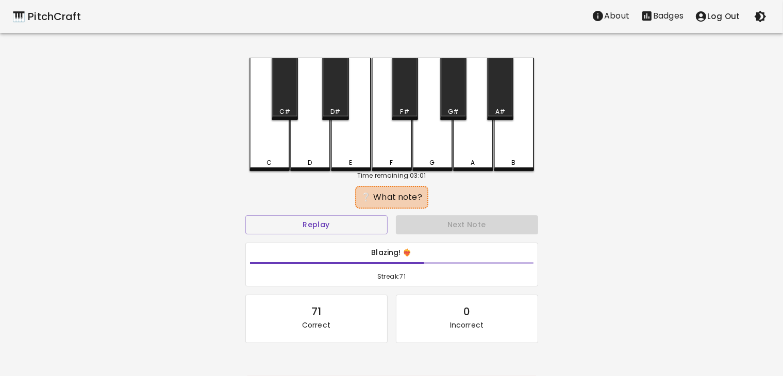
click at [355, 155] on div "E" at bounding box center [351, 114] width 40 height 113
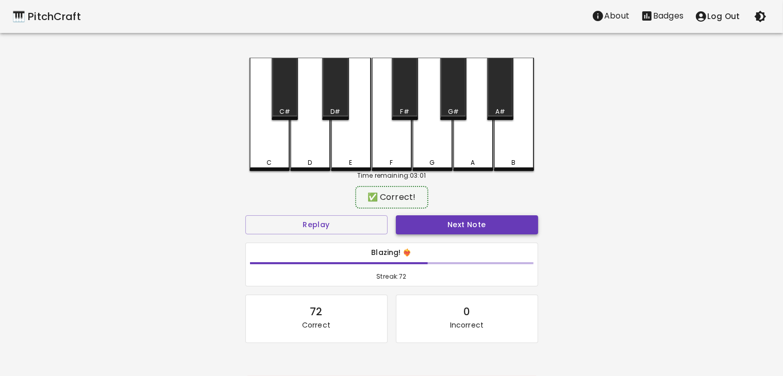
click at [414, 225] on button "Next Note" at bounding box center [467, 224] width 142 height 19
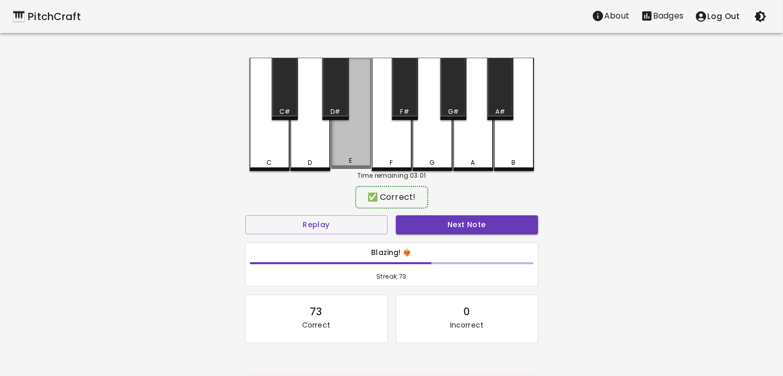
click at [342, 152] on div "E" at bounding box center [351, 113] width 40 height 111
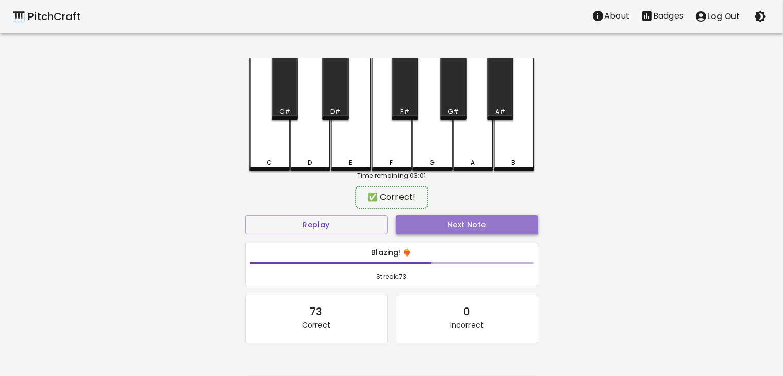
click at [431, 221] on button "Next Note" at bounding box center [467, 224] width 142 height 19
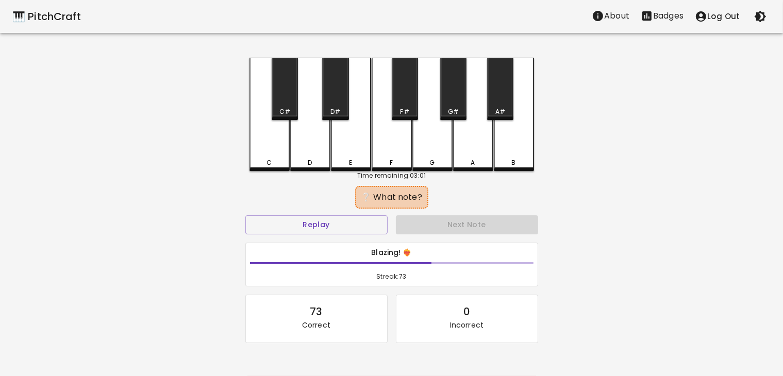
click at [348, 147] on div "E" at bounding box center [351, 114] width 40 height 113
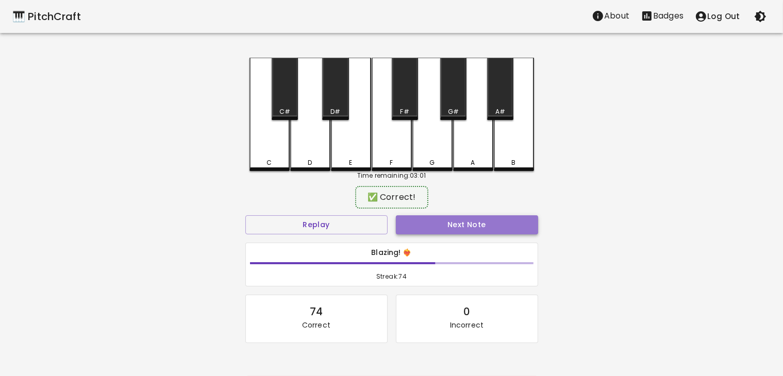
click at [406, 219] on button "Next Note" at bounding box center [467, 224] width 142 height 19
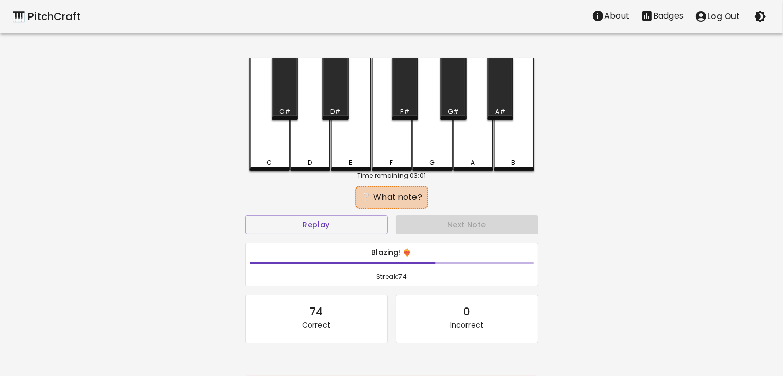
click at [311, 158] on div "D" at bounding box center [310, 162] width 4 height 9
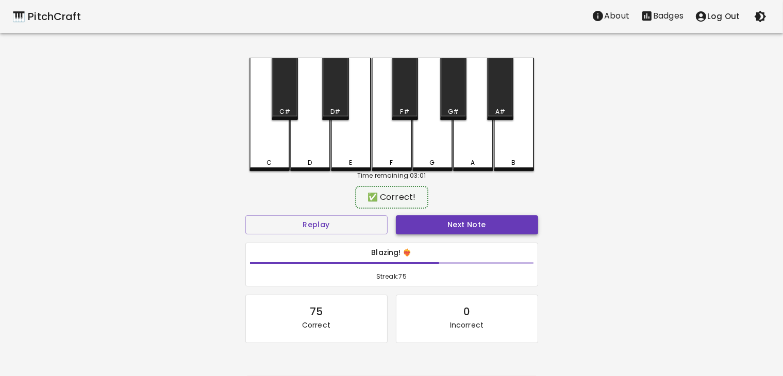
click at [406, 223] on button "Next Note" at bounding box center [467, 224] width 142 height 19
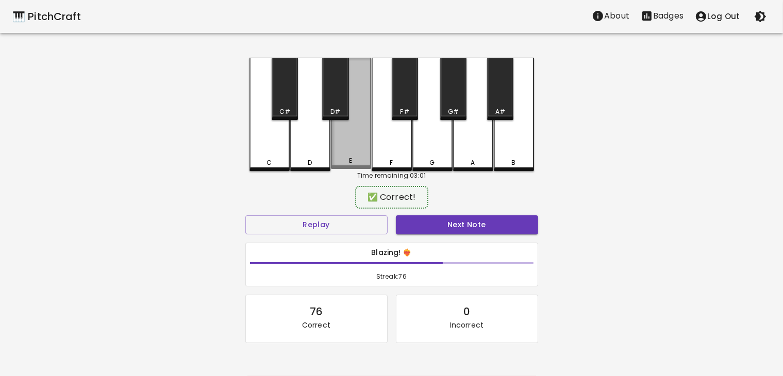
click at [355, 150] on div "E" at bounding box center [351, 113] width 40 height 111
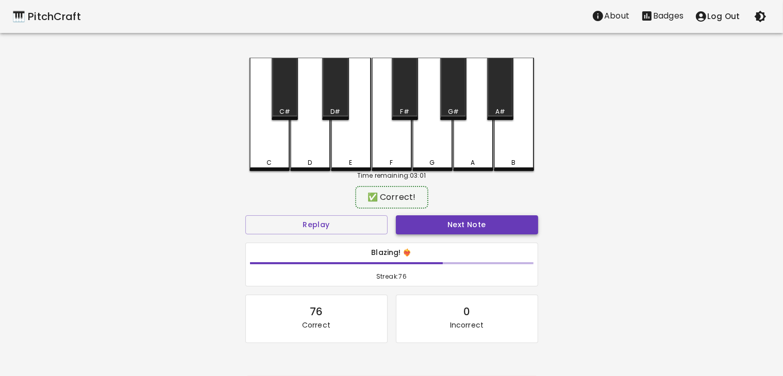
click at [410, 221] on button "Next Note" at bounding box center [467, 224] width 142 height 19
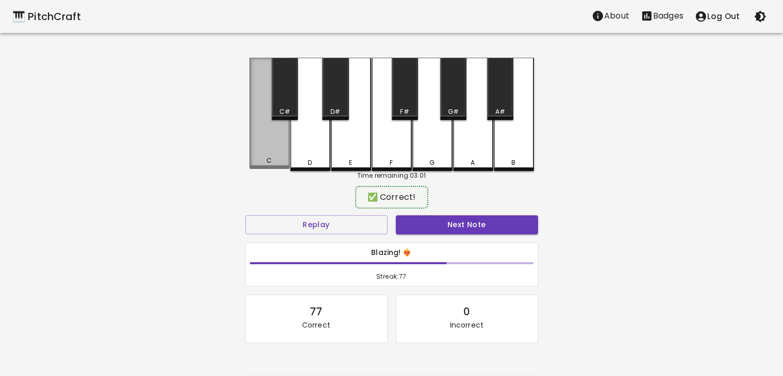
click at [257, 145] on div "C" at bounding box center [269, 113] width 40 height 111
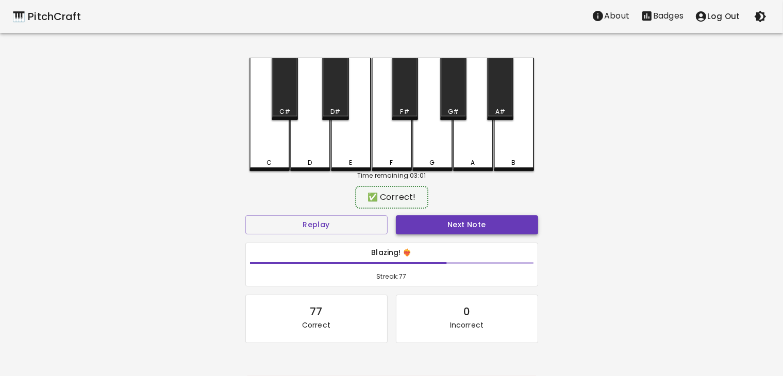
click at [445, 219] on button "Next Note" at bounding box center [467, 224] width 142 height 19
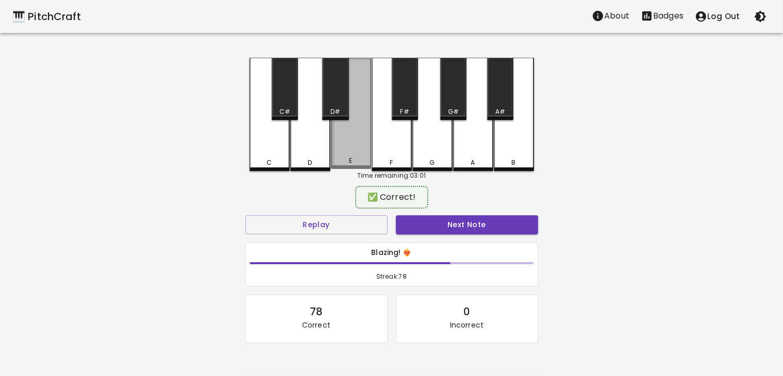
click at [344, 152] on div "E" at bounding box center [351, 113] width 40 height 111
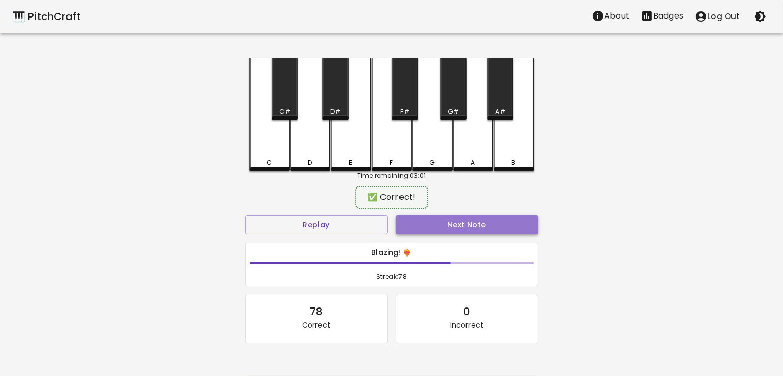
click at [421, 231] on button "Next Note" at bounding box center [467, 224] width 142 height 19
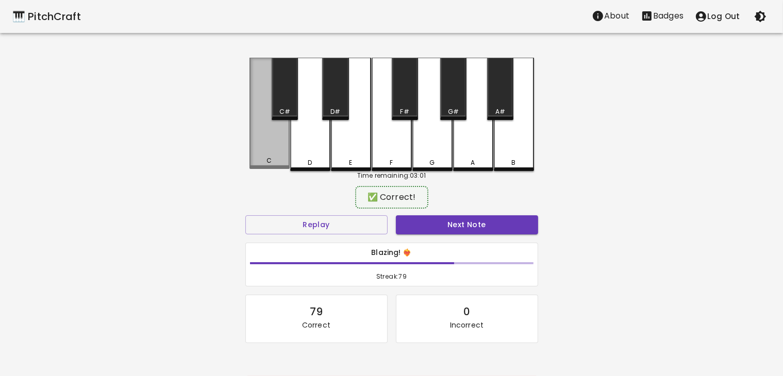
click at [272, 161] on div "C" at bounding box center [270, 160] width 38 height 9
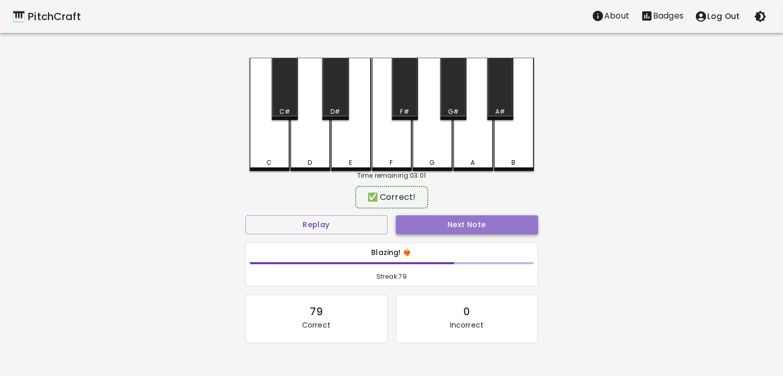
click at [423, 229] on button "Next Note" at bounding box center [467, 224] width 142 height 19
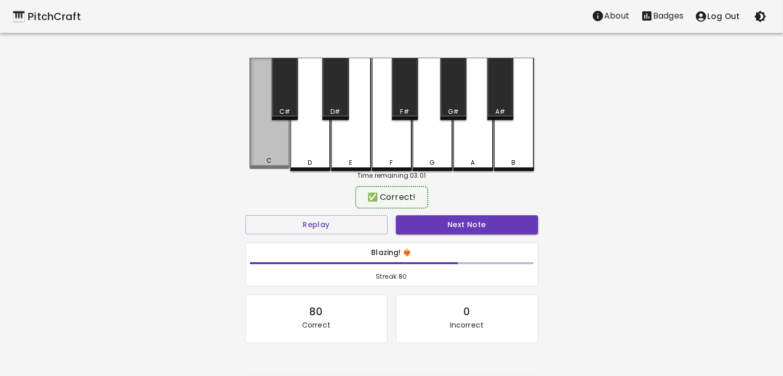
click at [279, 153] on div "C" at bounding box center [269, 113] width 40 height 111
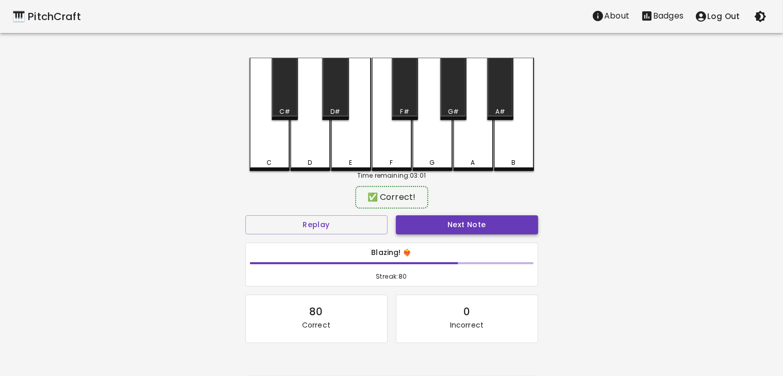
click at [415, 229] on button "Next Note" at bounding box center [467, 224] width 142 height 19
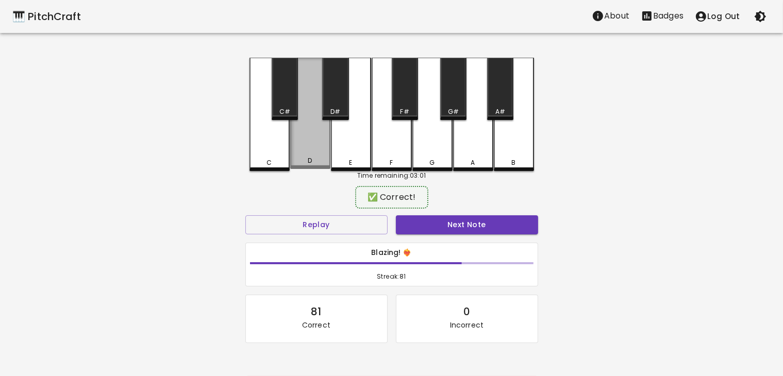
click at [304, 163] on div "D" at bounding box center [310, 160] width 38 height 9
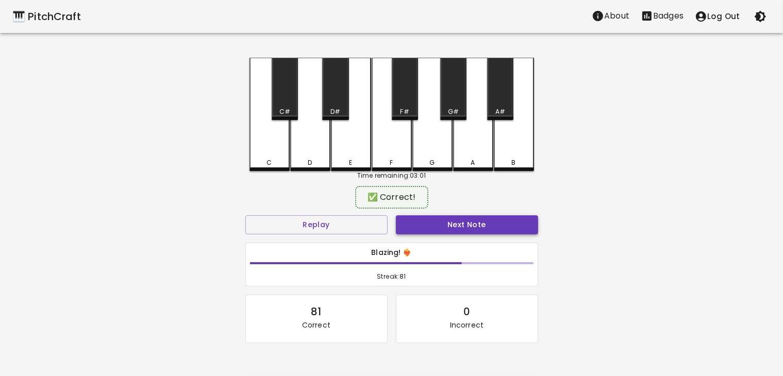
click at [414, 218] on button "Next Note" at bounding box center [467, 224] width 142 height 19
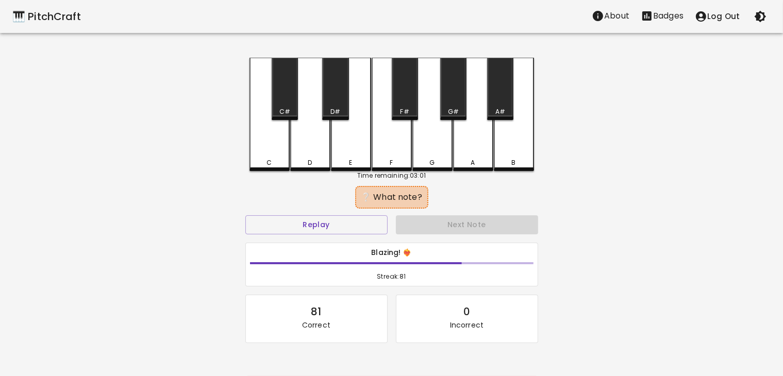
click at [260, 149] on div "C" at bounding box center [269, 114] width 40 height 113
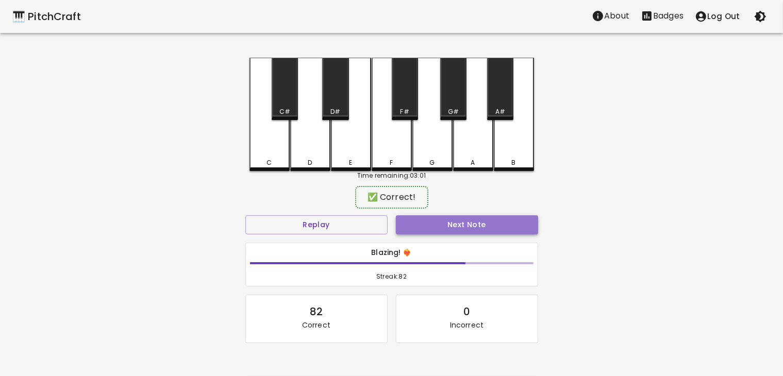
click at [467, 230] on button "Next Note" at bounding box center [467, 224] width 142 height 19
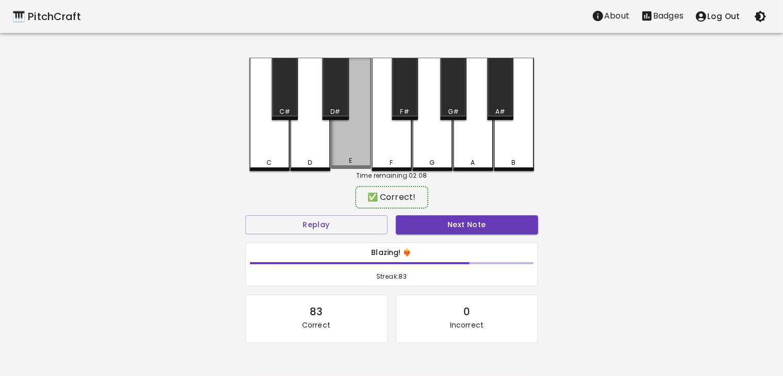
click at [356, 165] on div "E" at bounding box center [351, 160] width 38 height 9
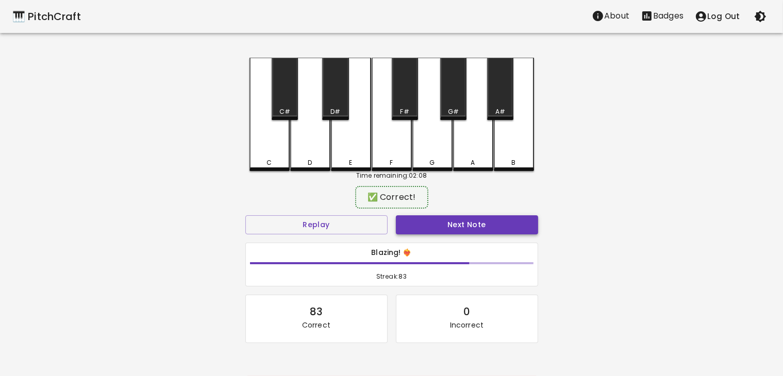
click at [429, 218] on button "Next Note" at bounding box center [467, 224] width 142 height 19
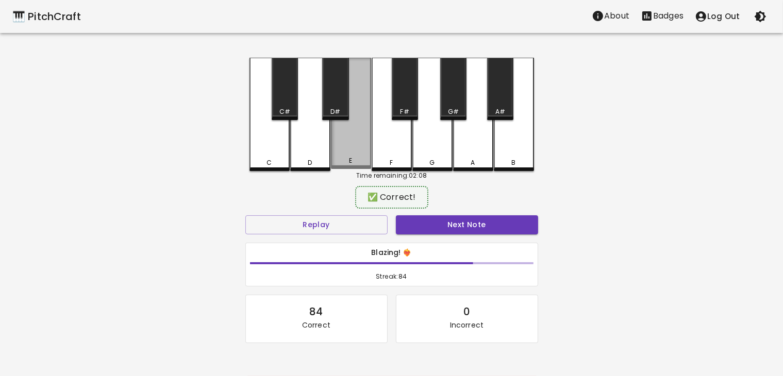
click at [349, 158] on div "E" at bounding box center [351, 113] width 40 height 111
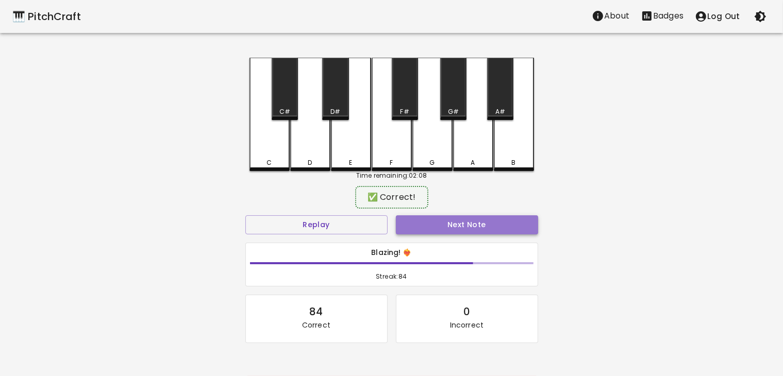
click at [424, 229] on button "Next Note" at bounding box center [467, 224] width 142 height 19
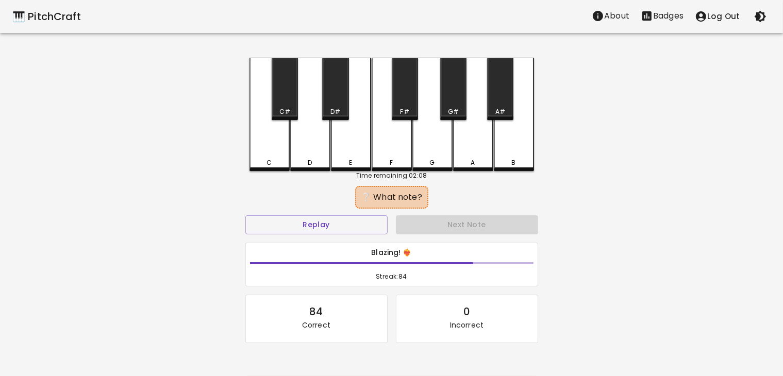
click at [359, 161] on div "E" at bounding box center [351, 162] width 38 height 9
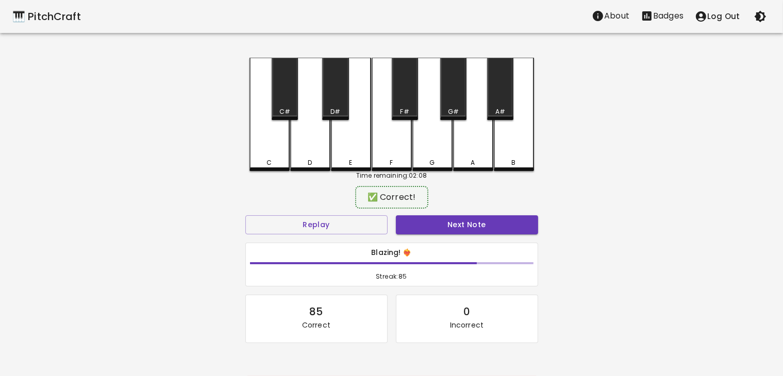
click at [394, 216] on div "Next Note" at bounding box center [467, 224] width 151 height 27
click at [404, 221] on button "Next Note" at bounding box center [467, 224] width 142 height 19
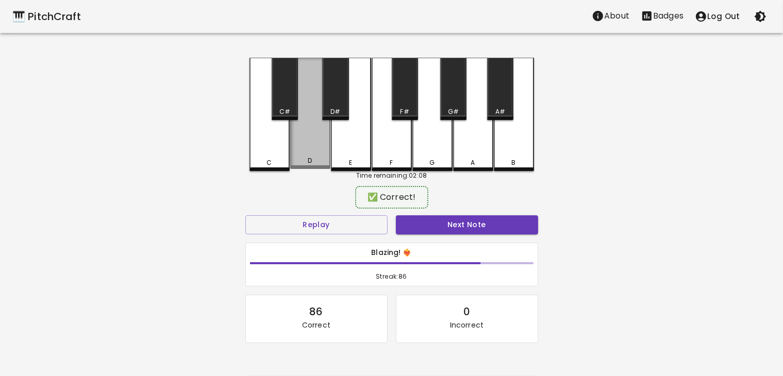
click at [313, 149] on div "D" at bounding box center [310, 113] width 40 height 111
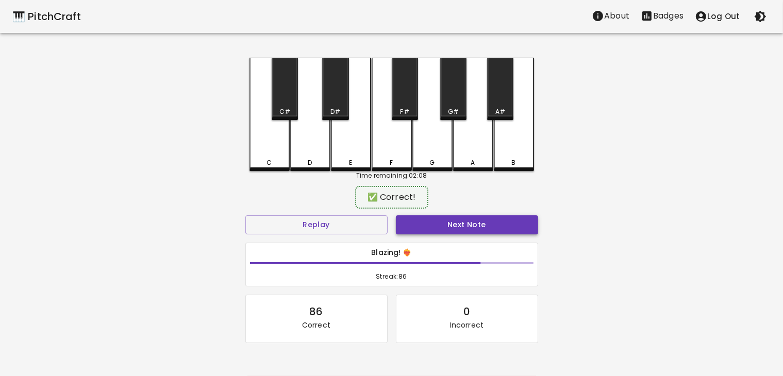
click at [441, 224] on button "Next Note" at bounding box center [467, 224] width 142 height 19
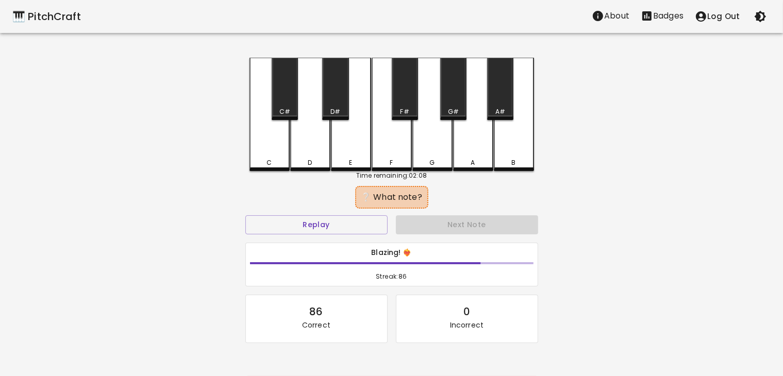
click at [352, 148] on div "E" at bounding box center [351, 114] width 40 height 113
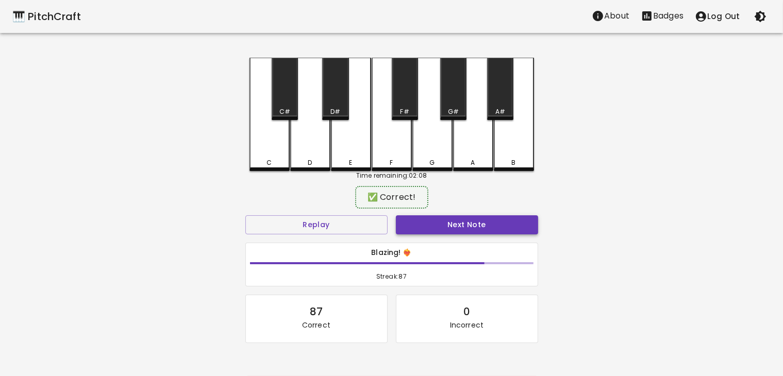
click at [433, 225] on button "Next Note" at bounding box center [467, 224] width 142 height 19
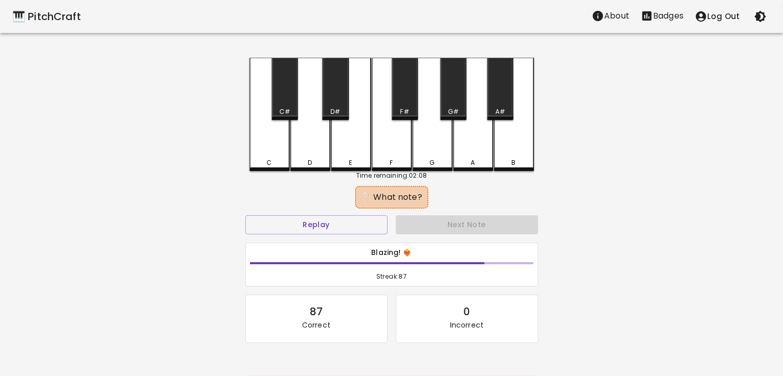
click at [256, 145] on div "C" at bounding box center [269, 114] width 40 height 113
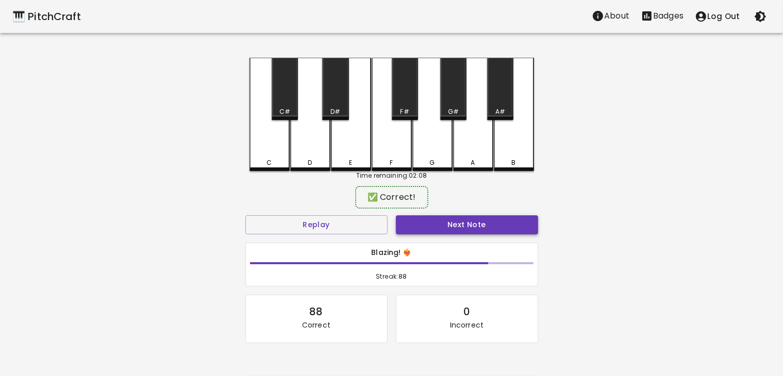
click at [460, 229] on button "Next Note" at bounding box center [467, 224] width 142 height 19
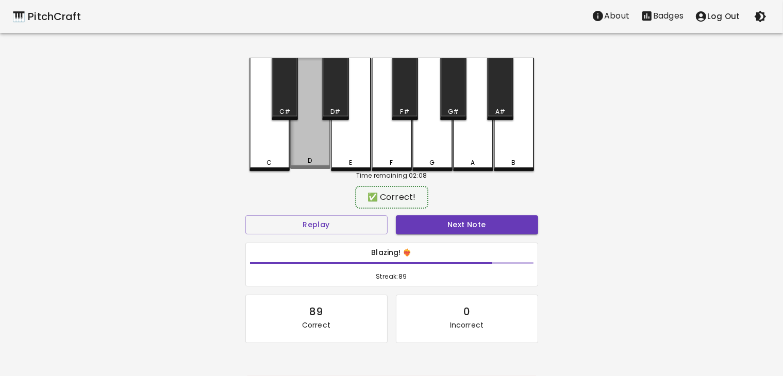
click at [315, 153] on div "D" at bounding box center [310, 113] width 40 height 111
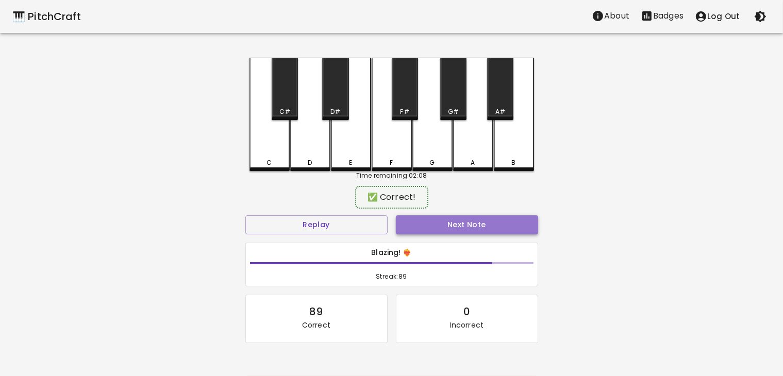
click at [424, 219] on button "Next Note" at bounding box center [467, 224] width 142 height 19
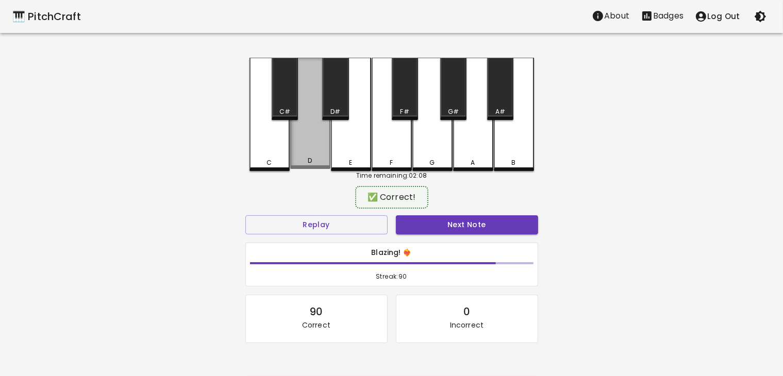
click at [318, 157] on div "D" at bounding box center [310, 113] width 40 height 111
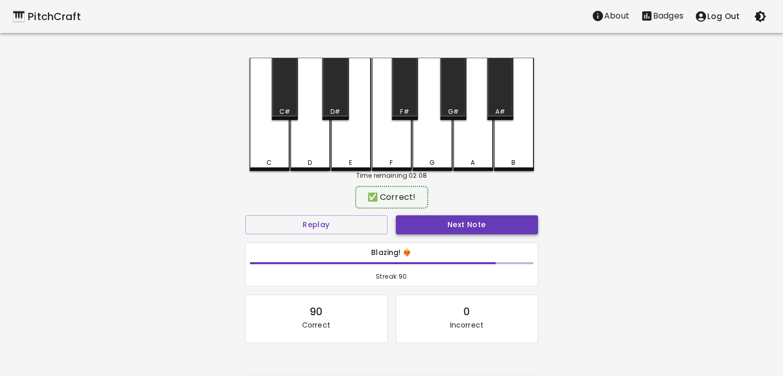
click at [425, 227] on button "Next Note" at bounding box center [467, 224] width 142 height 19
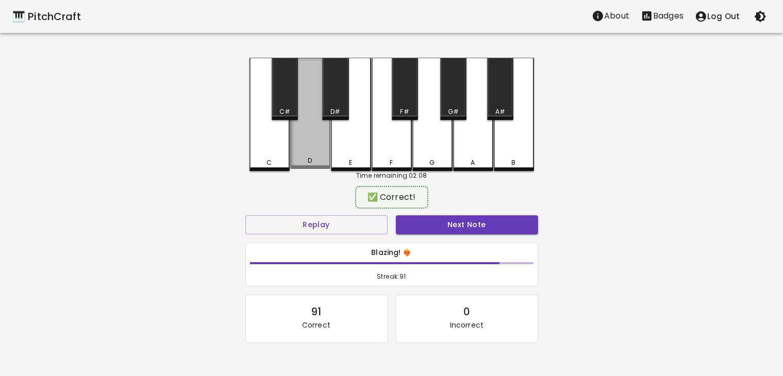
click at [311, 150] on div "D" at bounding box center [310, 113] width 40 height 111
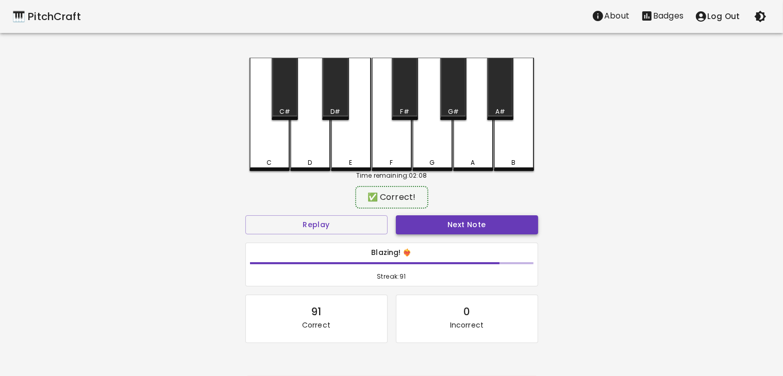
click at [413, 219] on button "Next Note" at bounding box center [467, 224] width 142 height 19
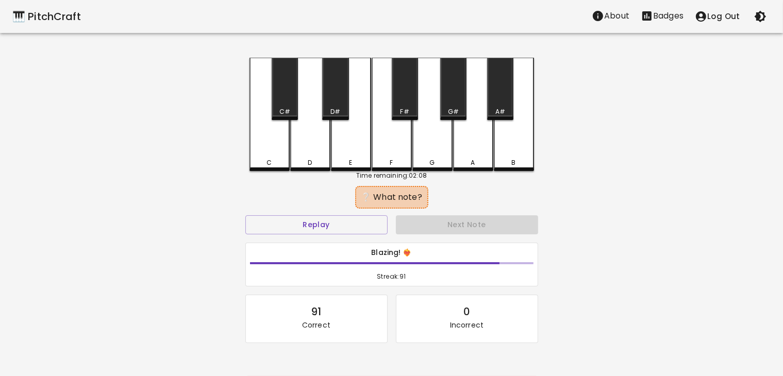
click at [316, 145] on div "D" at bounding box center [310, 114] width 40 height 113
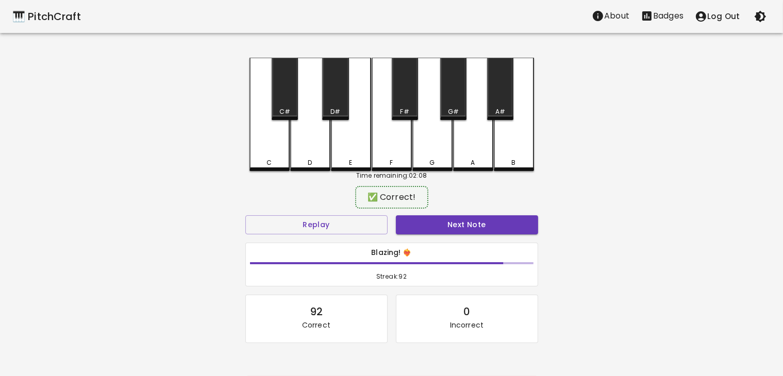
click at [443, 235] on div "Next Note" at bounding box center [467, 224] width 151 height 27
click at [443, 234] on div "Next Note" at bounding box center [467, 224] width 151 height 27
click at [442, 230] on button "Next Note" at bounding box center [467, 224] width 142 height 19
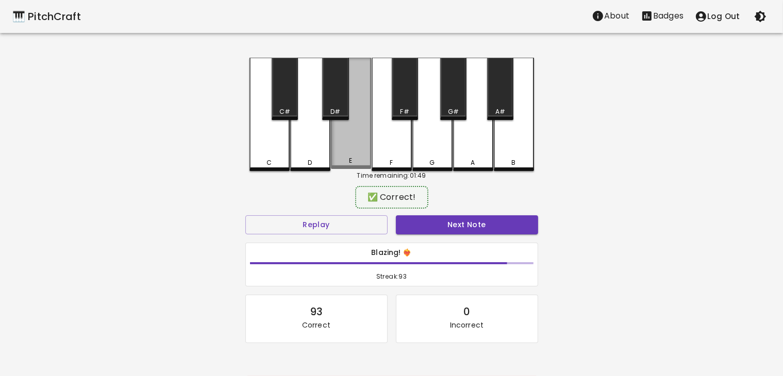
click at [353, 146] on div "E" at bounding box center [351, 113] width 40 height 111
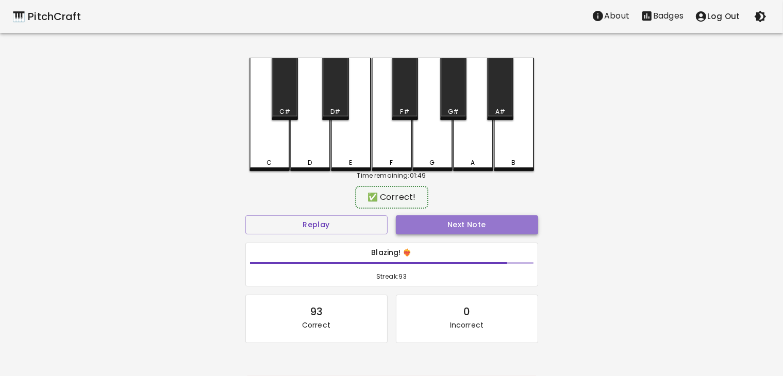
click at [432, 230] on button "Next Note" at bounding box center [467, 224] width 142 height 19
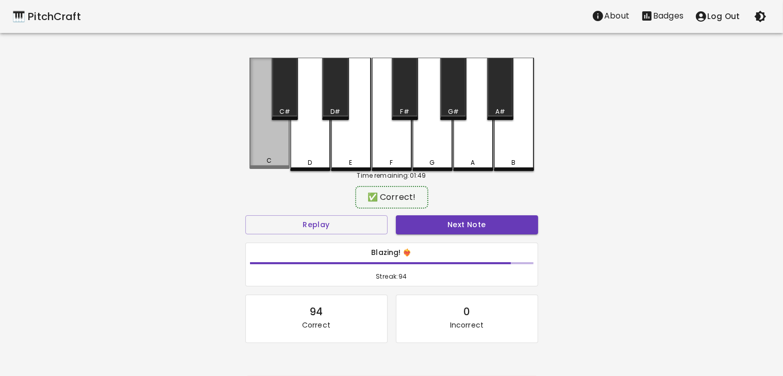
click at [275, 127] on div "C" at bounding box center [269, 113] width 40 height 111
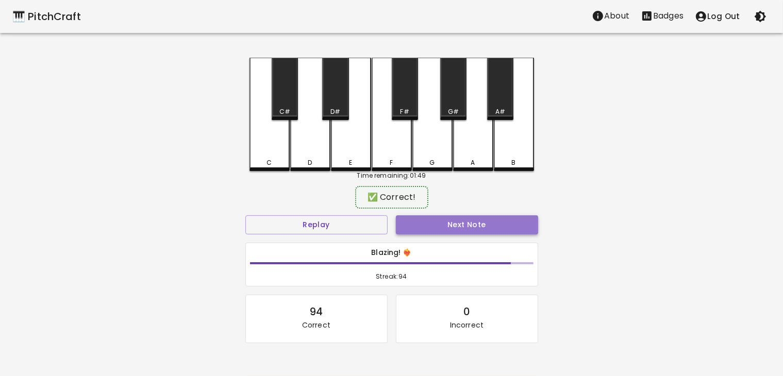
click at [422, 223] on button "Next Note" at bounding box center [467, 224] width 142 height 19
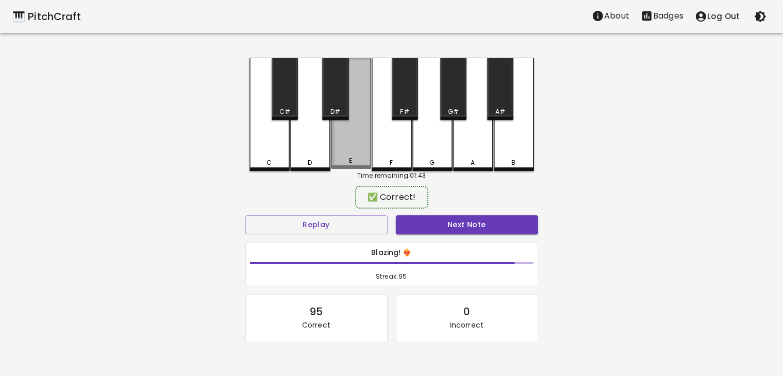
click at [352, 157] on div "E" at bounding box center [351, 113] width 40 height 111
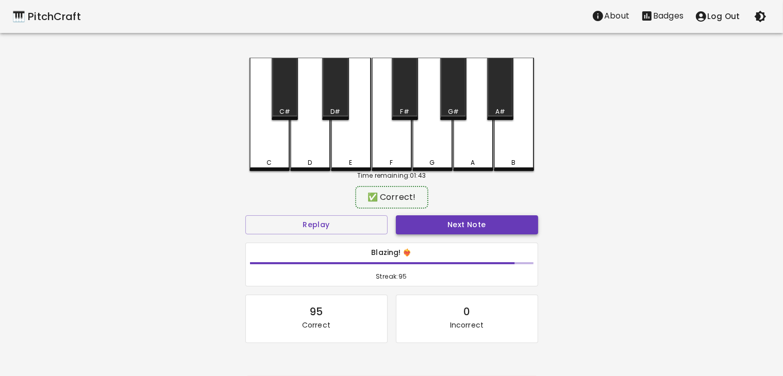
click at [412, 225] on button "Next Note" at bounding box center [467, 224] width 142 height 19
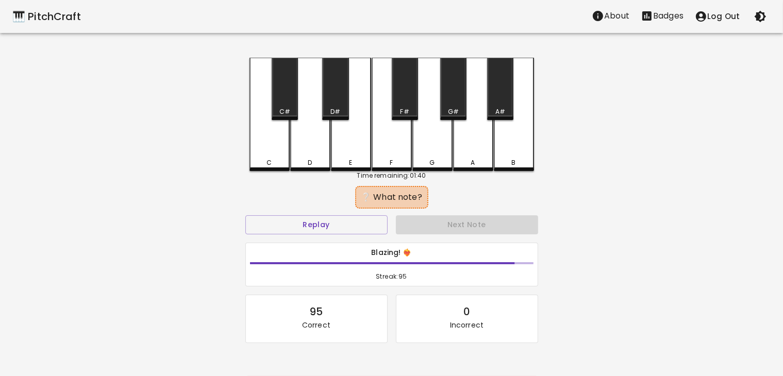
click at [272, 157] on div "C" at bounding box center [269, 114] width 40 height 113
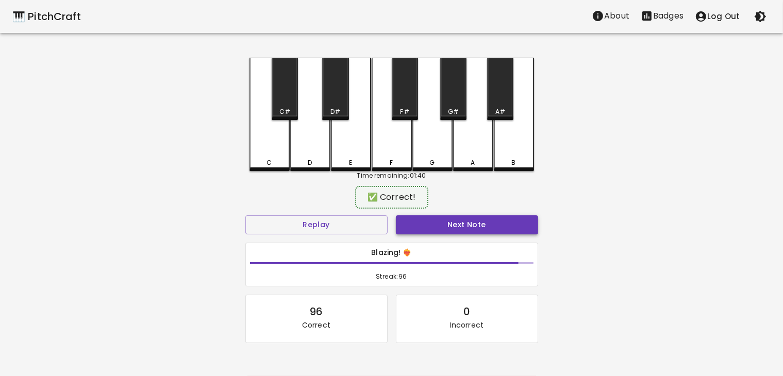
click at [431, 227] on button "Next Note" at bounding box center [467, 224] width 142 height 19
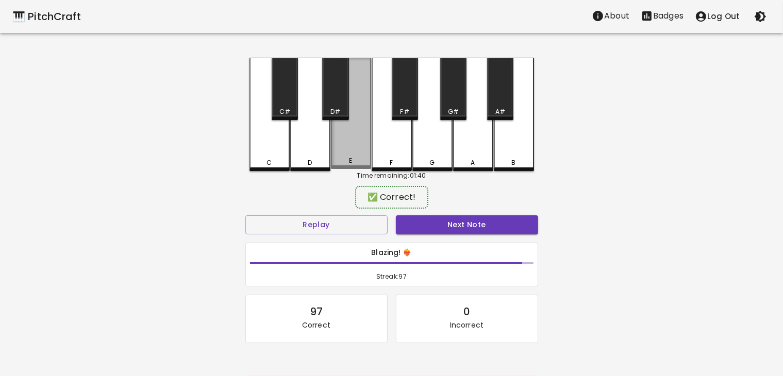
click at [350, 159] on div "E" at bounding box center [350, 160] width 3 height 9
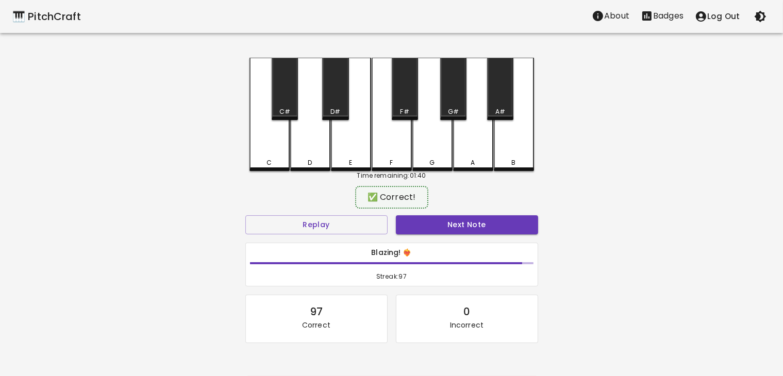
click at [424, 212] on div "Next Note" at bounding box center [467, 224] width 151 height 27
click at [424, 213] on div "Next Note" at bounding box center [467, 224] width 151 height 27
click at [427, 225] on button "Next Note" at bounding box center [467, 224] width 142 height 19
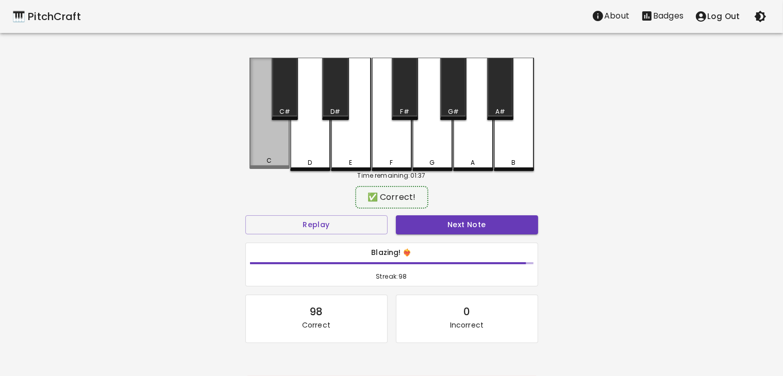
click at [274, 145] on div "C" at bounding box center [269, 113] width 40 height 111
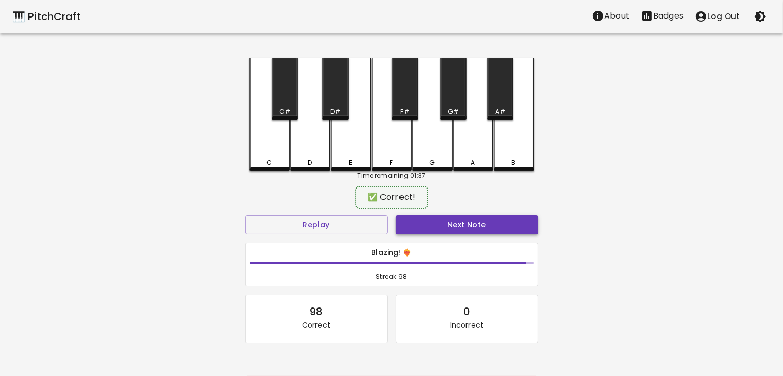
click at [406, 221] on button "Next Note" at bounding box center [467, 224] width 142 height 19
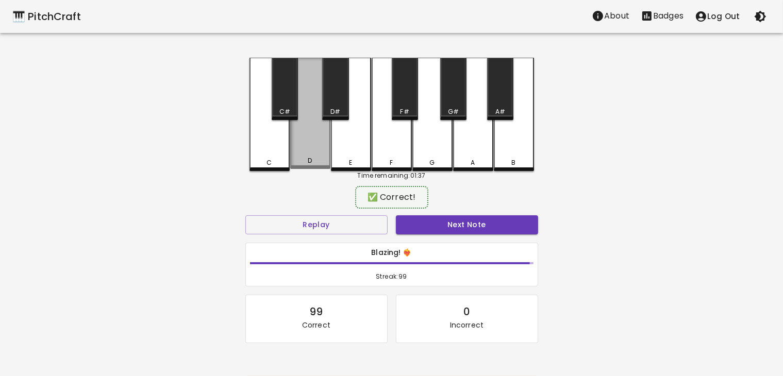
click at [300, 157] on div "D" at bounding box center [310, 113] width 40 height 111
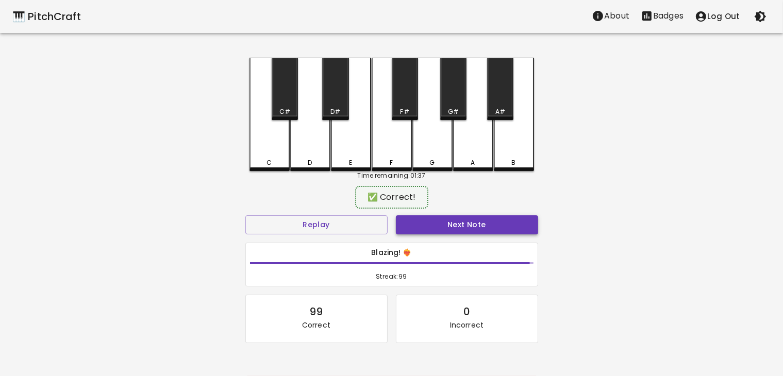
click at [445, 225] on button "Next Note" at bounding box center [467, 224] width 142 height 19
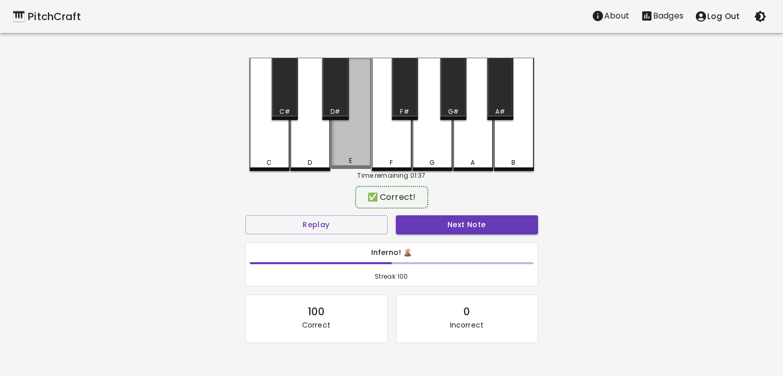
click at [341, 157] on div "E" at bounding box center [351, 113] width 40 height 111
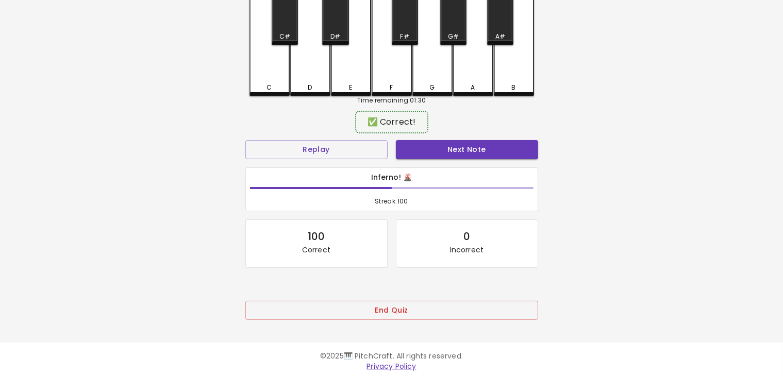
scroll to position [78, 0]
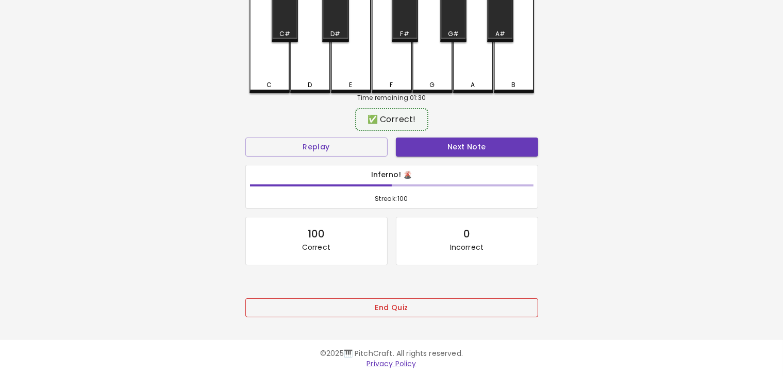
click at [421, 302] on button "End Quiz" at bounding box center [391, 307] width 293 height 19
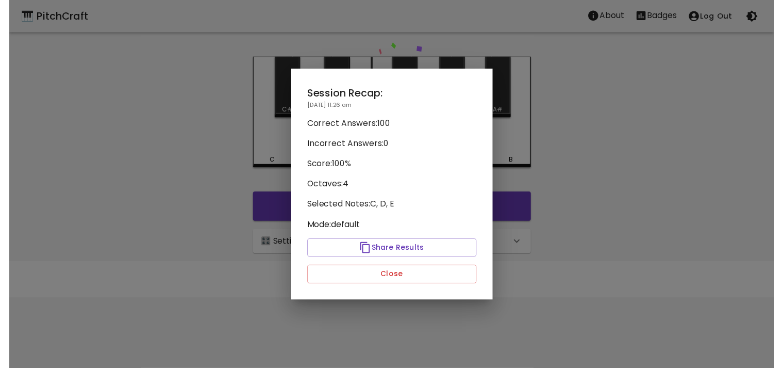
scroll to position [0, 0]
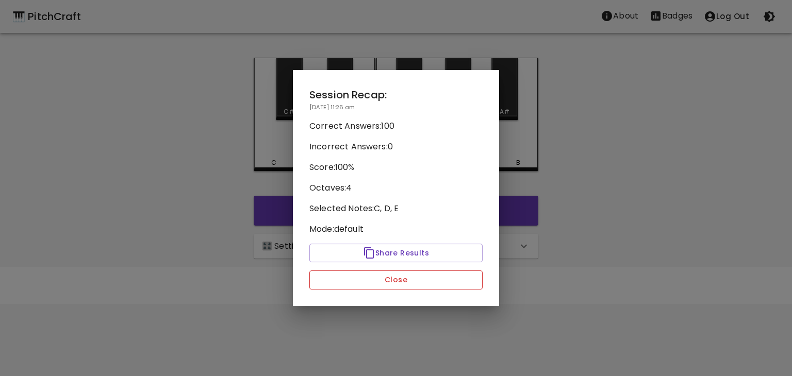
click at [414, 285] on button "Close" at bounding box center [395, 280] width 173 height 19
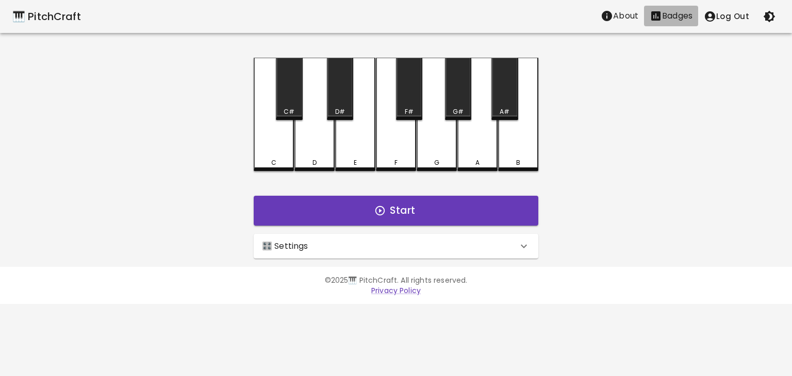
click at [661, 11] on icon "Stats" at bounding box center [656, 16] width 12 height 12
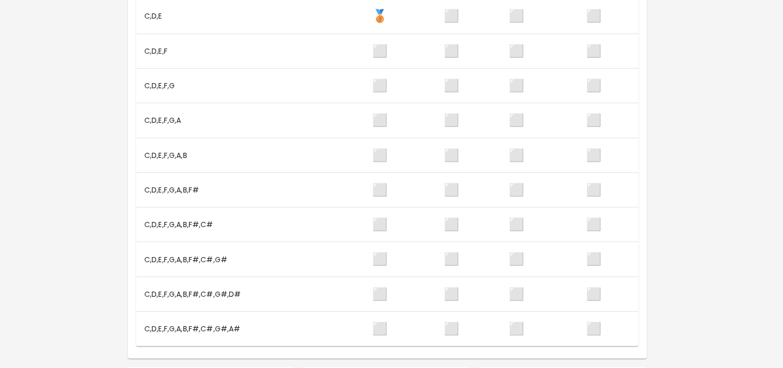
scroll to position [0, 4]
